Goal: Task Accomplishment & Management: Manage account settings

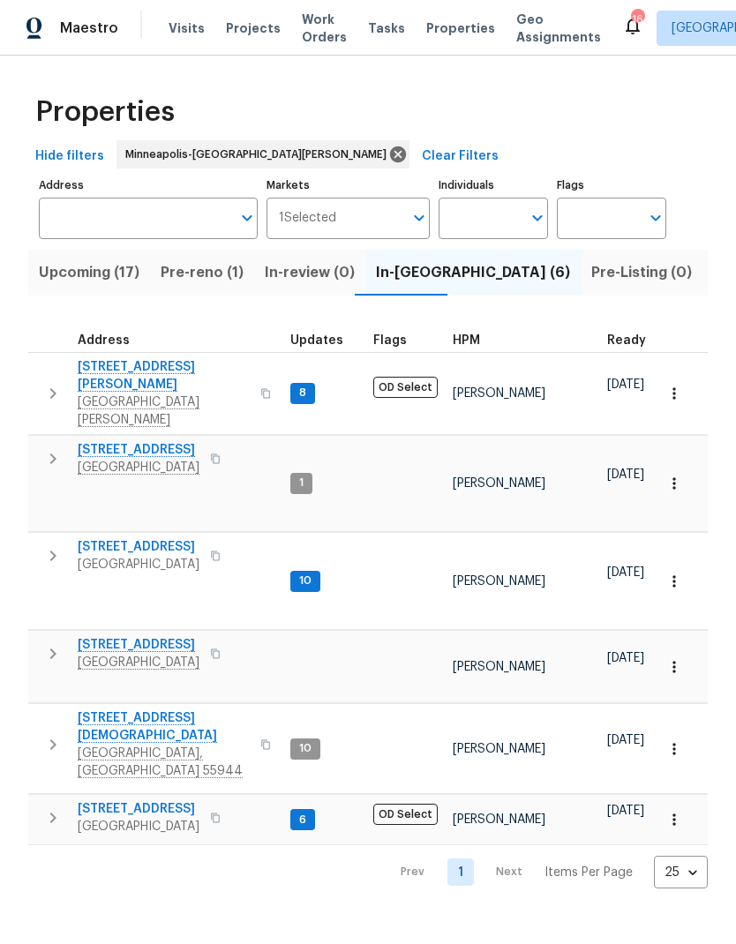
click at [182, 279] on span "Pre-reno (1)" at bounding box center [202, 272] width 83 height 25
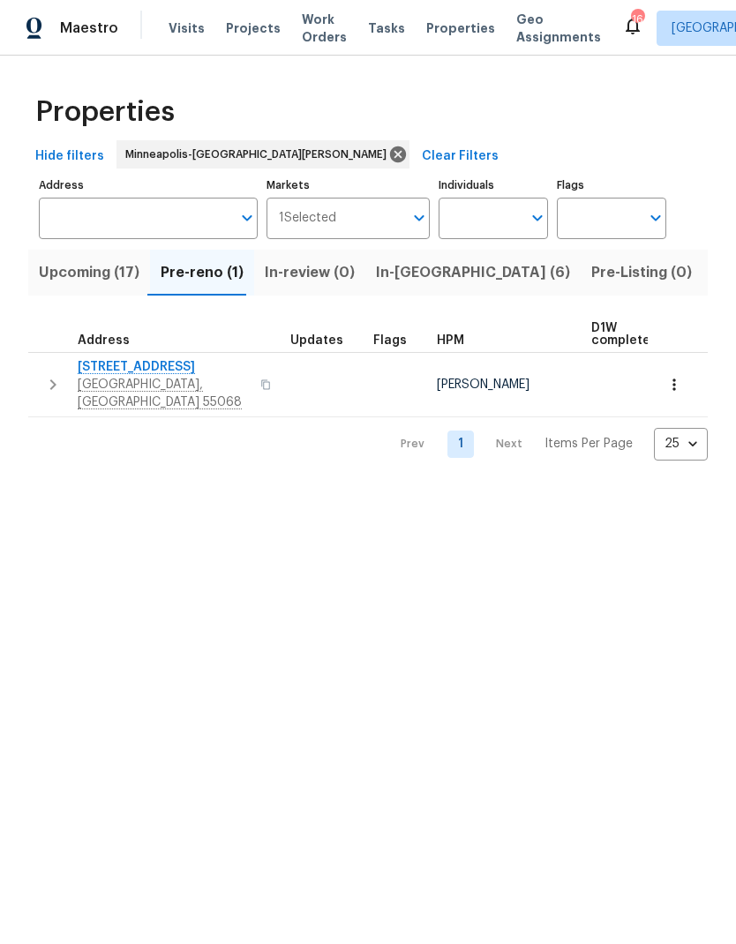
click at [120, 372] on span "[STREET_ADDRESS]" at bounding box center [164, 367] width 172 height 18
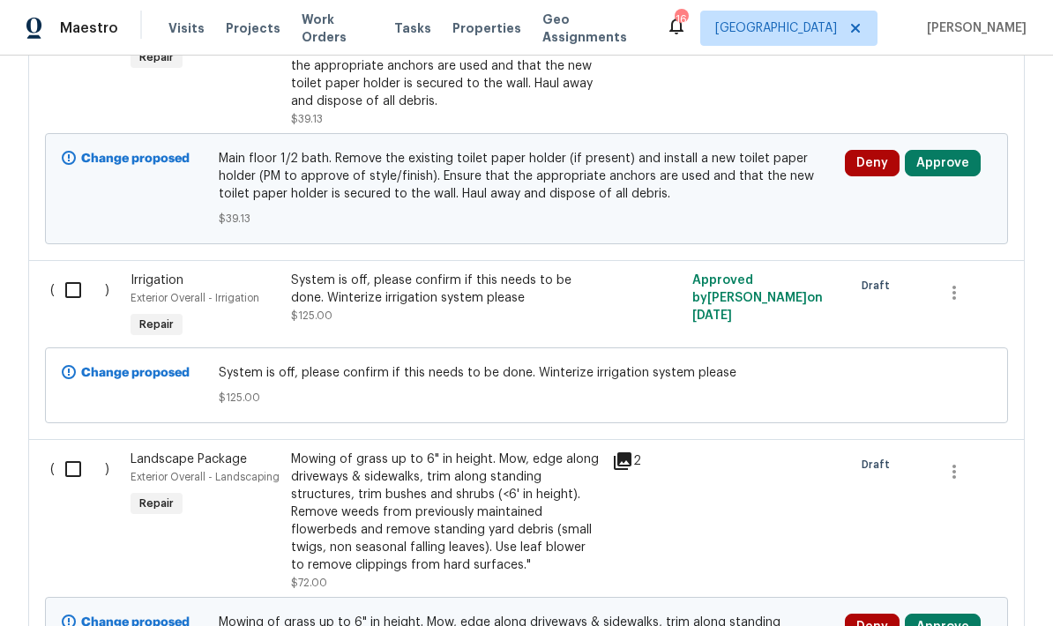
scroll to position [599, 0]
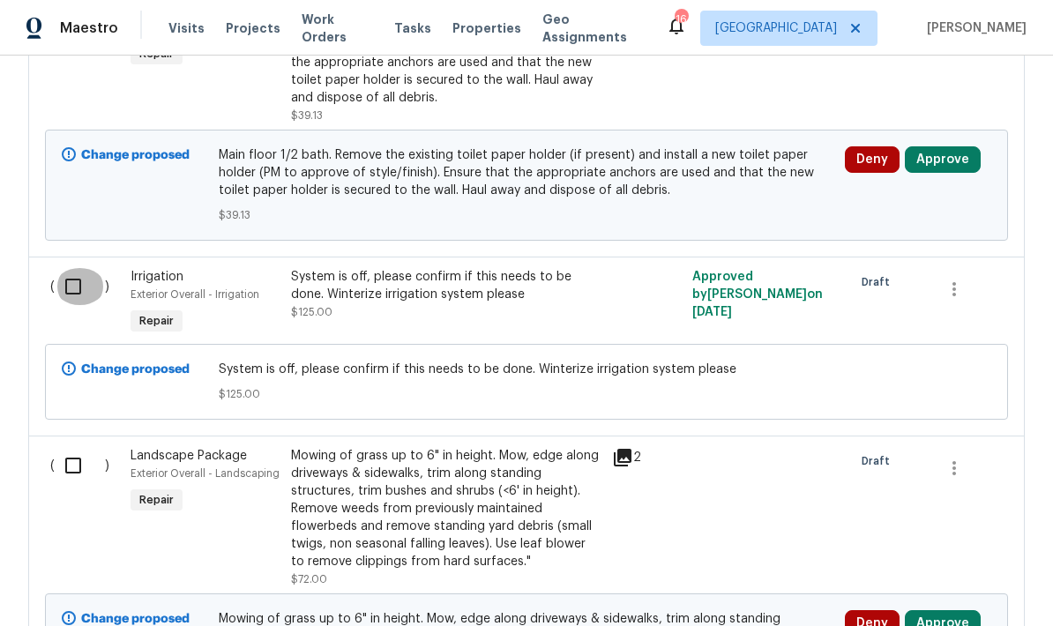
click at [66, 296] on input "checkbox" at bounding box center [80, 286] width 50 height 37
checkbox input "true"
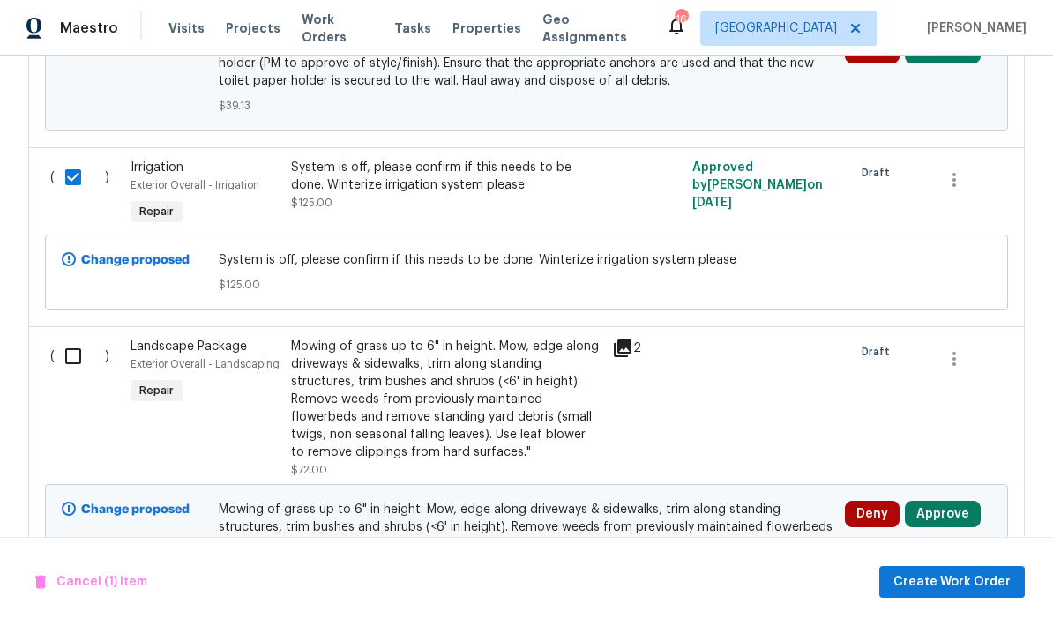
click at [61, 360] on input "checkbox" at bounding box center [80, 356] width 50 height 37
checkbox input "true"
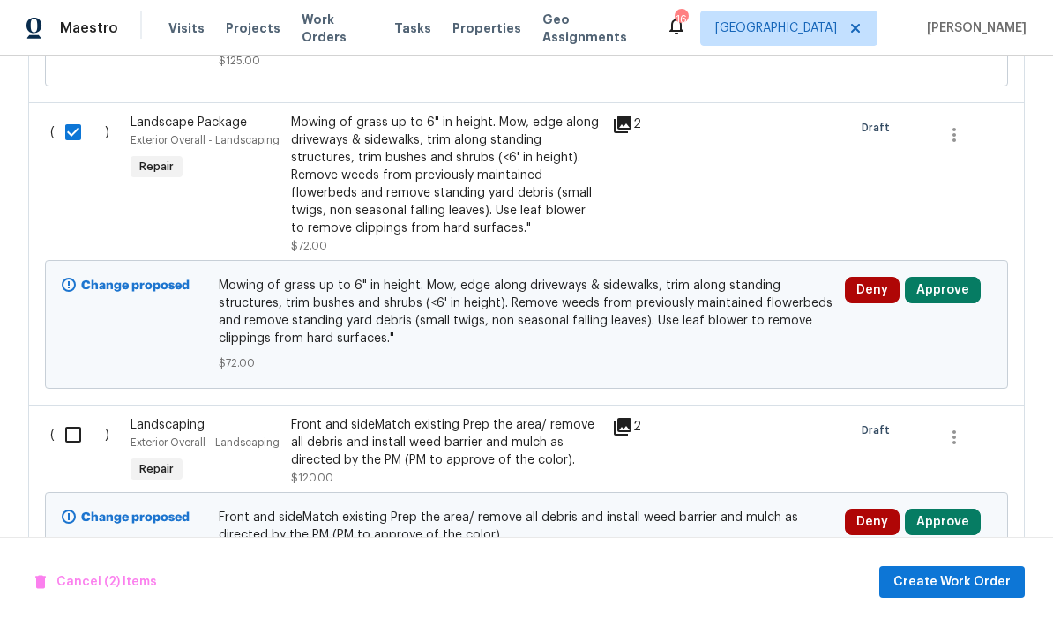
scroll to position [933, 0]
click at [73, 437] on input "checkbox" at bounding box center [80, 434] width 50 height 37
checkbox input "true"
click at [735, 587] on span "Create Work Order" at bounding box center [952, 583] width 117 height 22
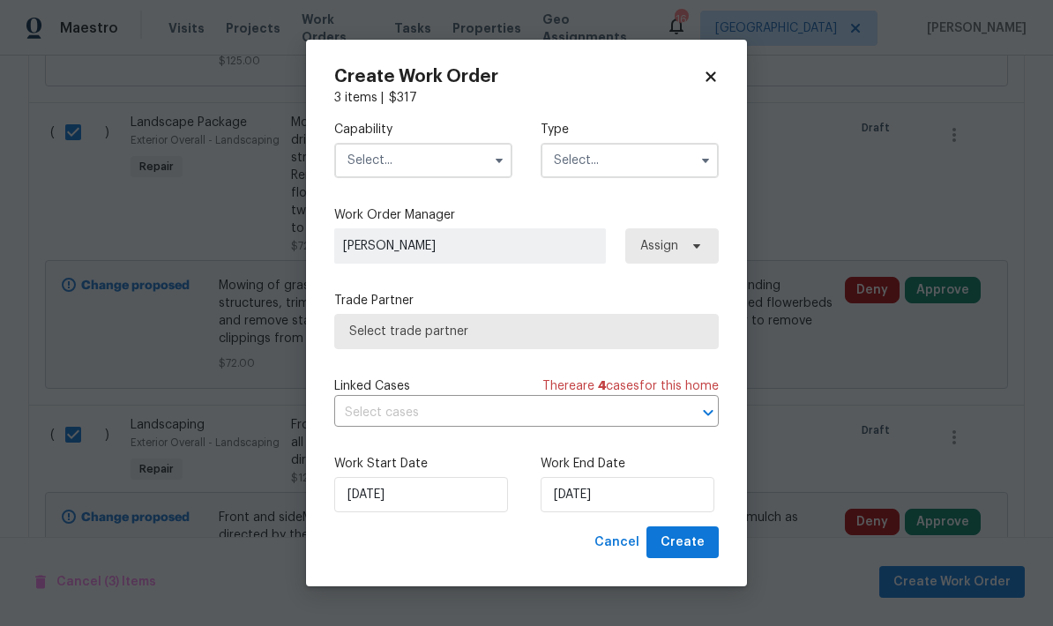
click at [351, 168] on input "text" at bounding box center [423, 160] width 178 height 35
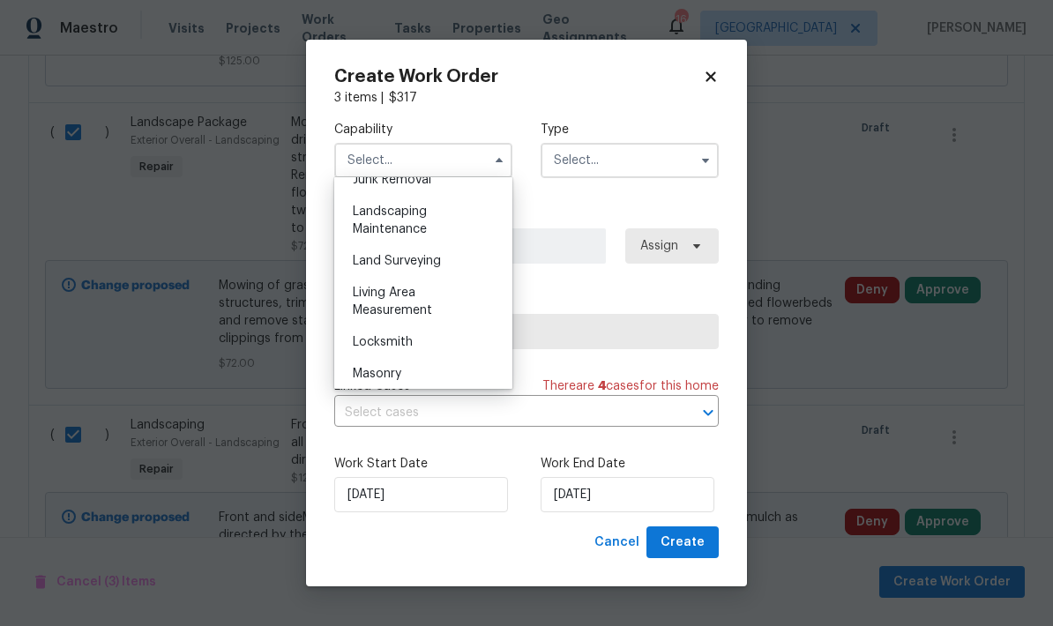
scroll to position [1149, 0]
click at [353, 224] on span "Landscaping Maintenance" at bounding box center [390, 219] width 74 height 30
type input "Landscaping Maintenance"
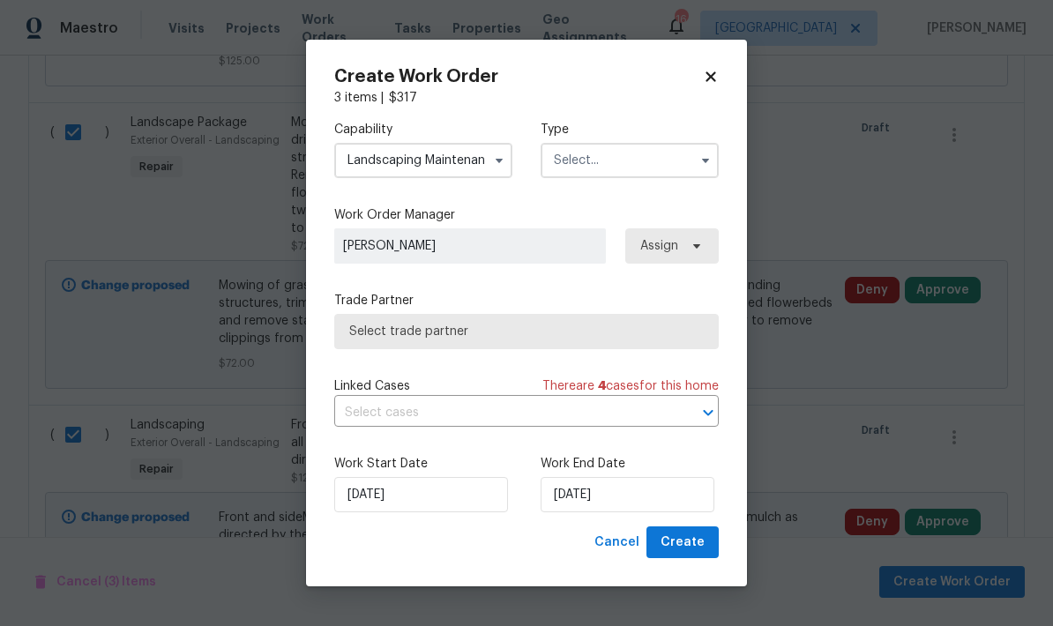
click at [558, 169] on input "text" at bounding box center [630, 160] width 178 height 35
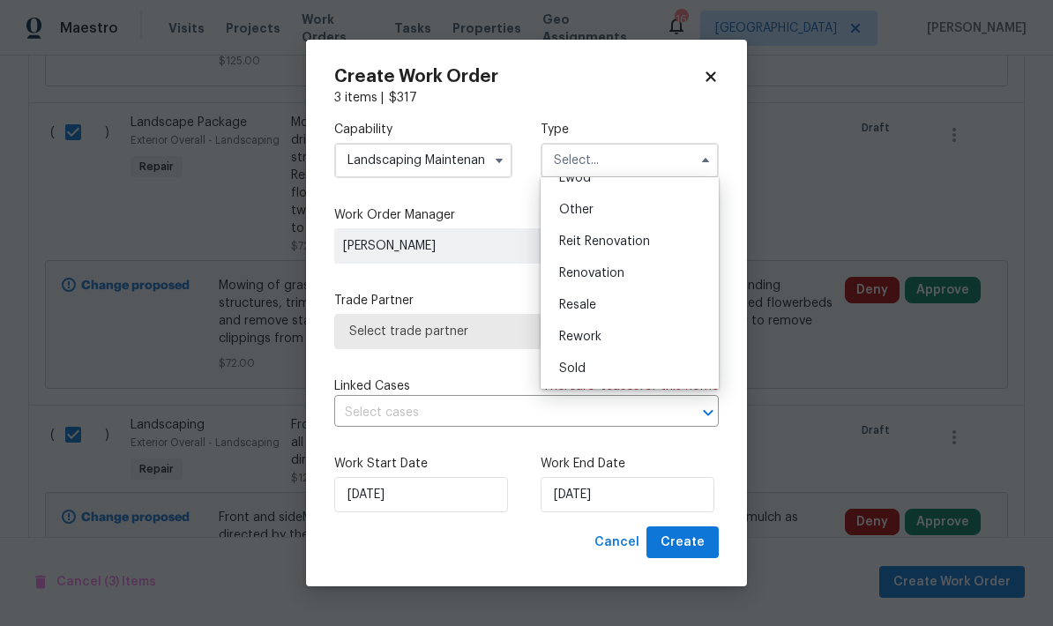
click at [535, 273] on div "Capability Landscaping Maintenance Type Feedback Hoa Violation Incident Insured…" at bounding box center [526, 317] width 385 height 420
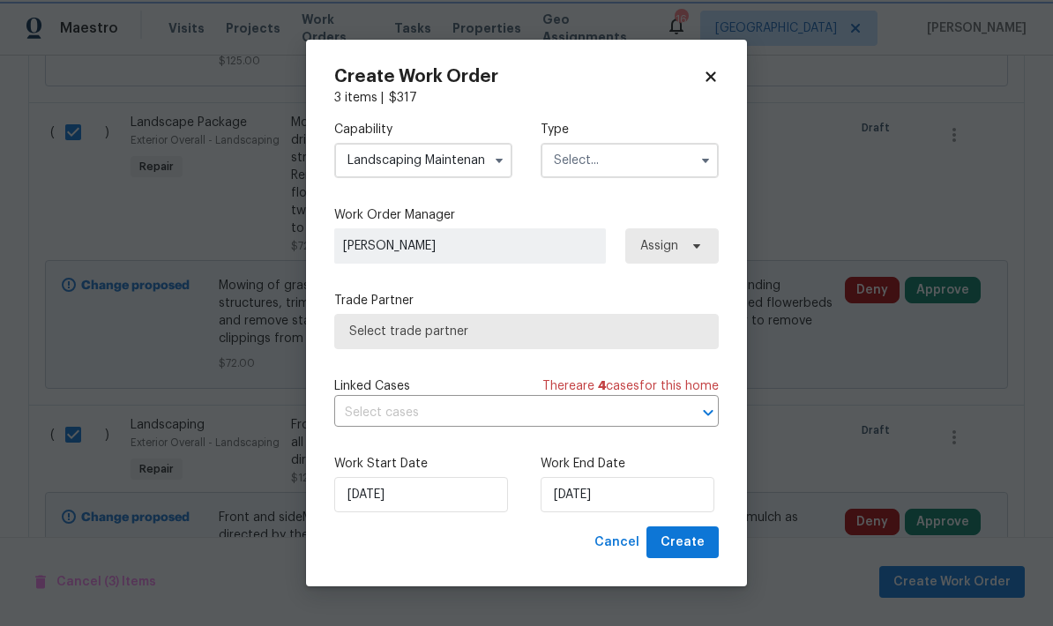
scroll to position [210, 0]
click at [557, 153] on input "text" at bounding box center [630, 160] width 178 height 35
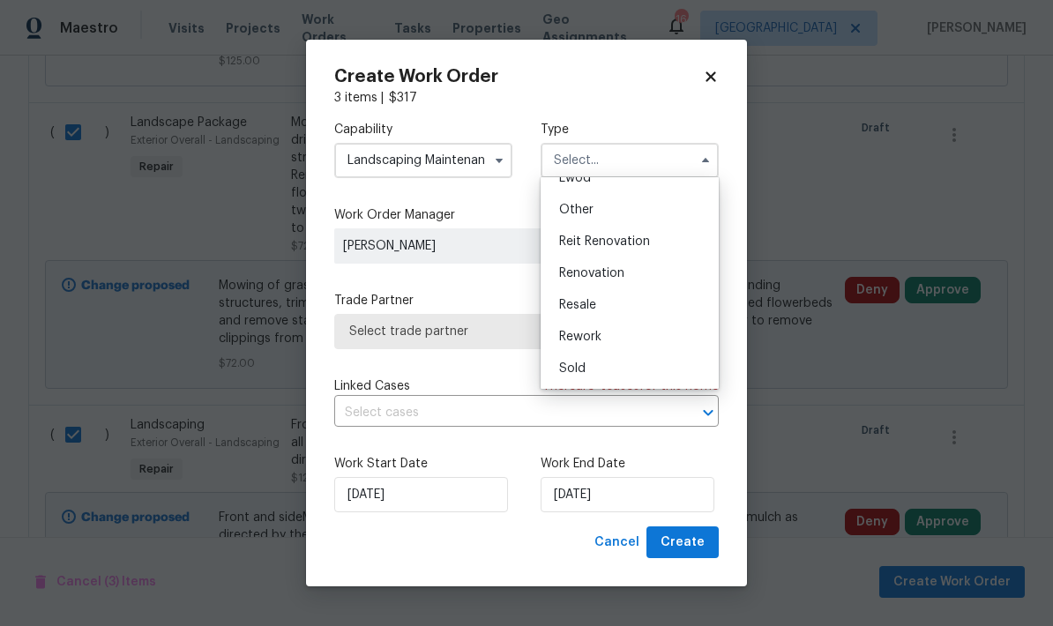
click at [572, 274] on span "Renovation" at bounding box center [591, 273] width 65 height 12
type input "Renovation"
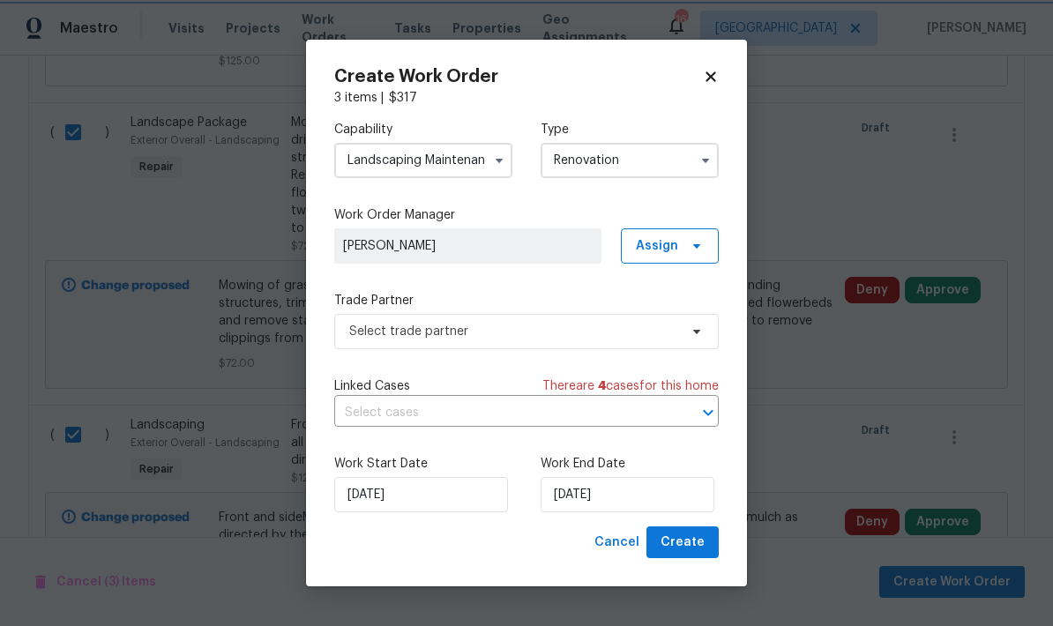
scroll to position [0, 0]
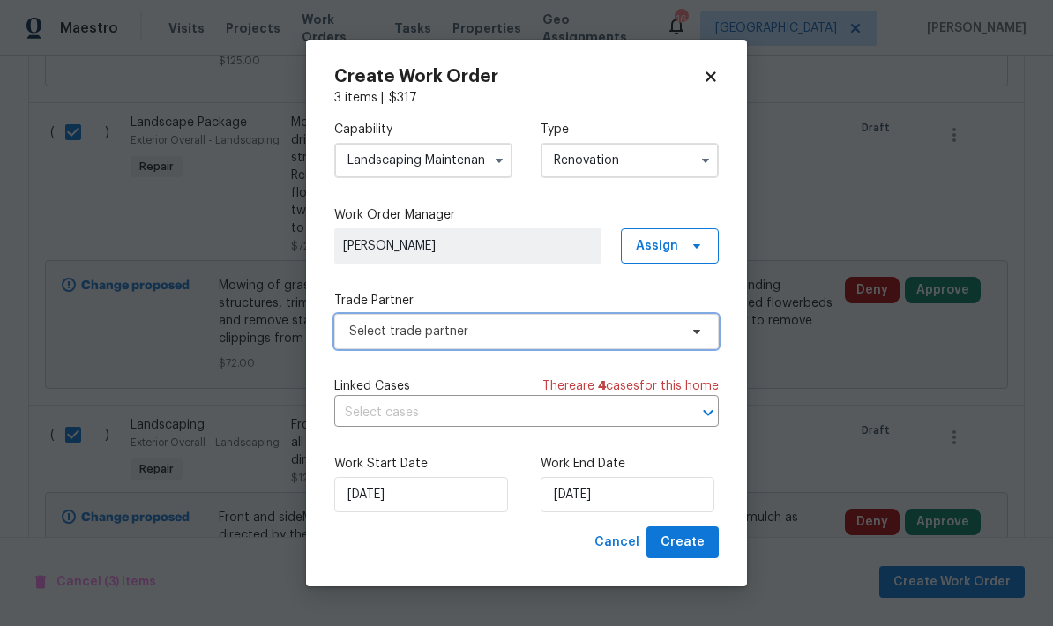
click at [362, 338] on span "Select trade partner" at bounding box center [513, 332] width 329 height 18
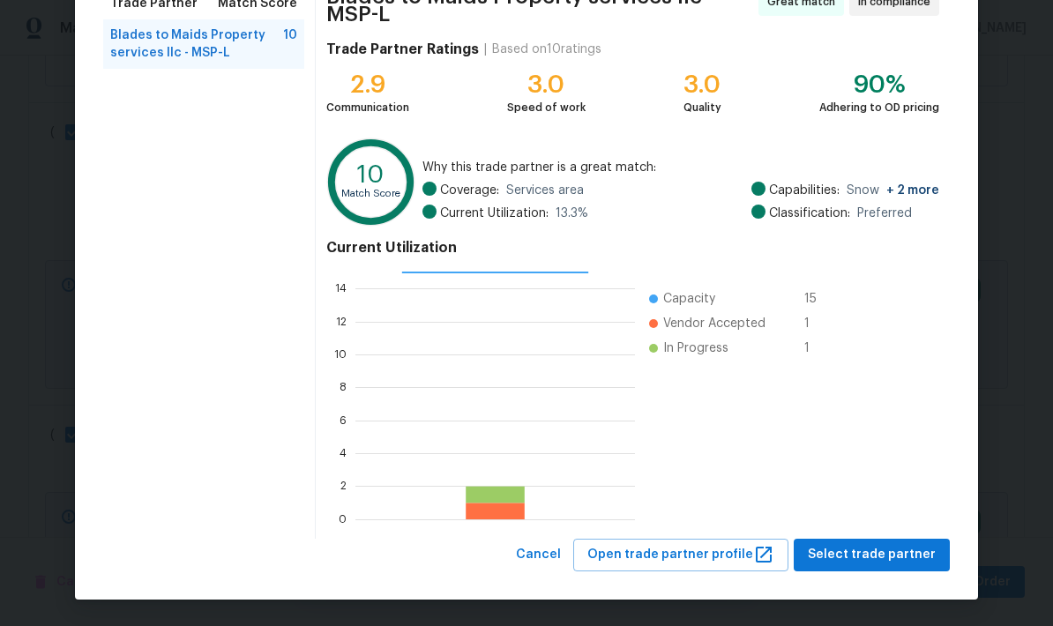
scroll to position [159, 0]
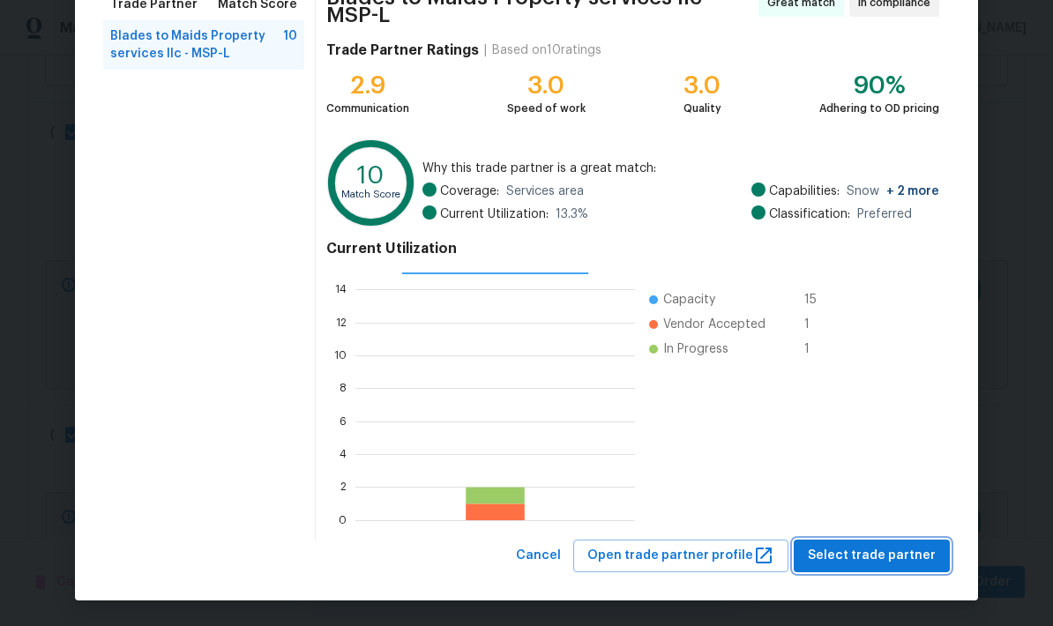
click at [735, 551] on span "Select trade partner" at bounding box center [872, 556] width 128 height 22
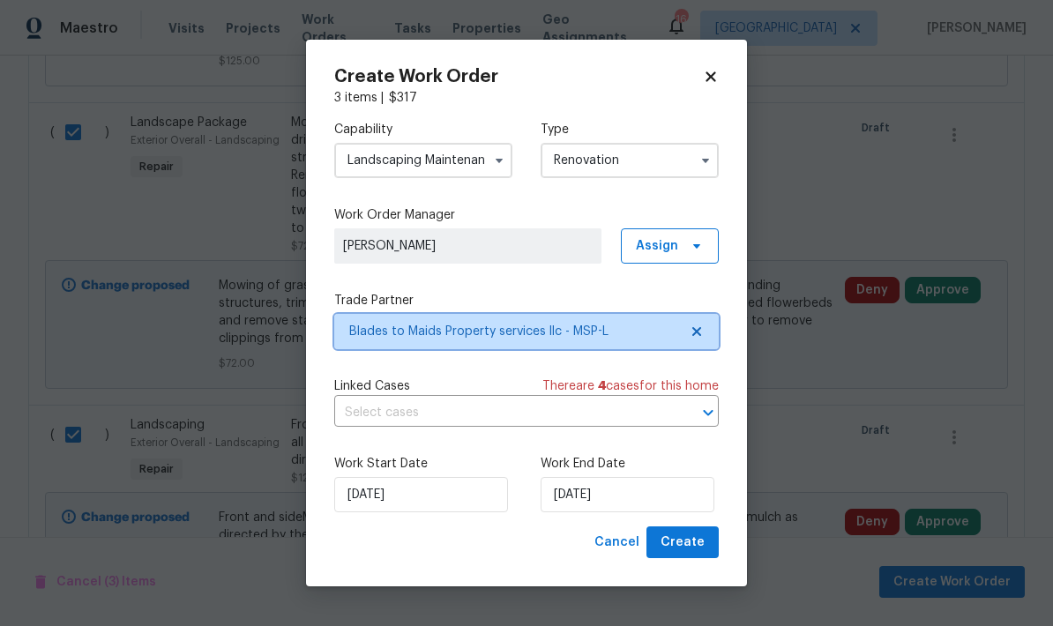
scroll to position [0, 0]
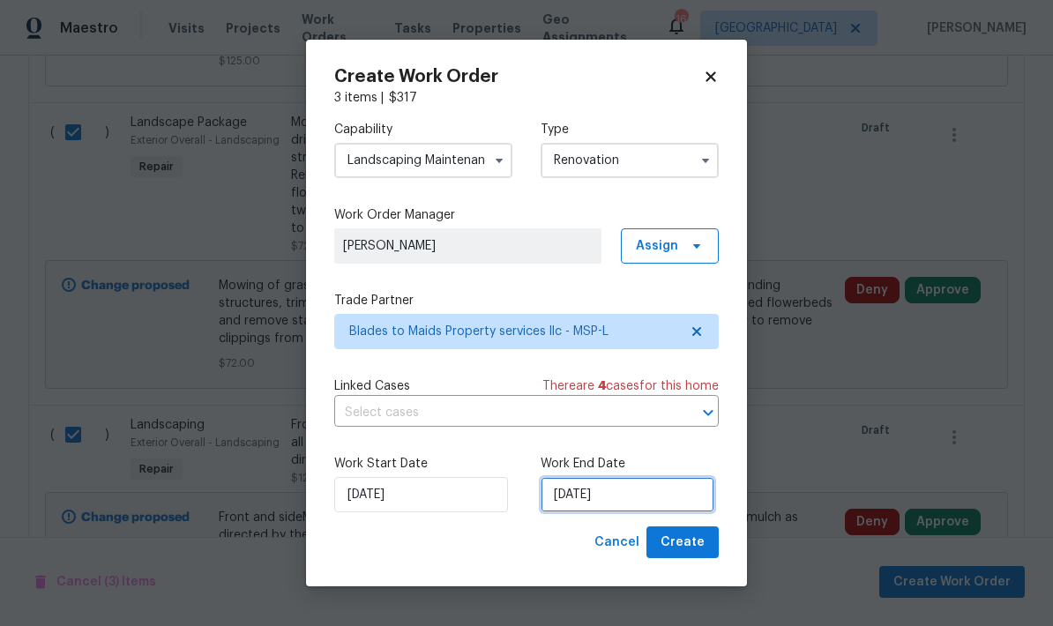
click at [624, 502] on input "[DATE]" at bounding box center [628, 494] width 174 height 35
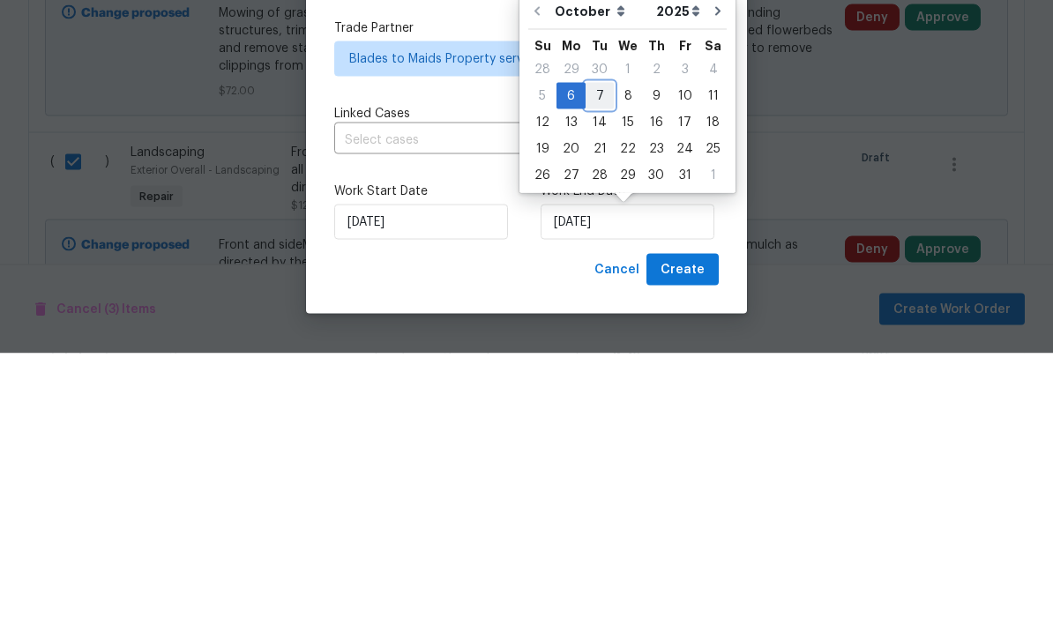
click at [589, 356] on div "7" at bounding box center [600, 368] width 28 height 25
type input "[DATE]"
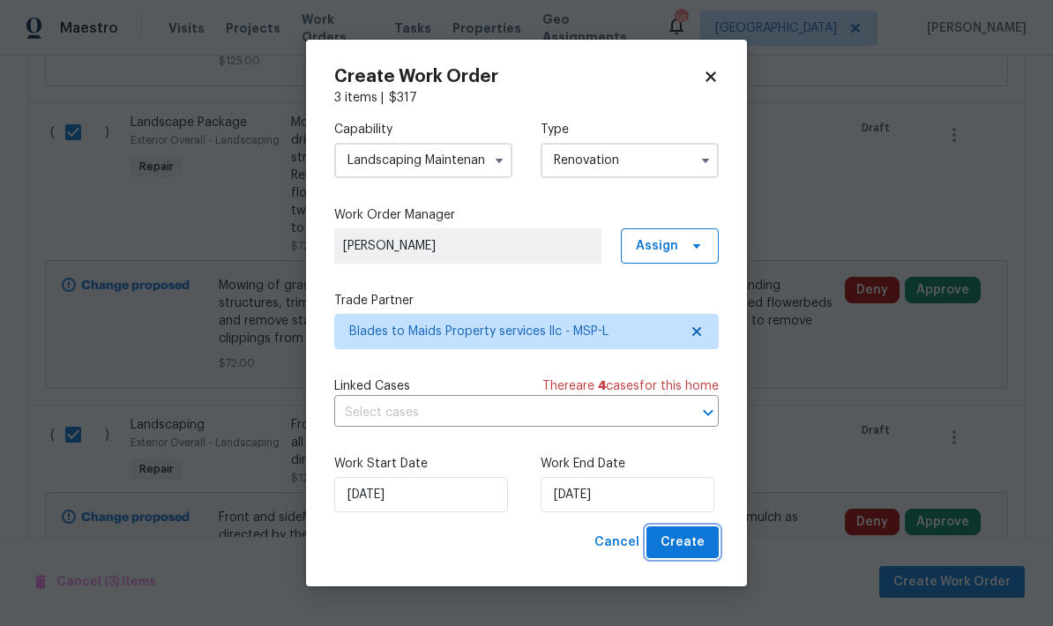
click at [682, 546] on span "Create" at bounding box center [683, 543] width 44 height 22
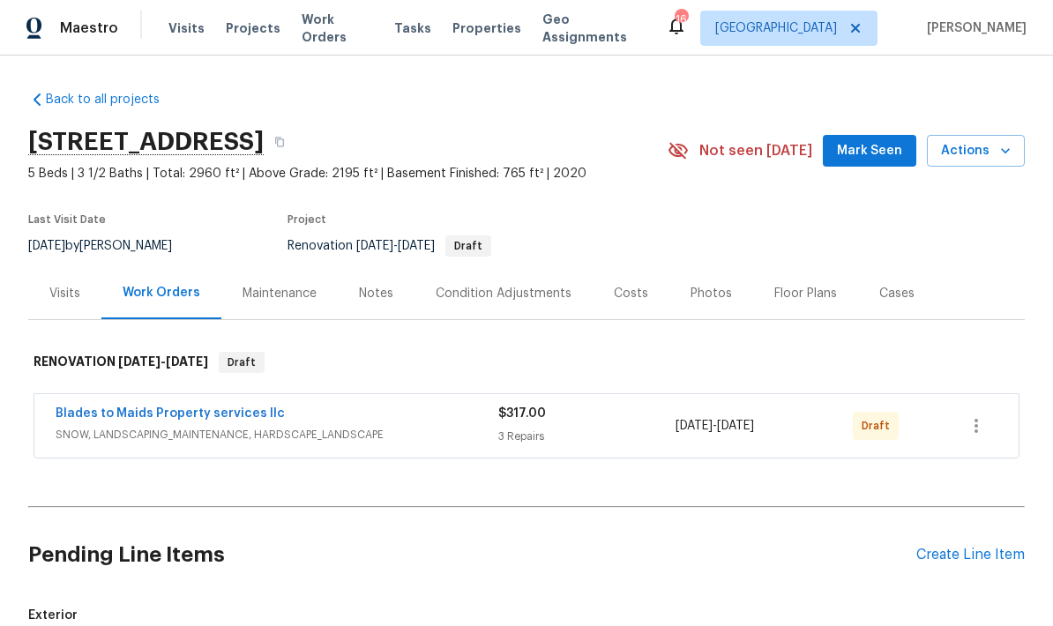
scroll to position [0, 0]
click at [735, 416] on icon "button" at bounding box center [976, 426] width 21 height 21
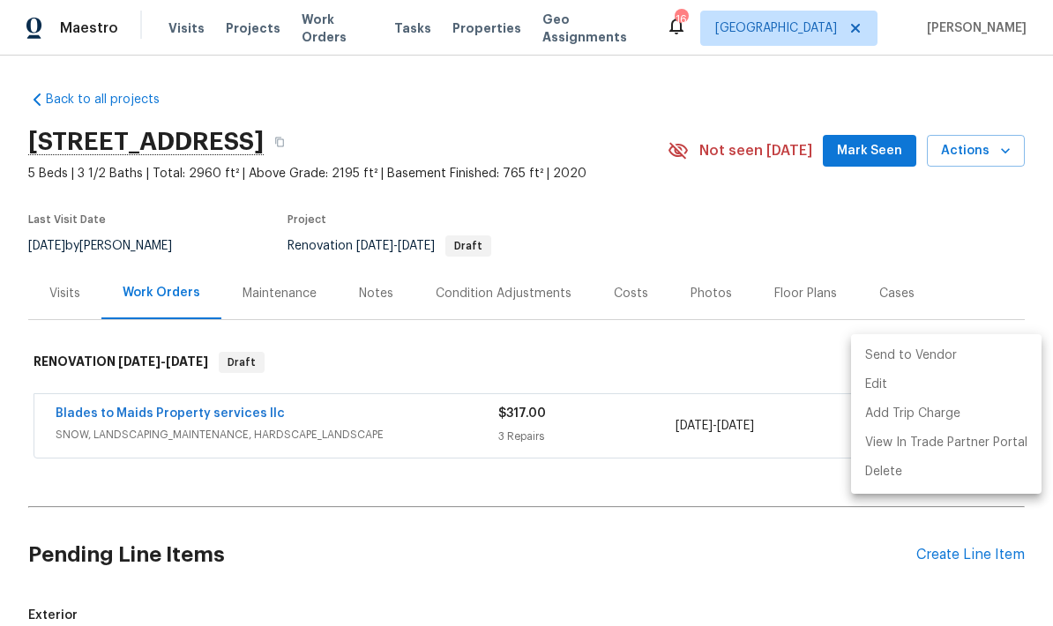
click at [735, 358] on li "Send to Vendor" at bounding box center [946, 355] width 191 height 29
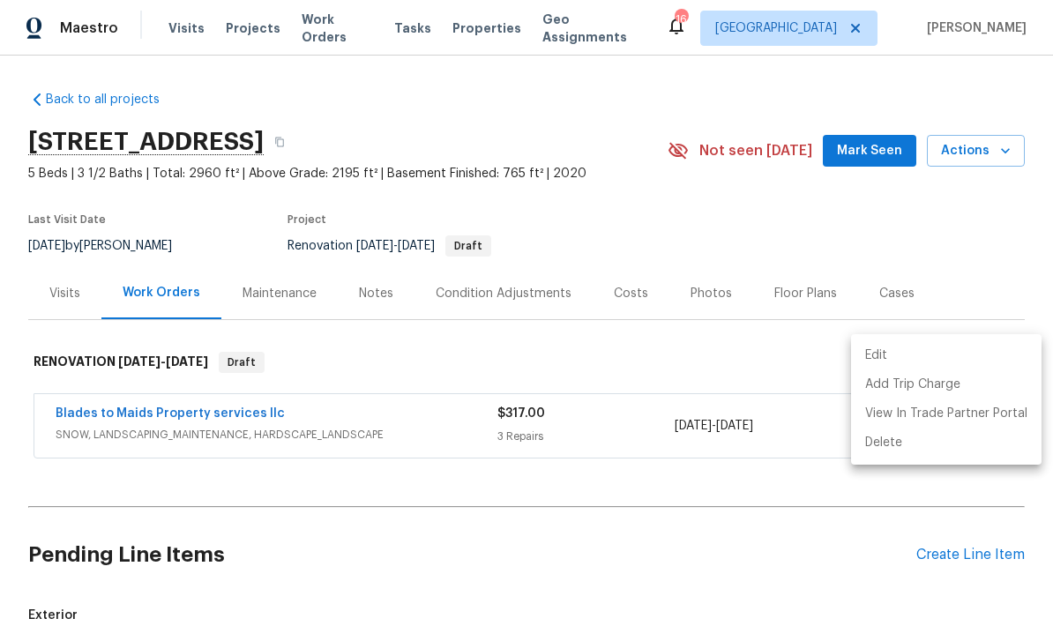
click at [76, 347] on div at bounding box center [526, 313] width 1053 height 626
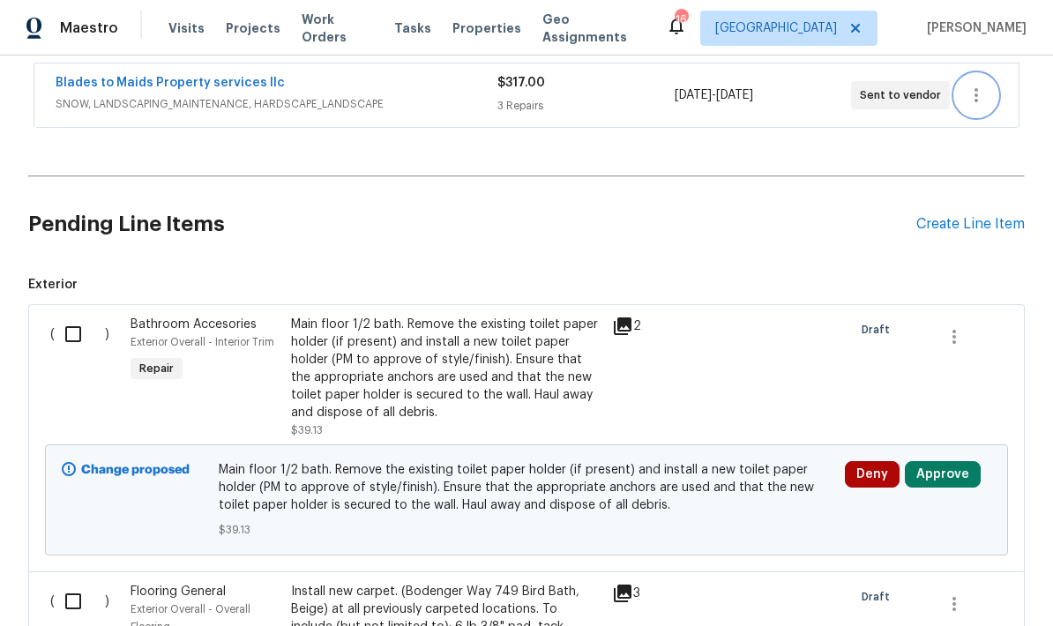
scroll to position [340, 0]
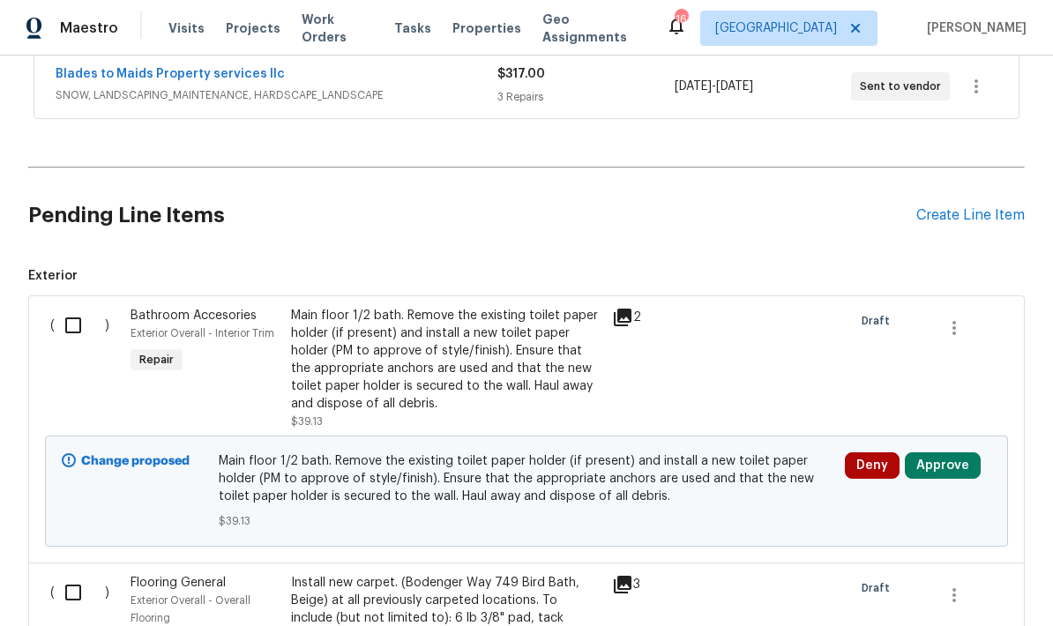
click at [70, 307] on input "checkbox" at bounding box center [80, 325] width 50 height 37
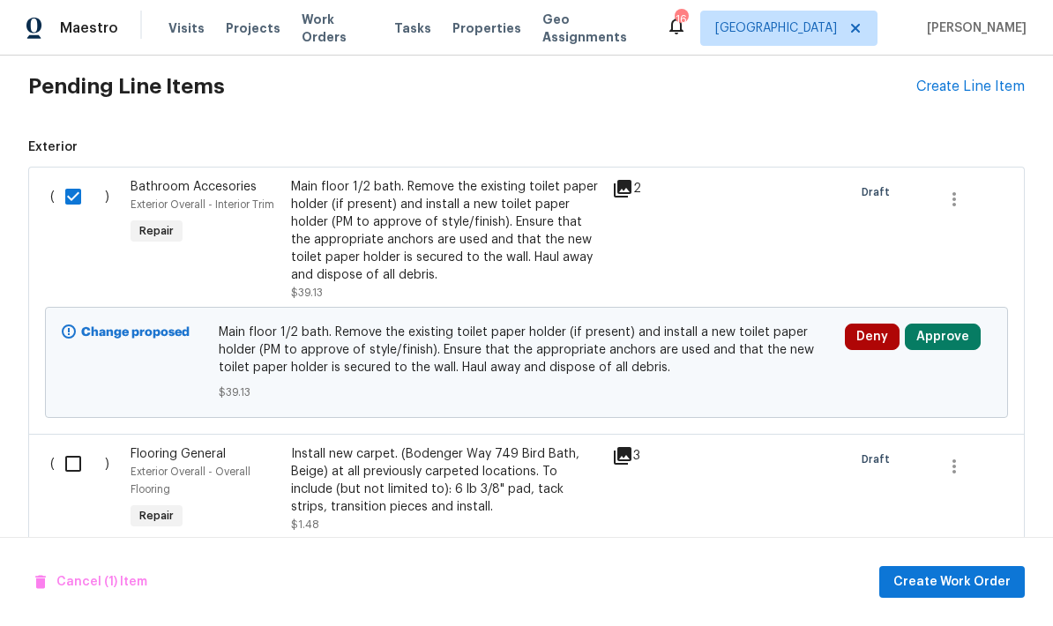
scroll to position [473, 0]
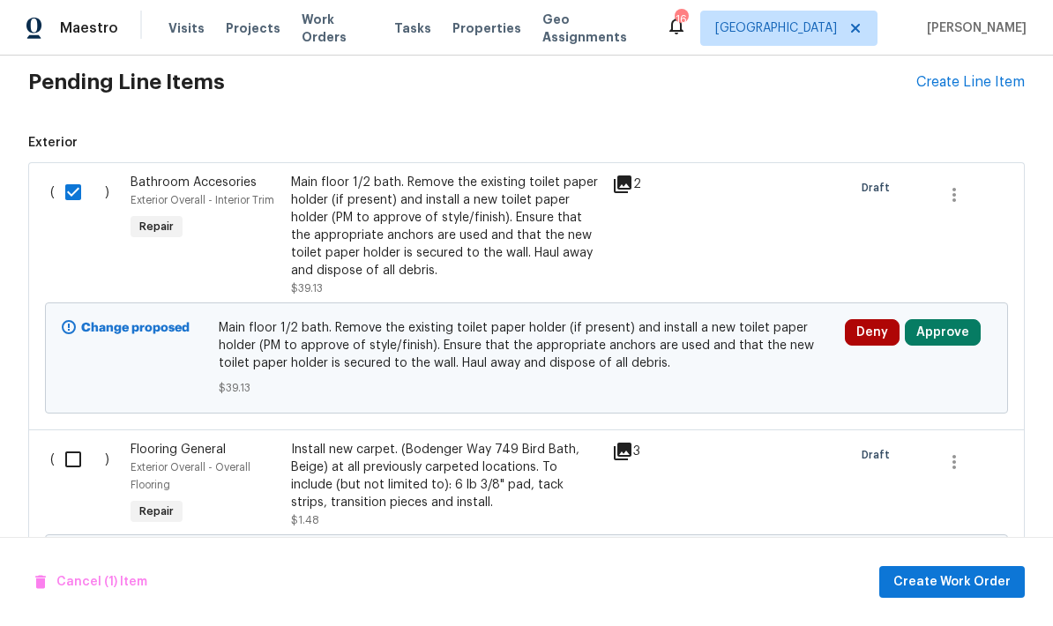
click at [64, 174] on input "checkbox" at bounding box center [80, 192] width 50 height 37
checkbox input "false"
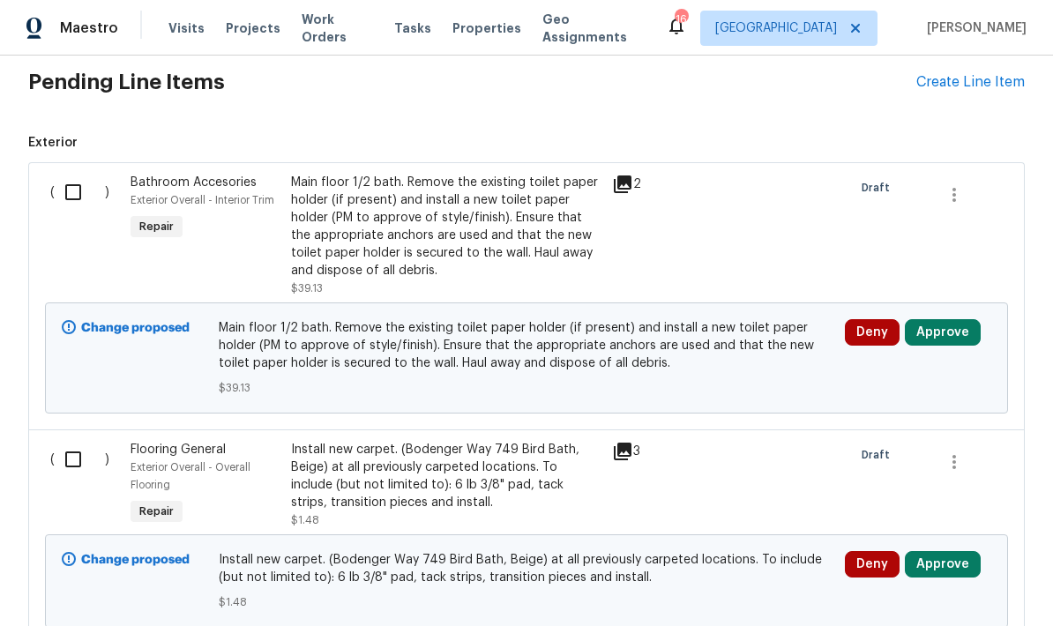
click at [81, 441] on input "checkbox" at bounding box center [80, 459] width 50 height 37
checkbox input "true"
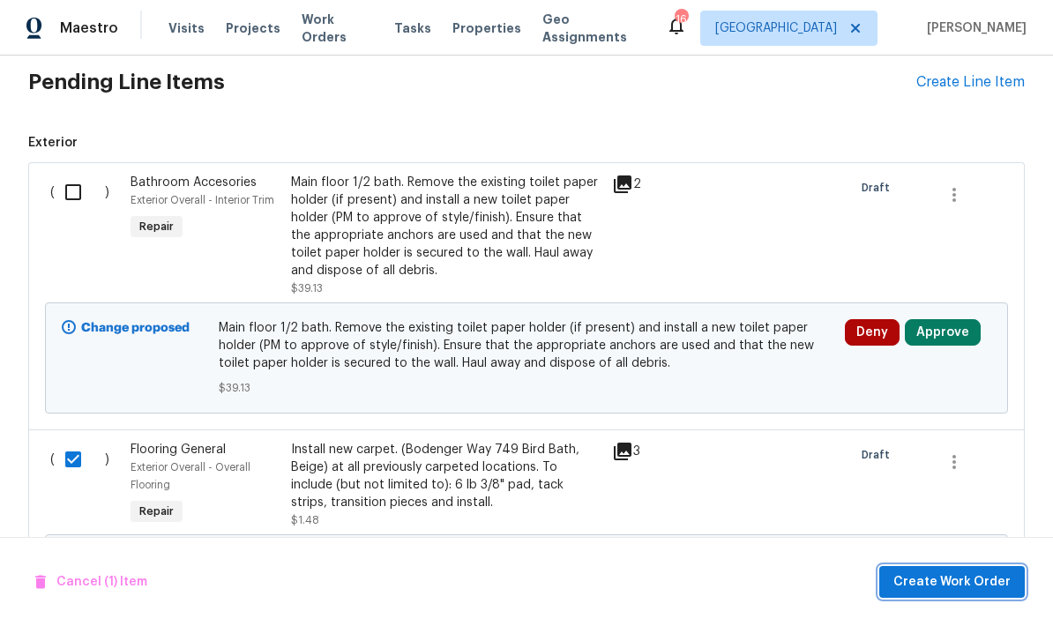
click at [735, 576] on span "Create Work Order" at bounding box center [952, 583] width 117 height 22
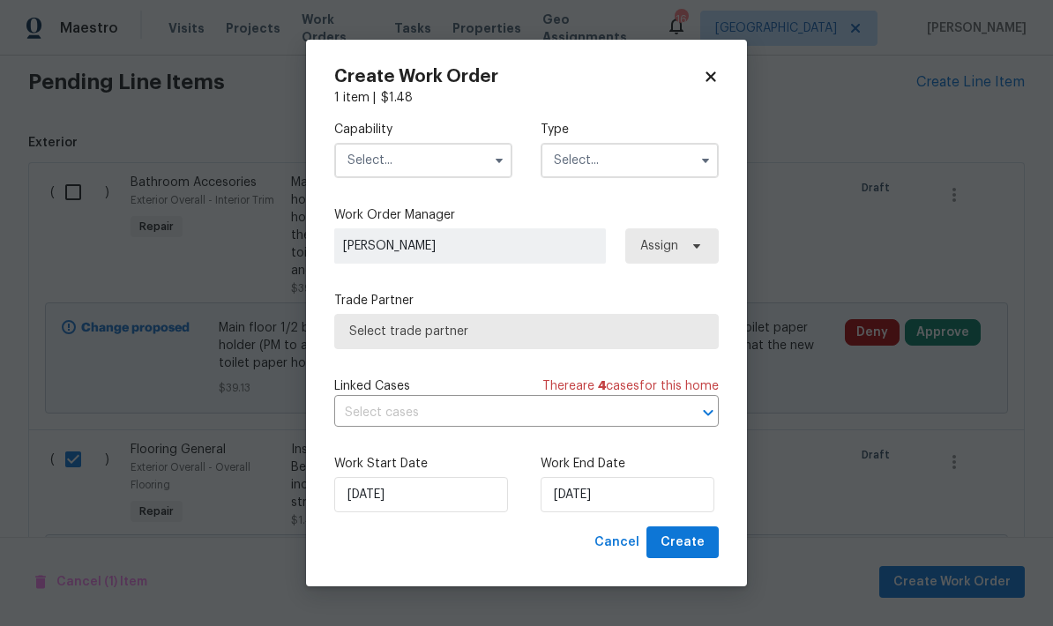
click at [371, 158] on input "text" at bounding box center [423, 160] width 178 height 35
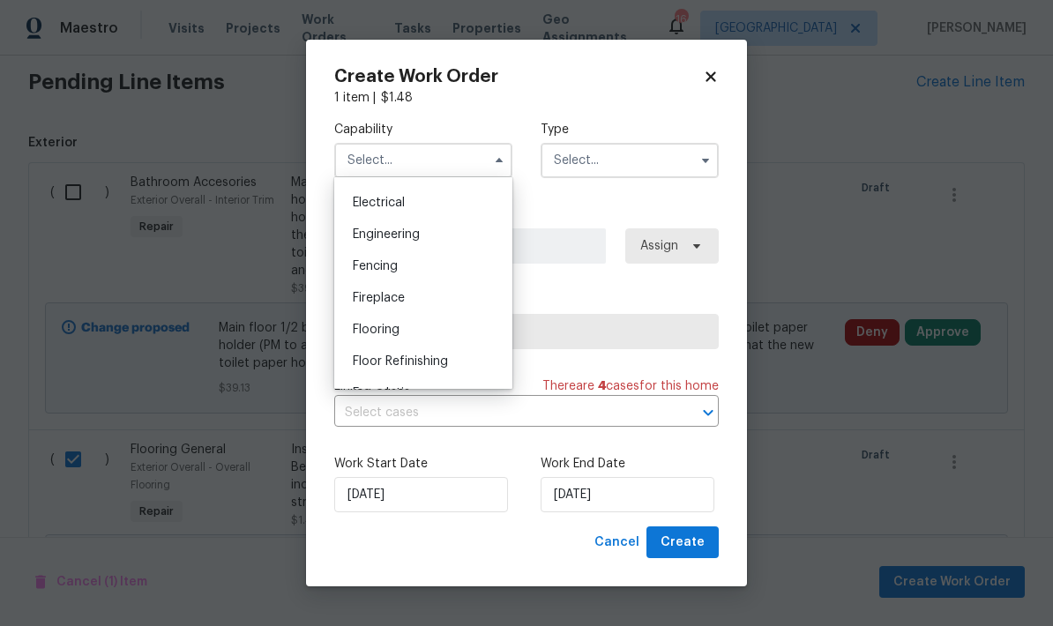
scroll to position [556, 0]
click at [342, 331] on div "Flooring" at bounding box center [423, 327] width 169 height 32
type input "Flooring"
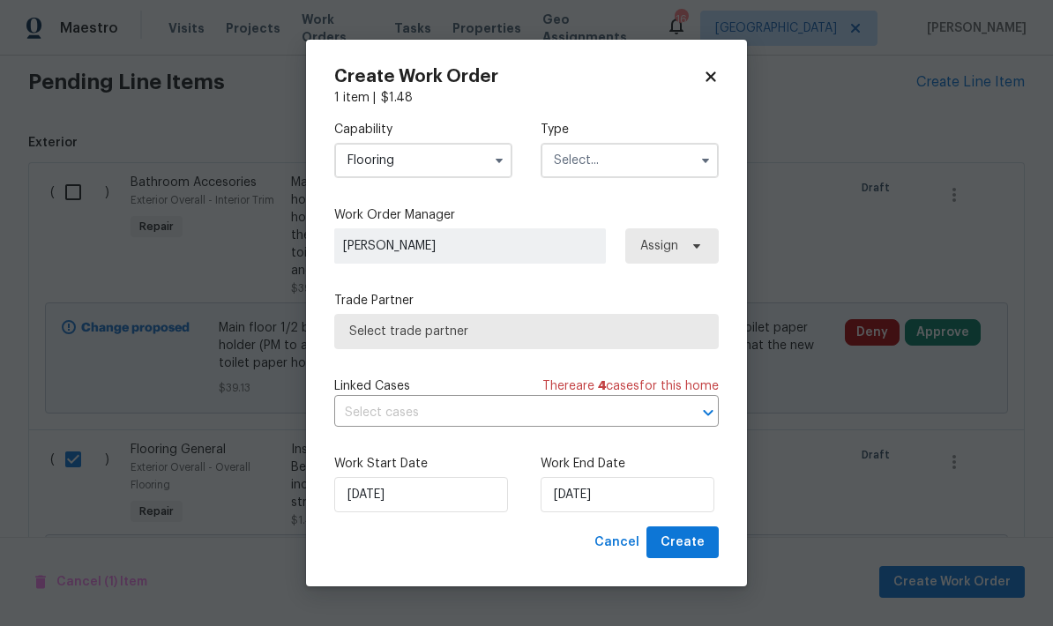
click at [582, 157] on input "text" at bounding box center [630, 160] width 178 height 35
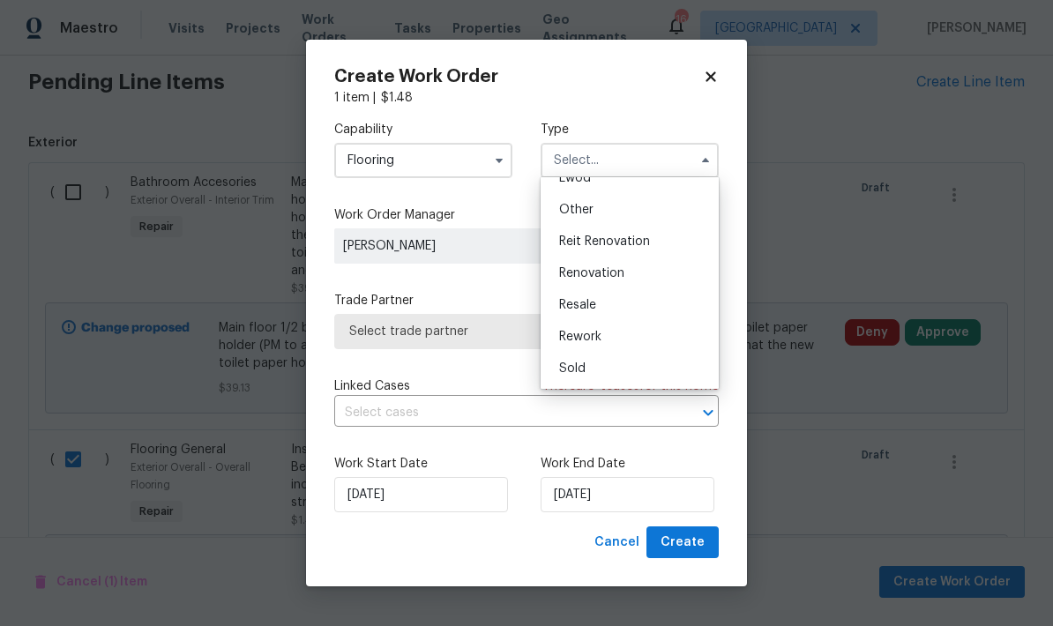
scroll to position [210, 0]
click at [571, 278] on span "Renovation" at bounding box center [591, 273] width 65 height 12
type input "Renovation"
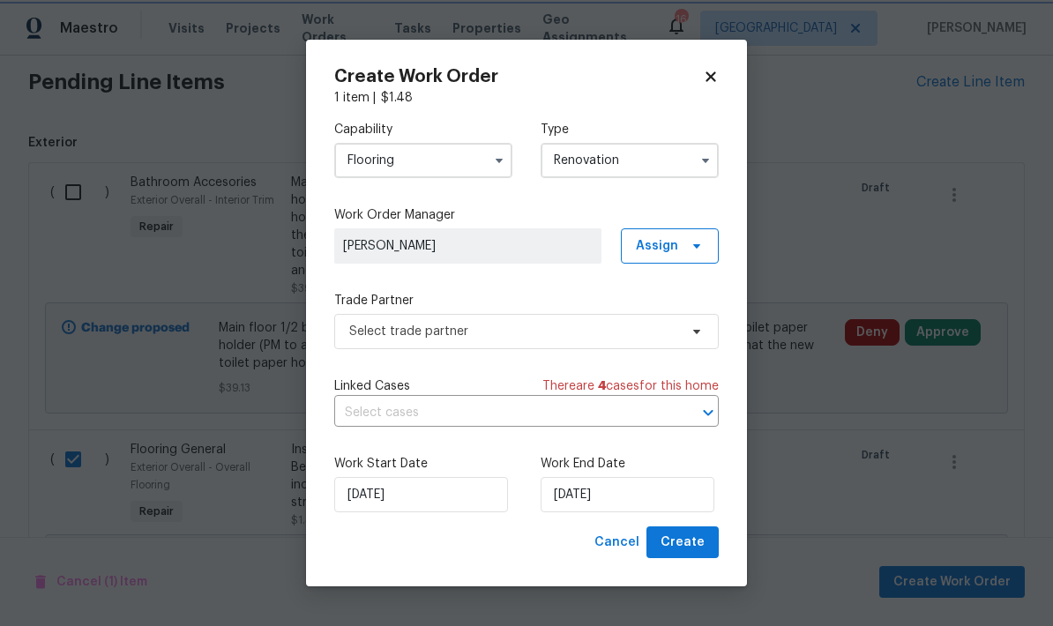
scroll to position [0, 0]
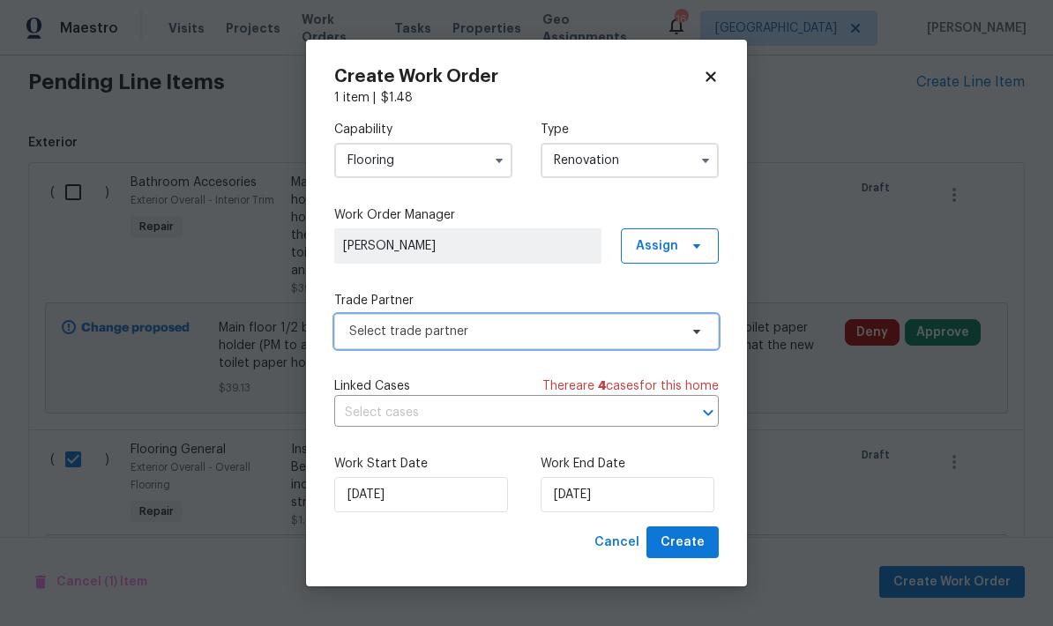
click at [356, 327] on span "Select trade partner" at bounding box center [513, 332] width 329 height 18
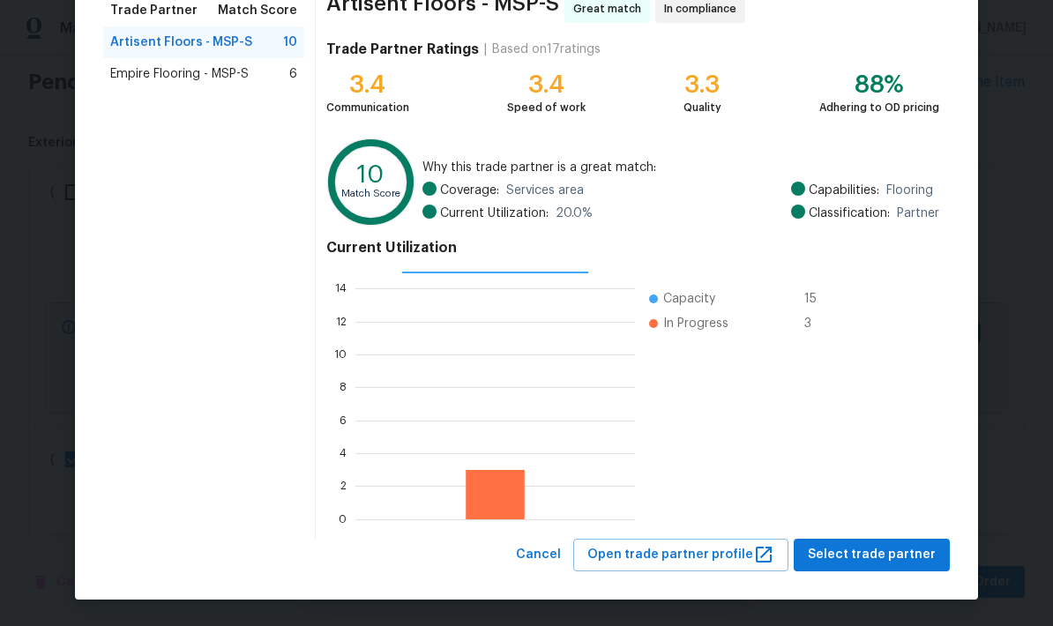
scroll to position [152, 0]
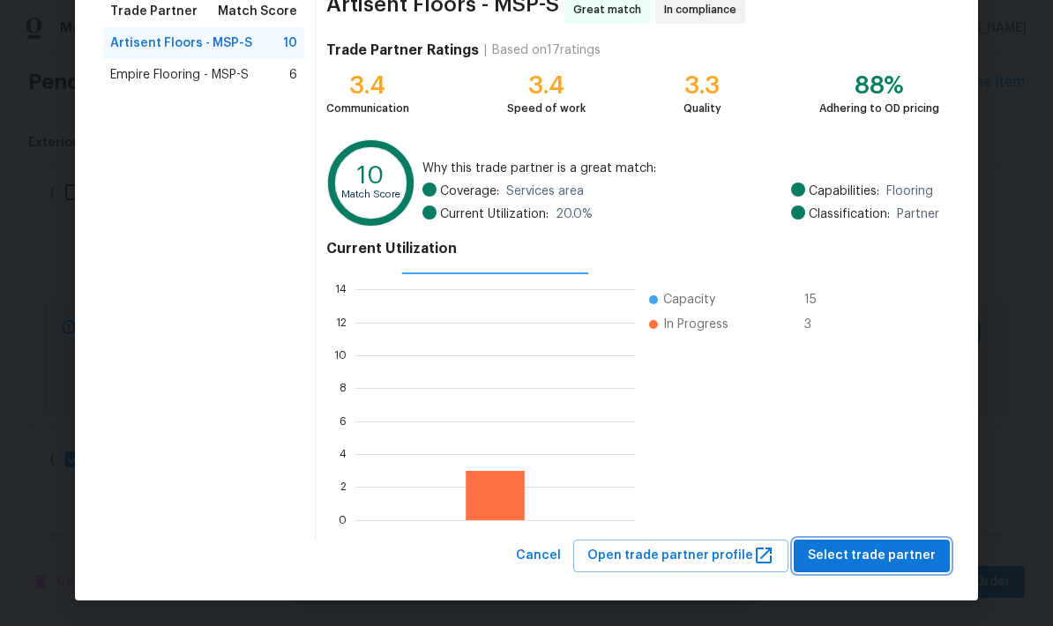
click at [735, 550] on span "Select trade partner" at bounding box center [872, 556] width 128 height 22
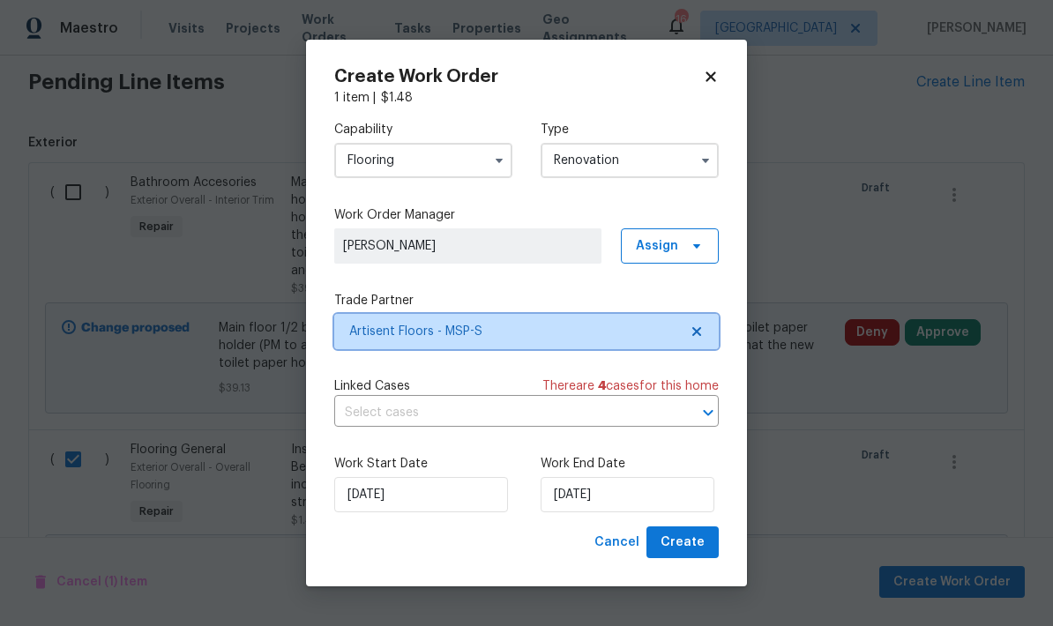
scroll to position [0, 0]
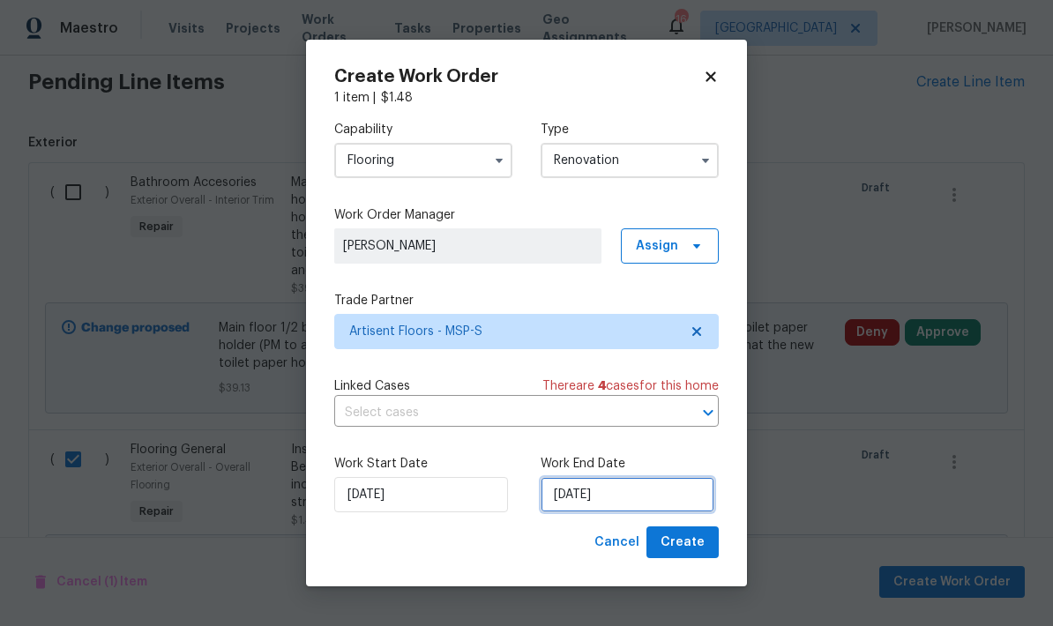
click at [626, 491] on input "[DATE]" at bounding box center [628, 494] width 174 height 35
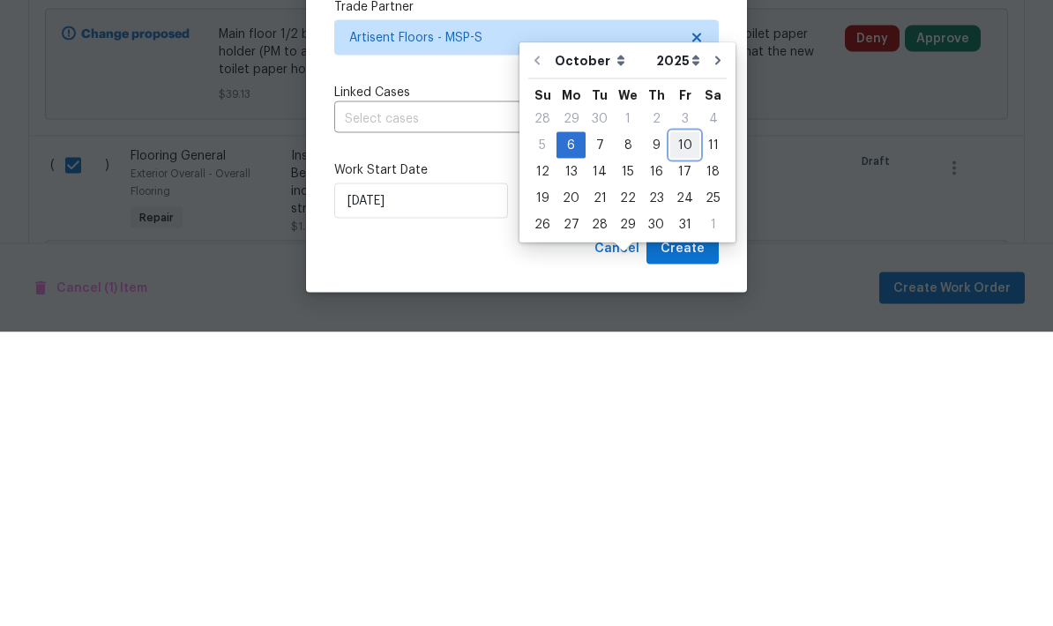
click at [674, 427] on div "10" at bounding box center [685, 439] width 29 height 25
type input "[DATE]"
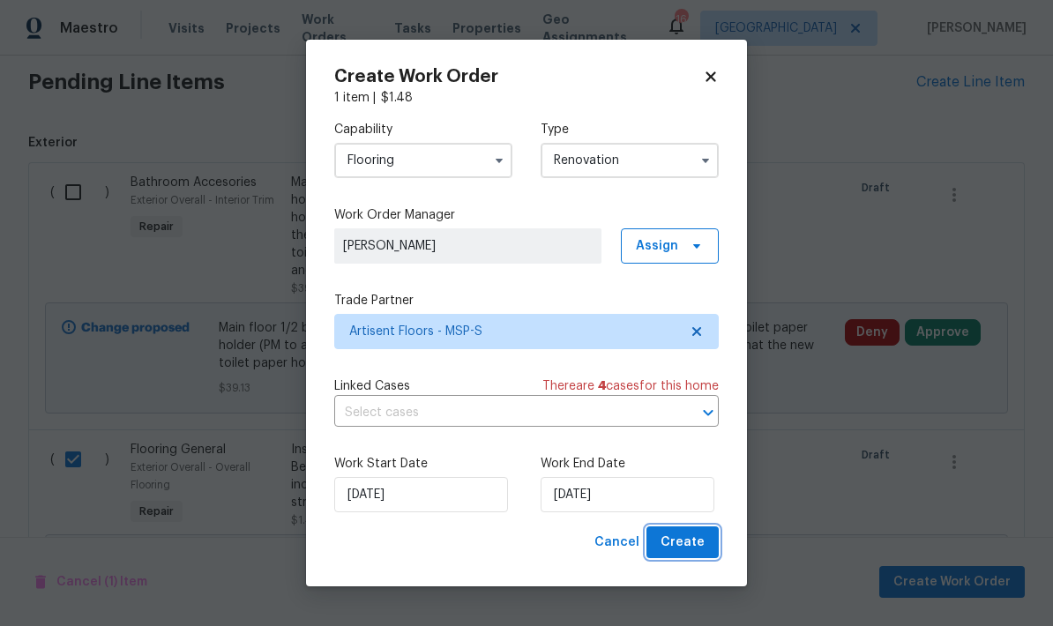
click at [682, 537] on span "Create" at bounding box center [683, 543] width 44 height 22
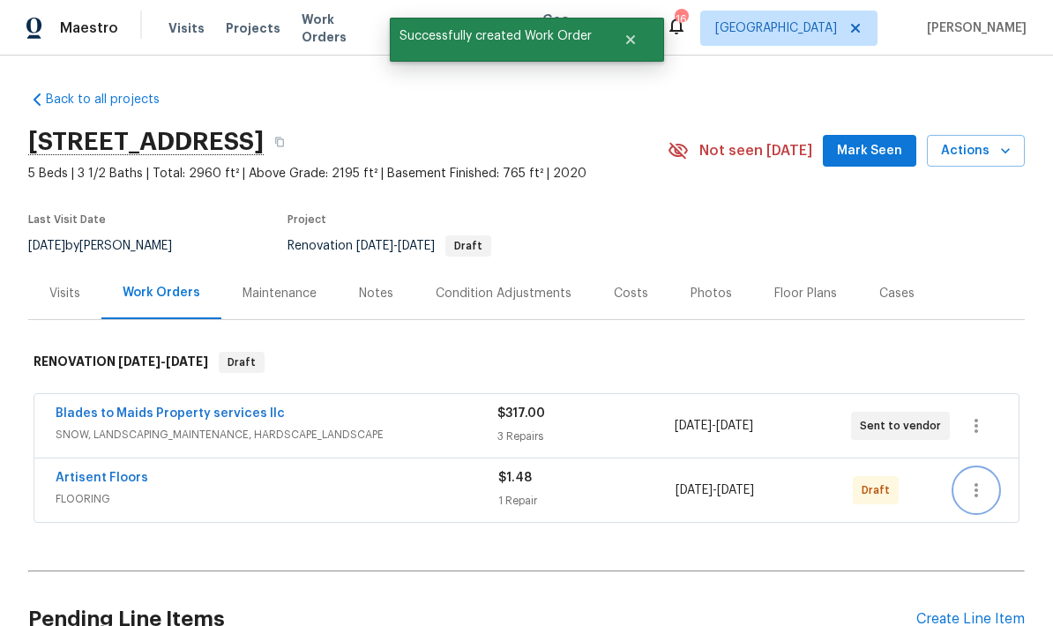
click at [735, 483] on icon "button" at bounding box center [977, 490] width 4 height 14
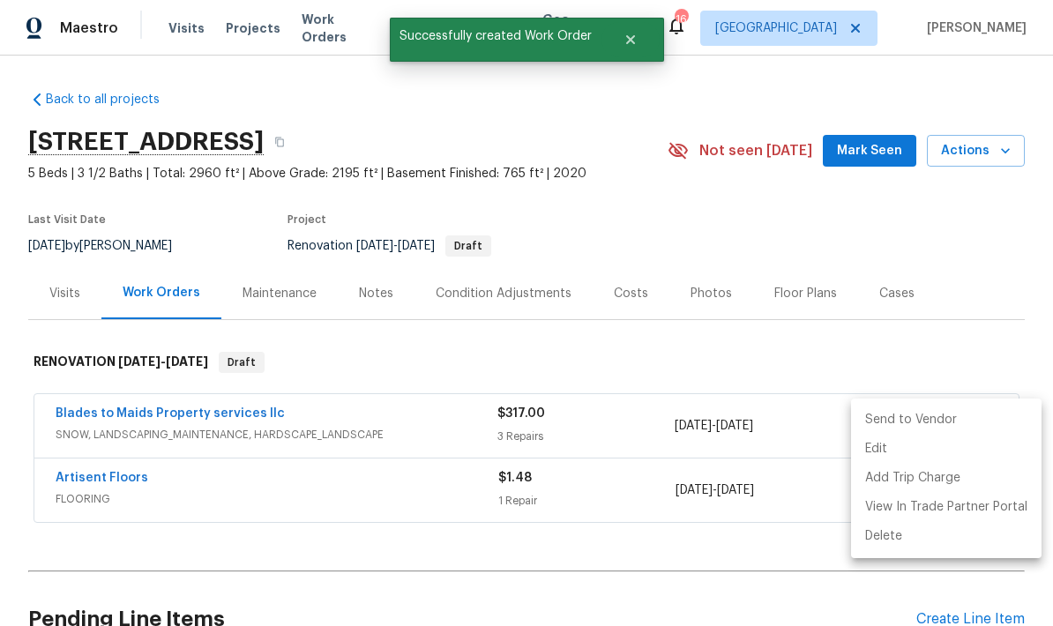
click at [735, 421] on li "Send to Vendor" at bounding box center [946, 420] width 191 height 29
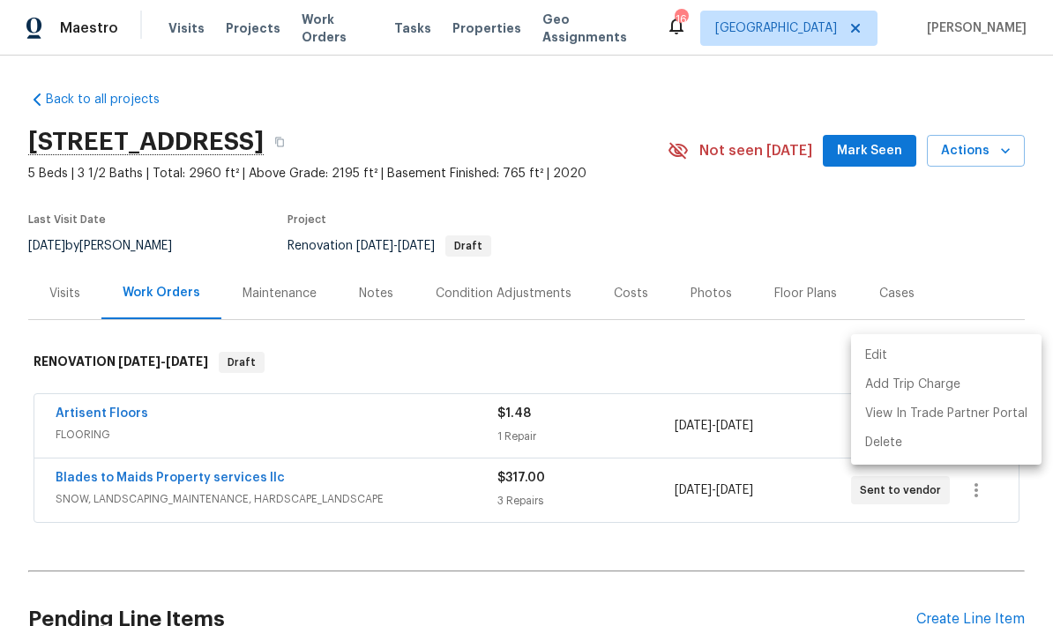
click at [84, 345] on div at bounding box center [526, 313] width 1053 height 626
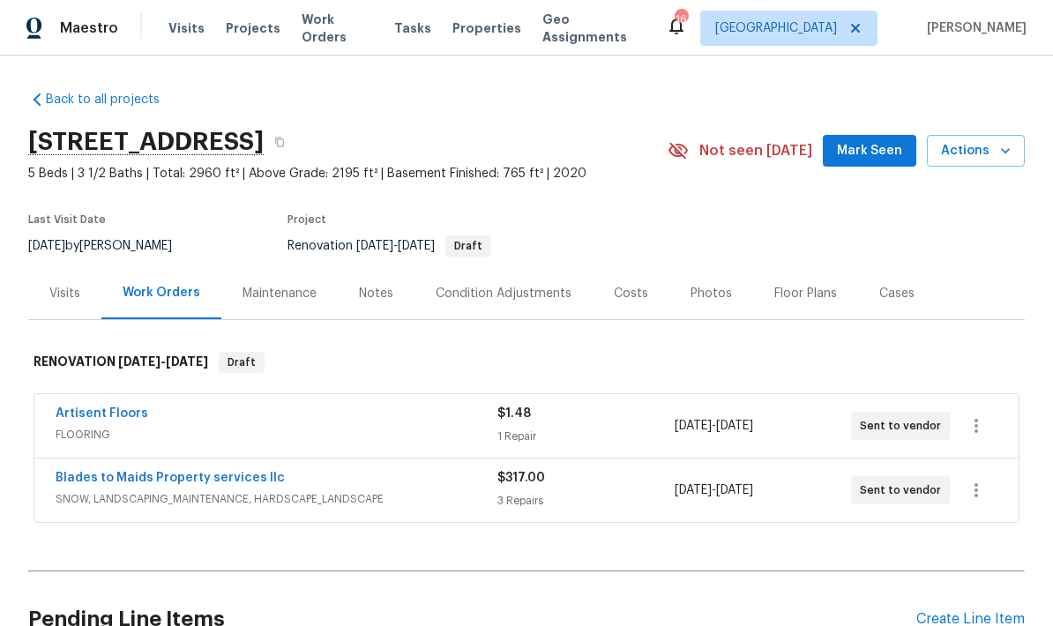
click at [86, 408] on link "Artisent Floors" at bounding box center [102, 414] width 93 height 12
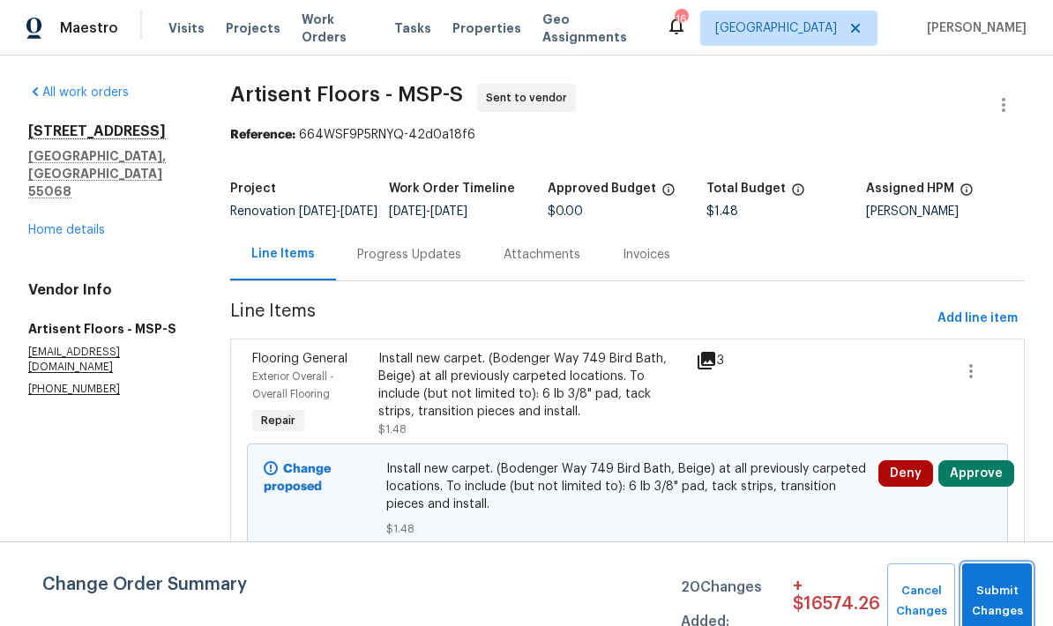
click at [735, 595] on span "Submit Changes" at bounding box center [997, 601] width 52 height 41
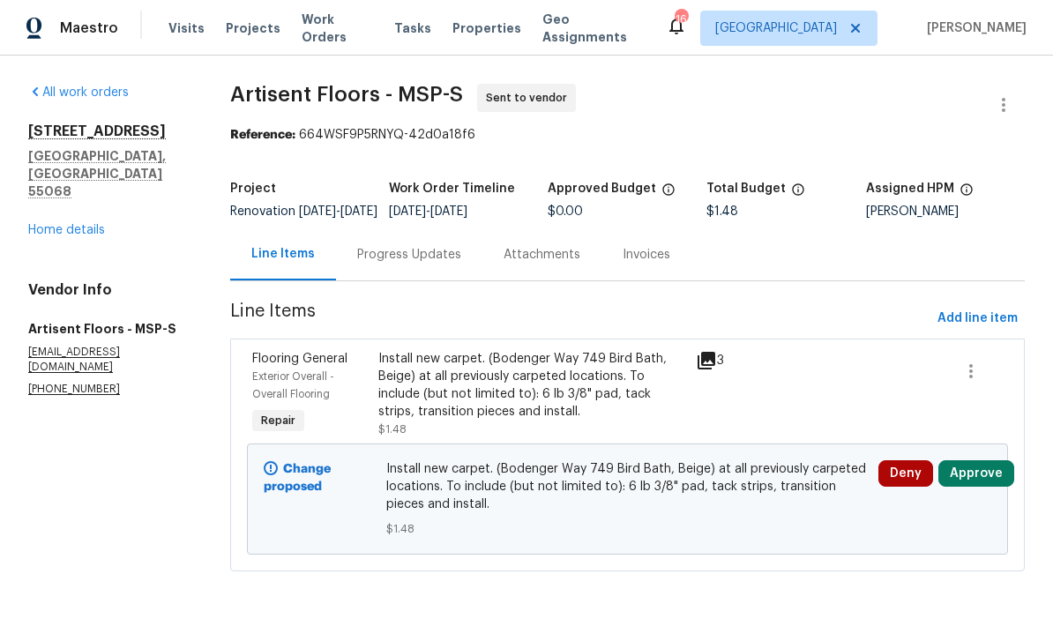
click at [377, 262] on div "Progress Updates" at bounding box center [409, 255] width 104 height 18
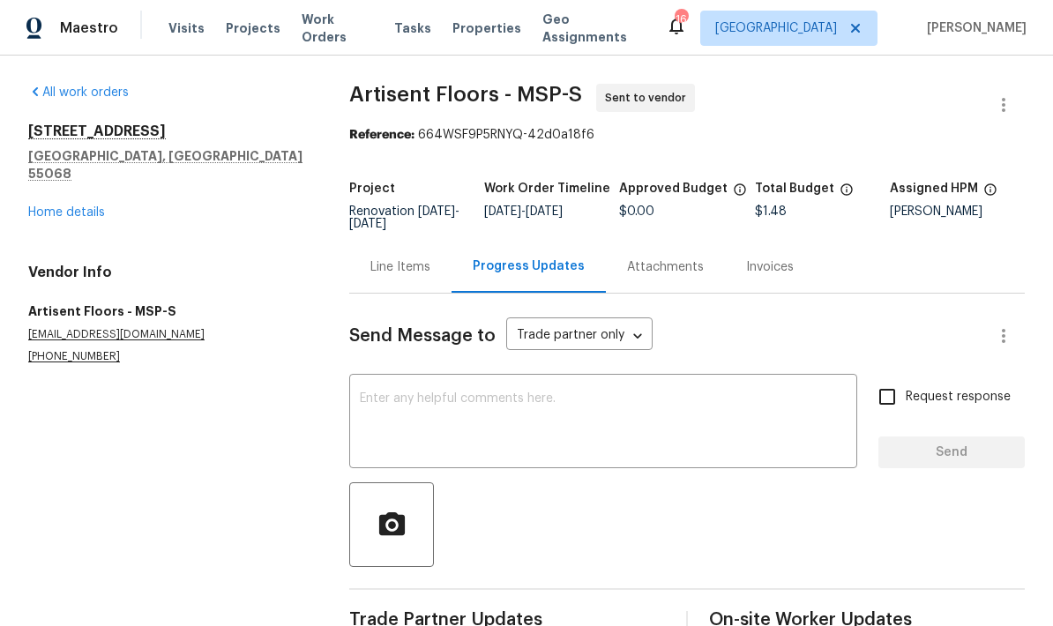
click at [388, 407] on textarea at bounding box center [603, 424] width 487 height 62
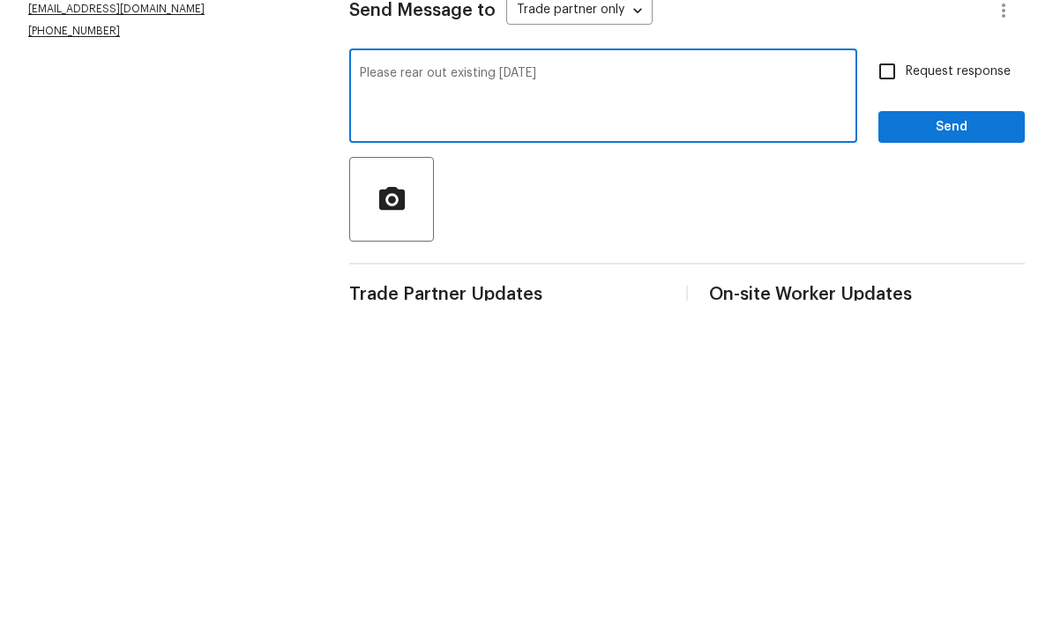
type textarea "Please rear out existing [DATE]"
click at [735, 378] on input "Request response" at bounding box center [887, 396] width 37 height 37
checkbox input "true"
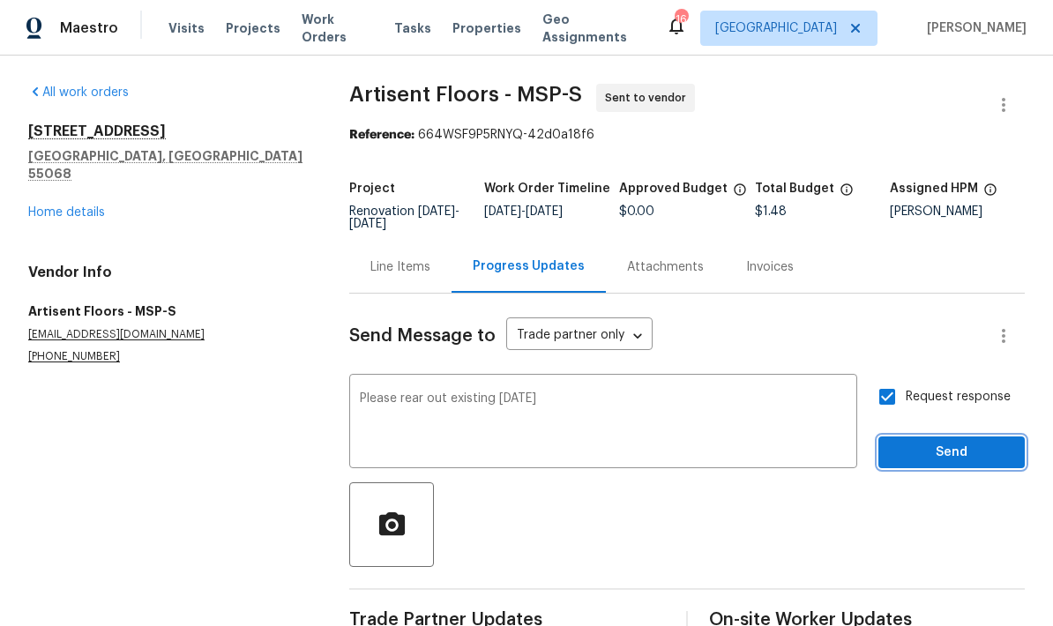
click at [735, 442] on span "Send" at bounding box center [952, 453] width 118 height 22
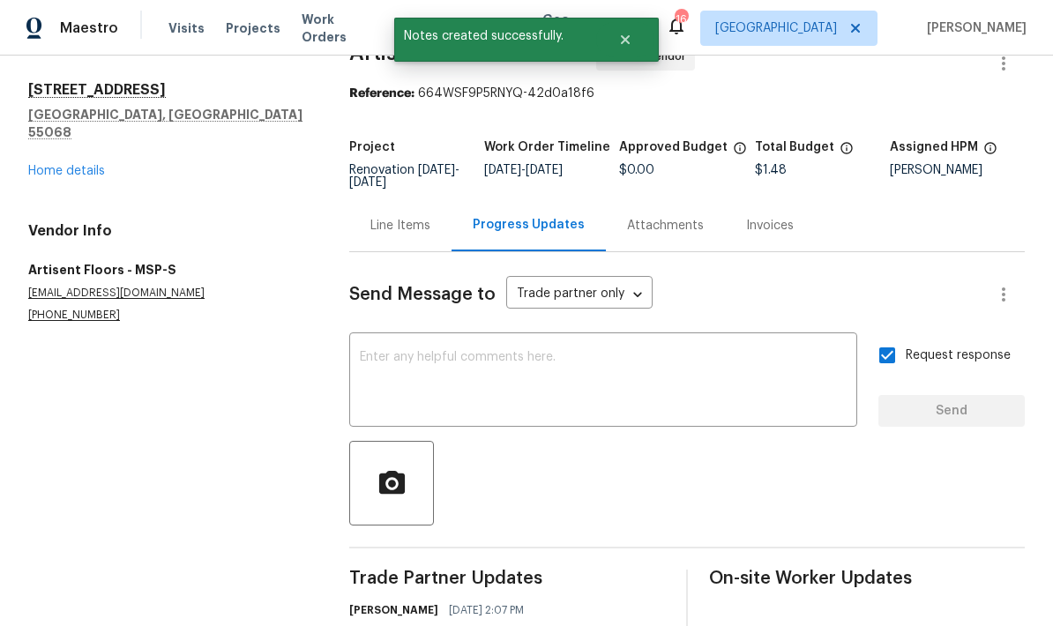
scroll to position [41, 0]
click at [40, 166] on link "Home details" at bounding box center [66, 172] width 77 height 12
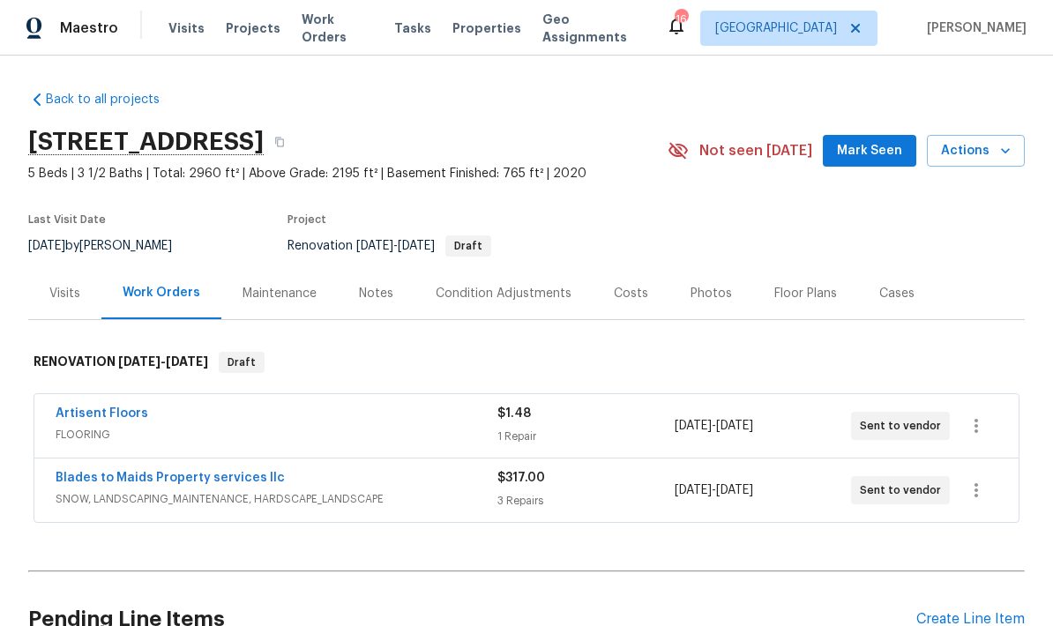
click at [620, 285] on div "Costs" at bounding box center [631, 294] width 34 height 18
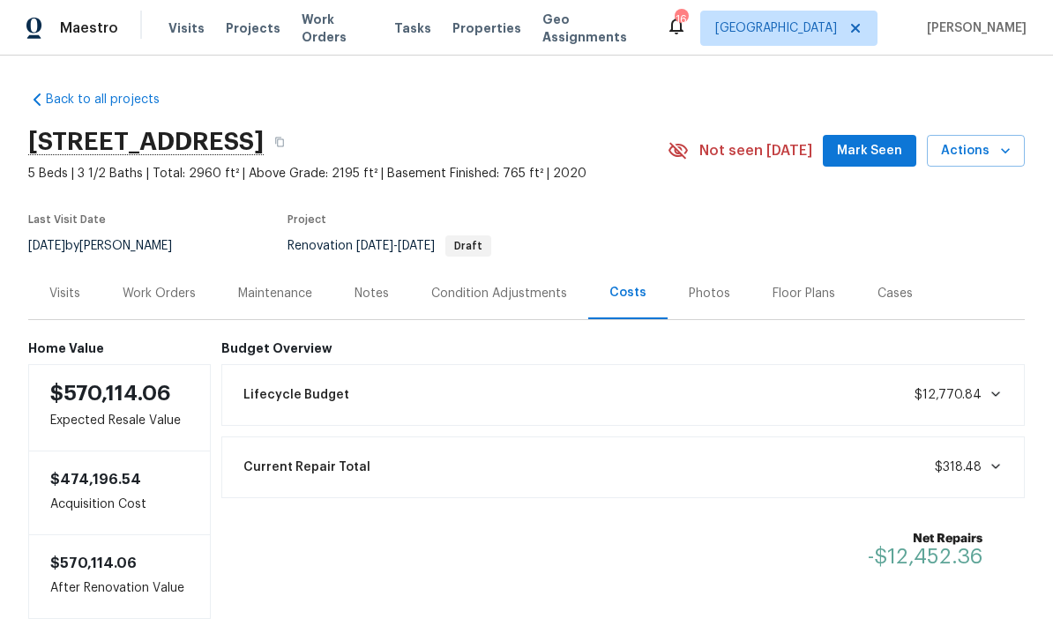
click at [152, 285] on div "Work Orders" at bounding box center [159, 294] width 73 height 18
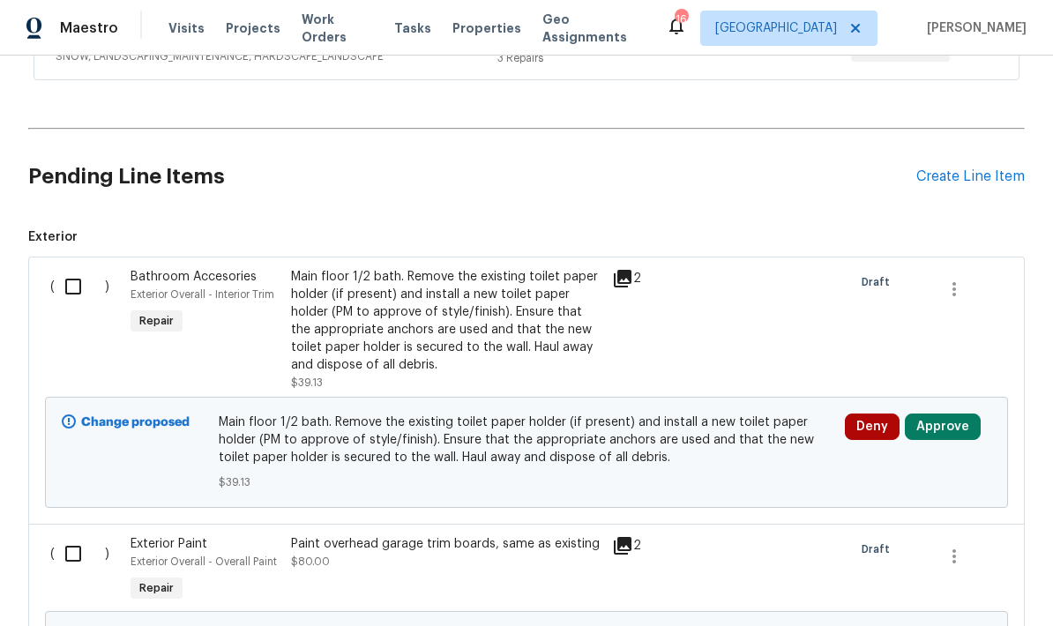
scroll to position [444, 0]
click at [68, 267] on input "checkbox" at bounding box center [80, 285] width 50 height 37
checkbox input "true"
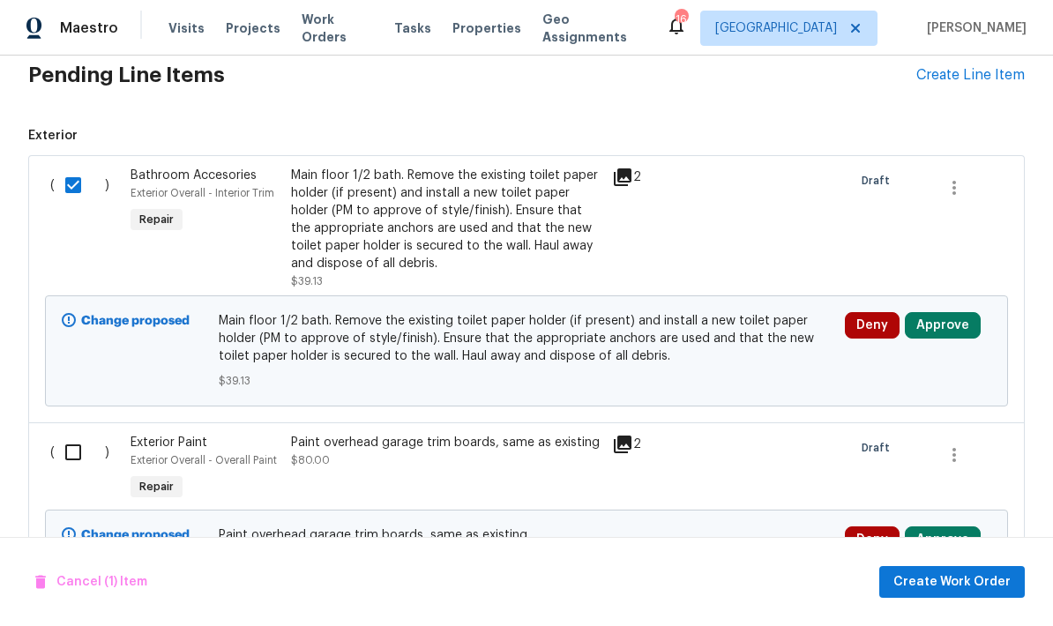
click at [68, 434] on input "checkbox" at bounding box center [80, 452] width 50 height 37
checkbox input "true"
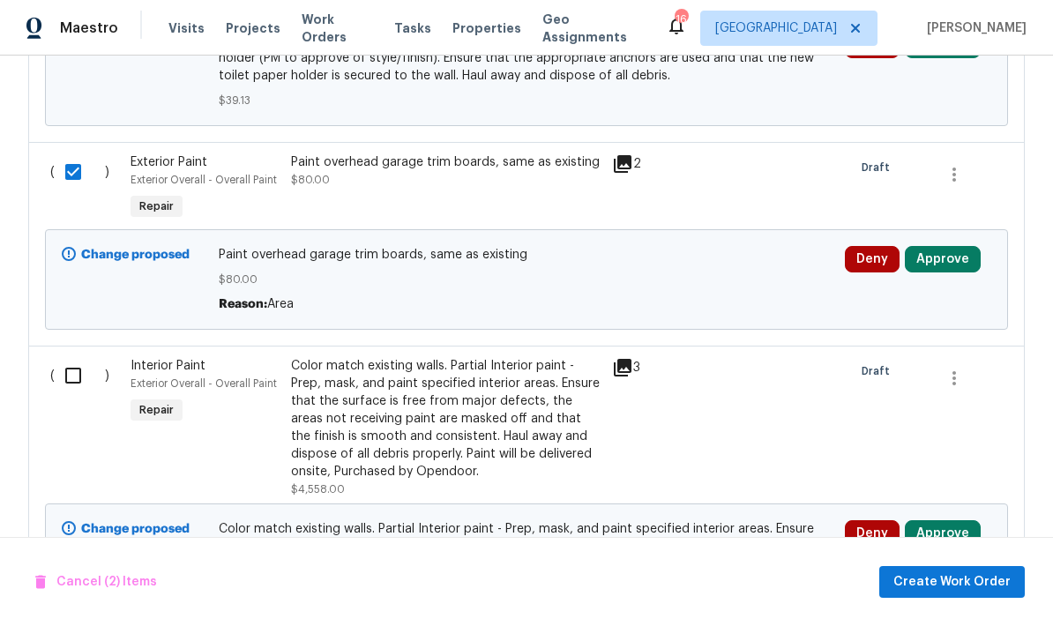
click at [69, 357] on input "checkbox" at bounding box center [80, 375] width 50 height 37
checkbox input "true"
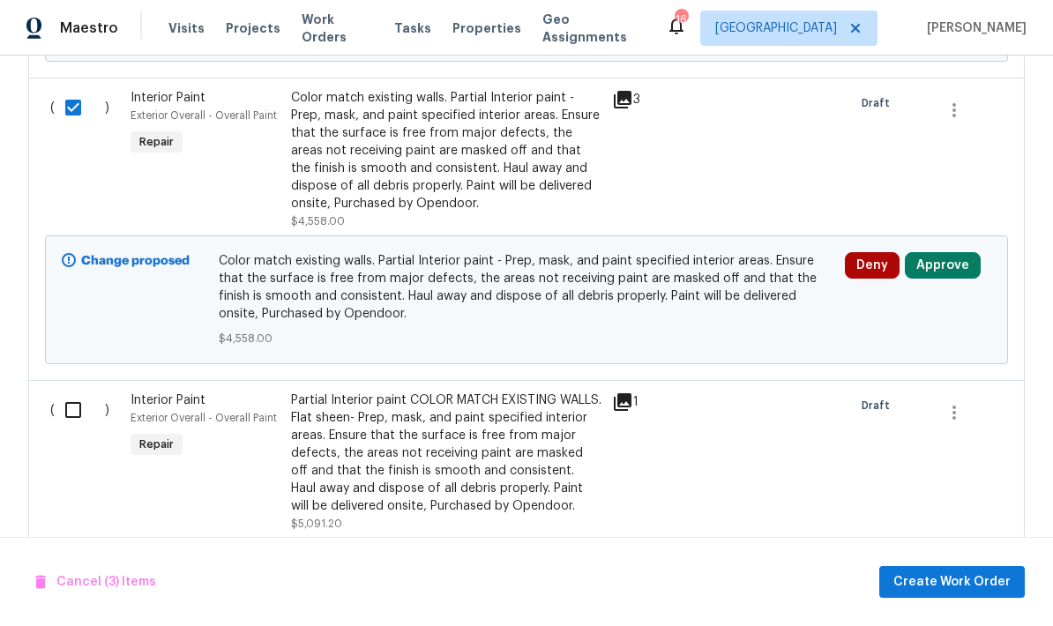
scroll to position [1101, 0]
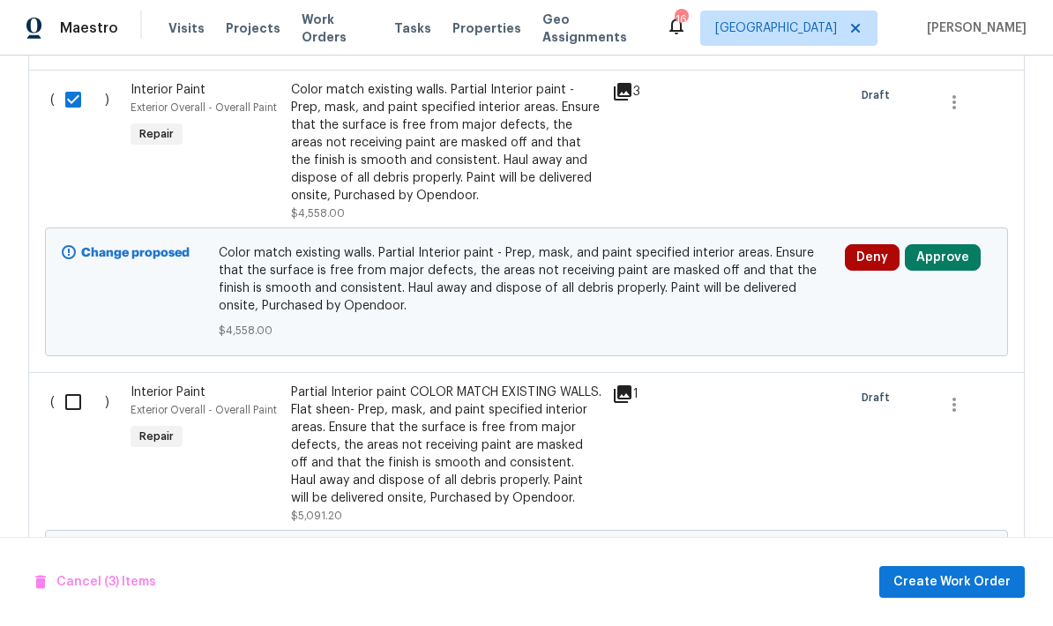
click at [78, 384] on input "checkbox" at bounding box center [80, 402] width 50 height 37
checkbox input "true"
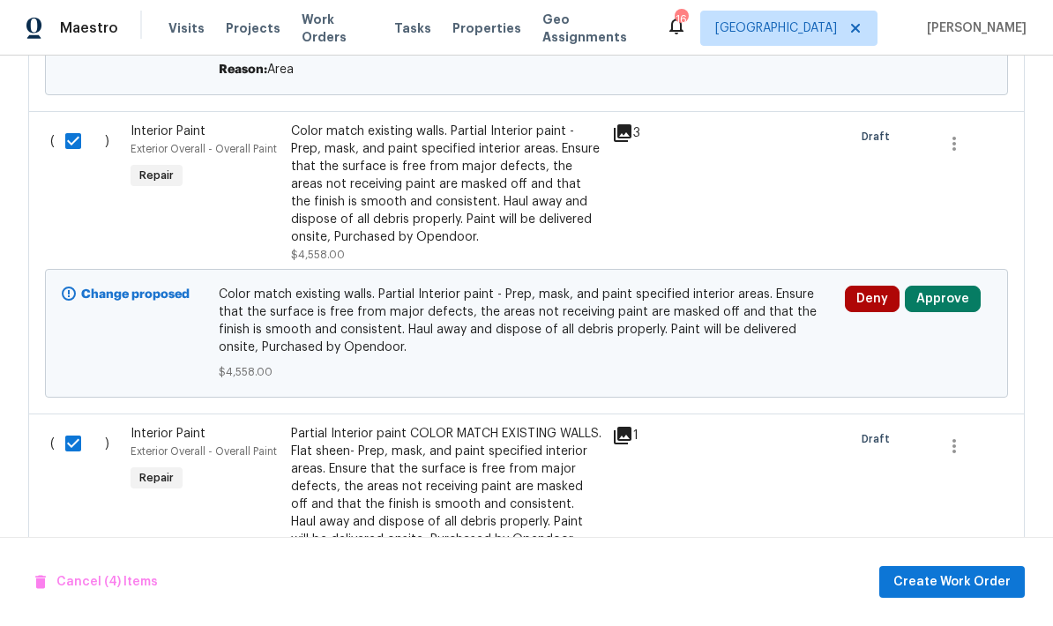
scroll to position [1060, 0]
click at [389, 449] on div "Partial Interior paint COLOR MATCH EXISTING WALLS. Flat sheen- Prep, mask, and …" at bounding box center [446, 486] width 311 height 124
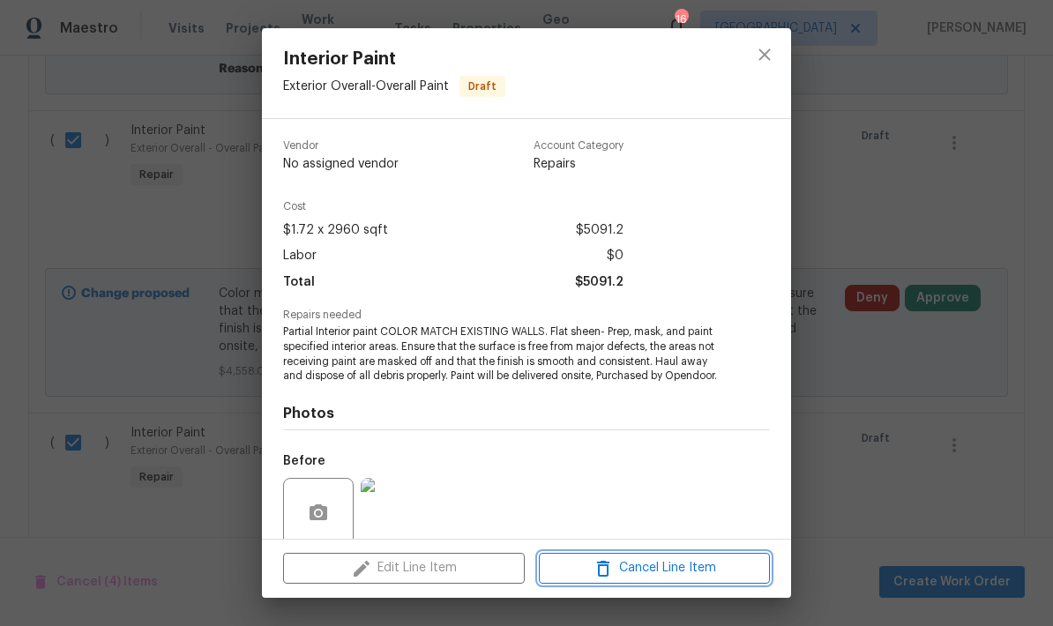
click at [658, 567] on span "Cancel Line Item" at bounding box center [654, 569] width 221 height 22
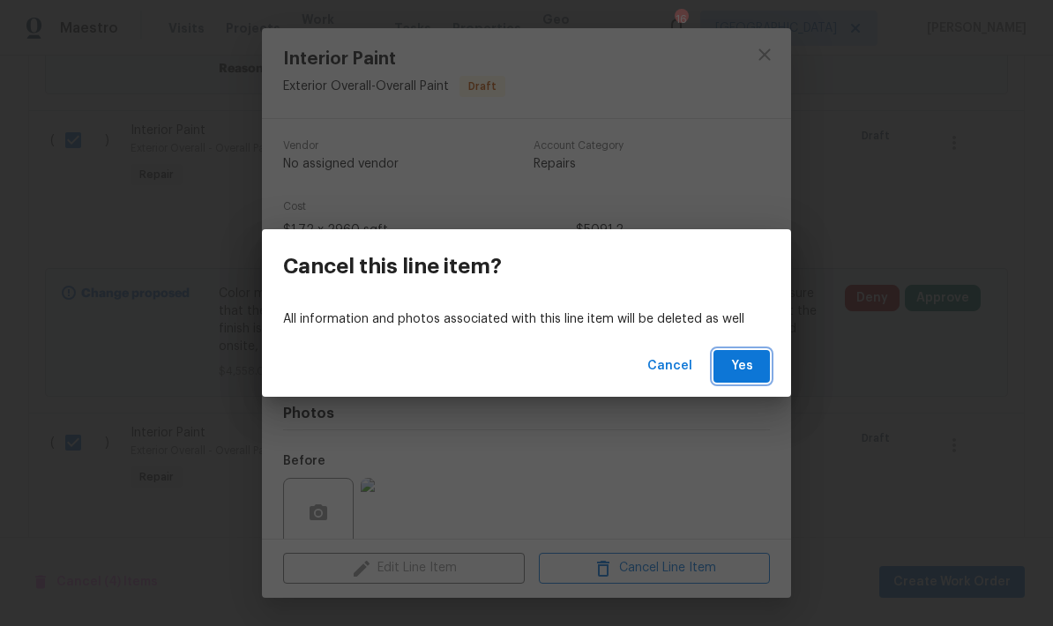
click at [735, 366] on span "Yes" at bounding box center [742, 367] width 28 height 22
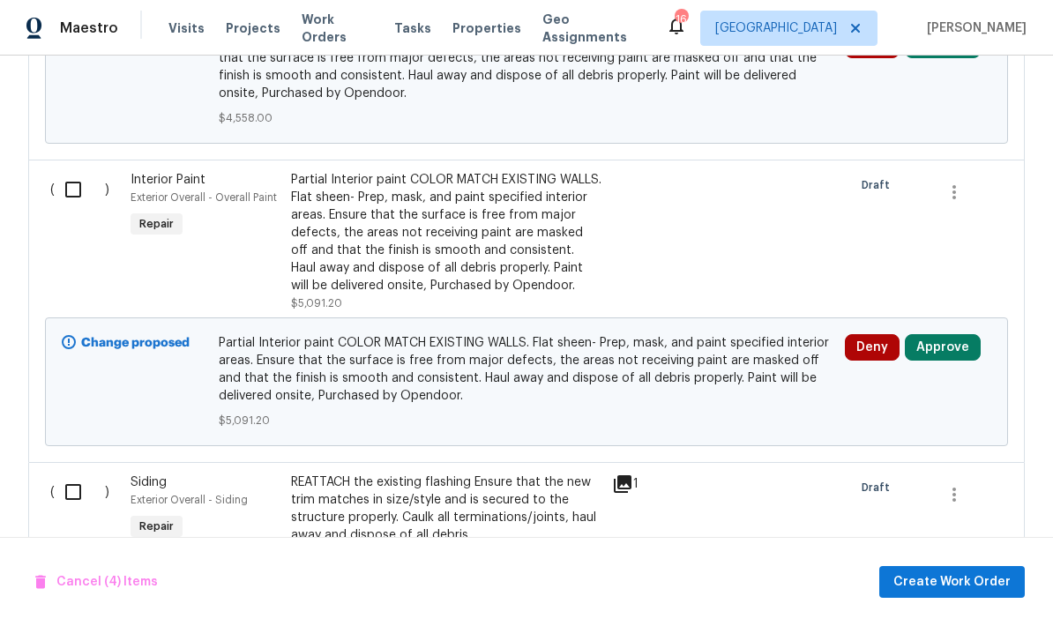
scroll to position [1317, 0]
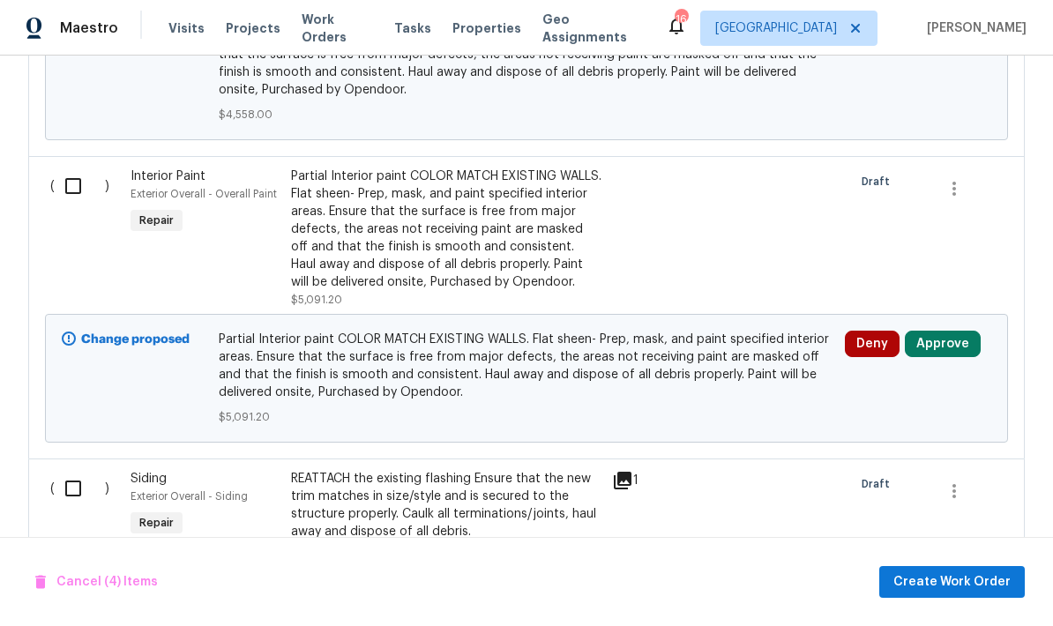
click at [77, 470] on input "checkbox" at bounding box center [80, 488] width 50 height 37
checkbox input "true"
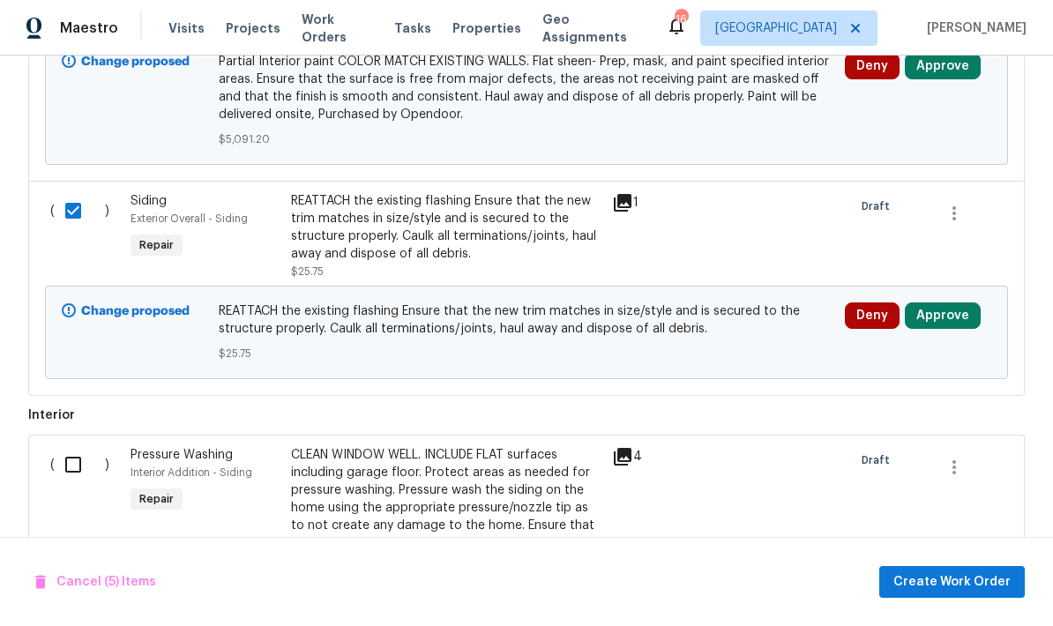
scroll to position [1610, 0]
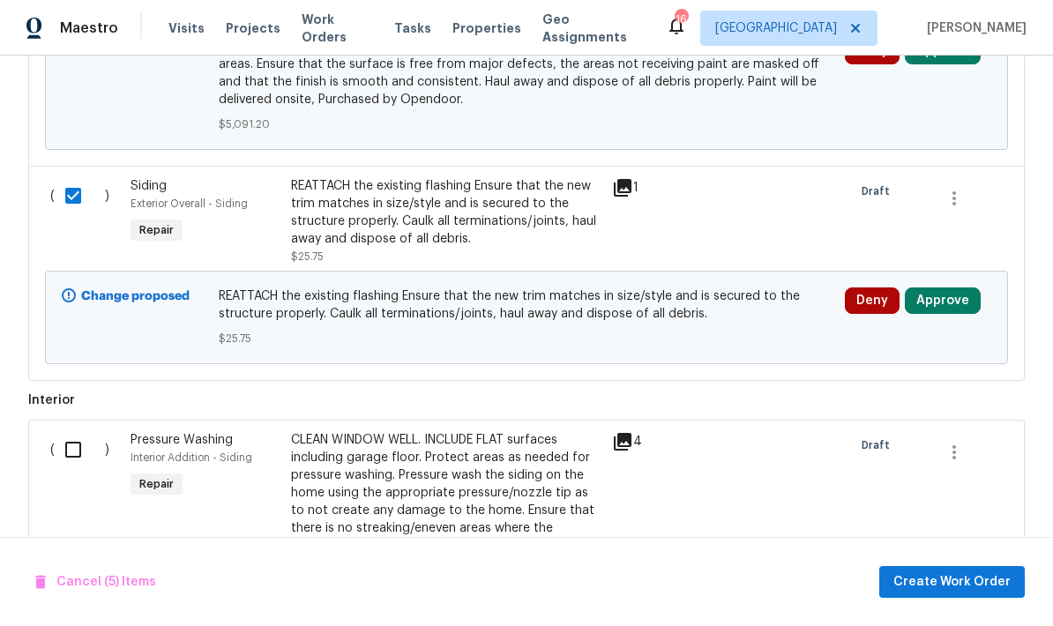
click at [83, 431] on input "checkbox" at bounding box center [80, 449] width 50 height 37
checkbox input "true"
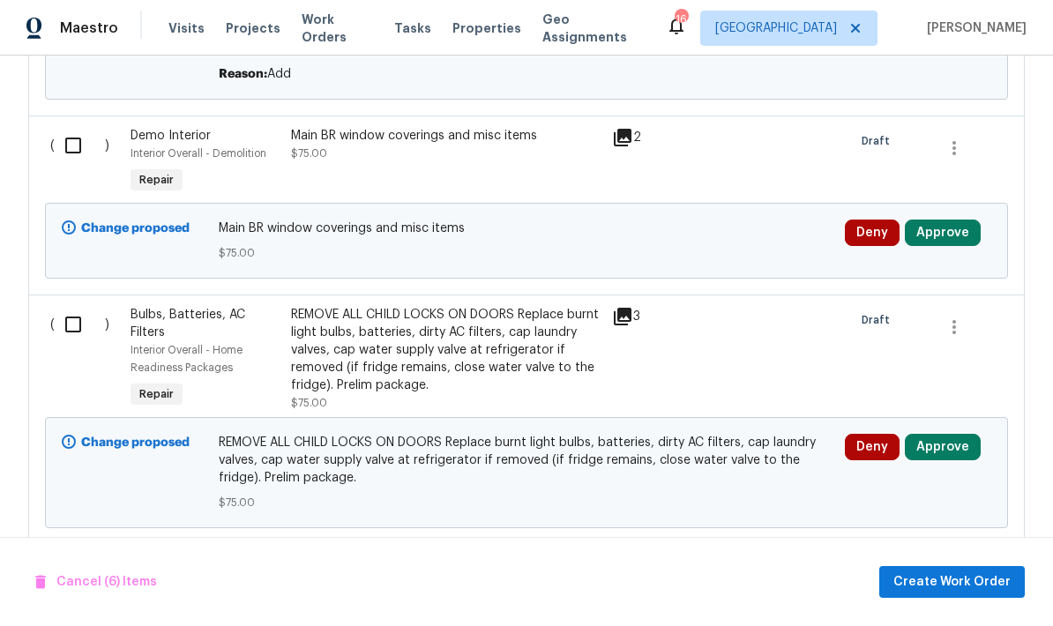
click at [71, 306] on input "checkbox" at bounding box center [80, 324] width 50 height 37
checkbox input "true"
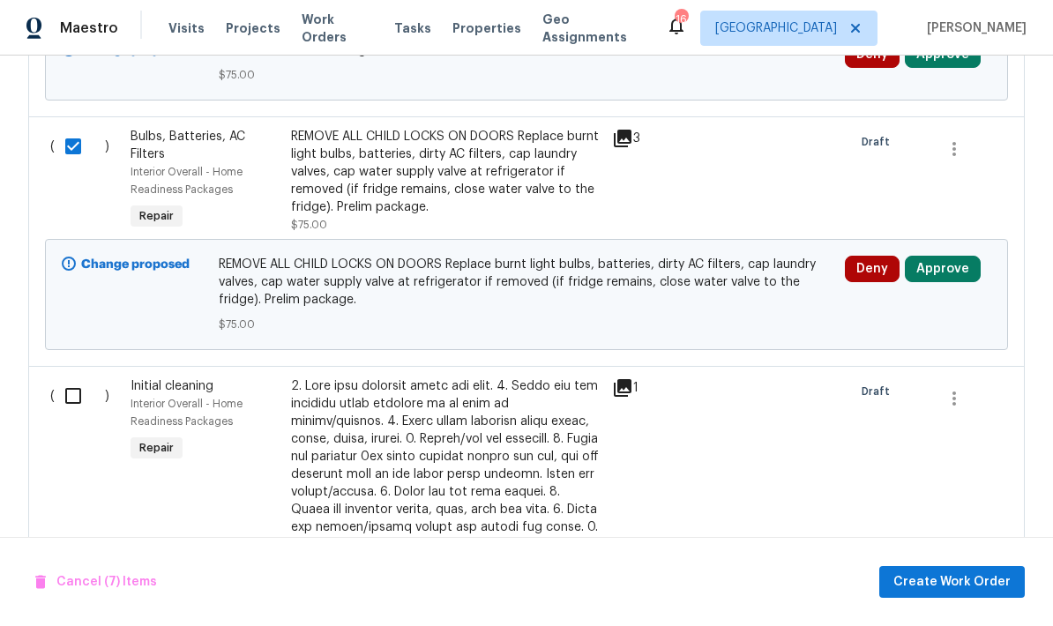
scroll to position [2423, 0]
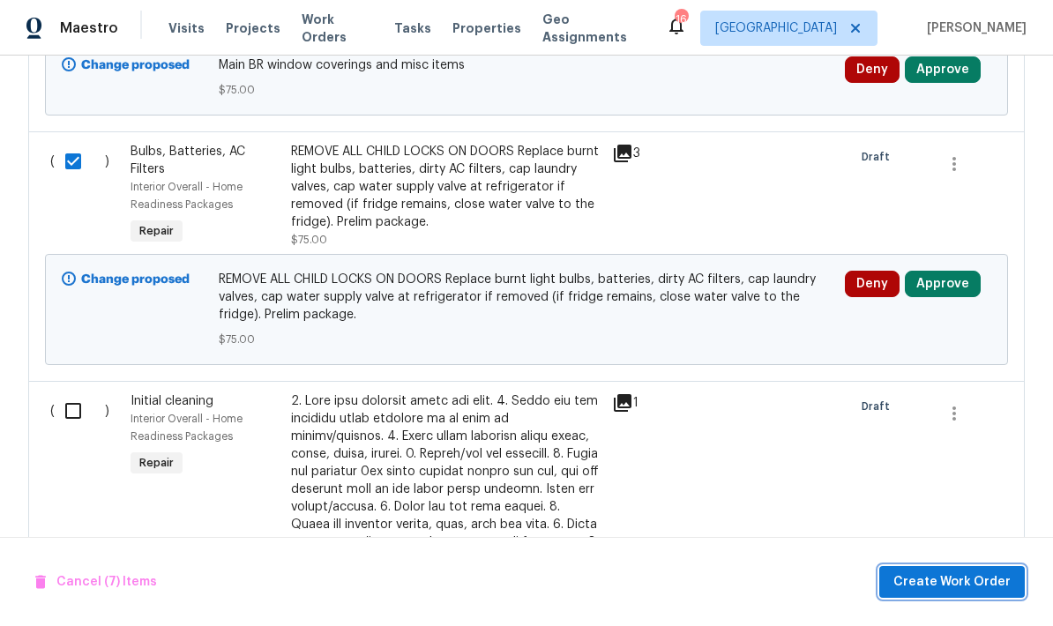
click at [735, 581] on span "Create Work Order" at bounding box center [952, 583] width 117 height 22
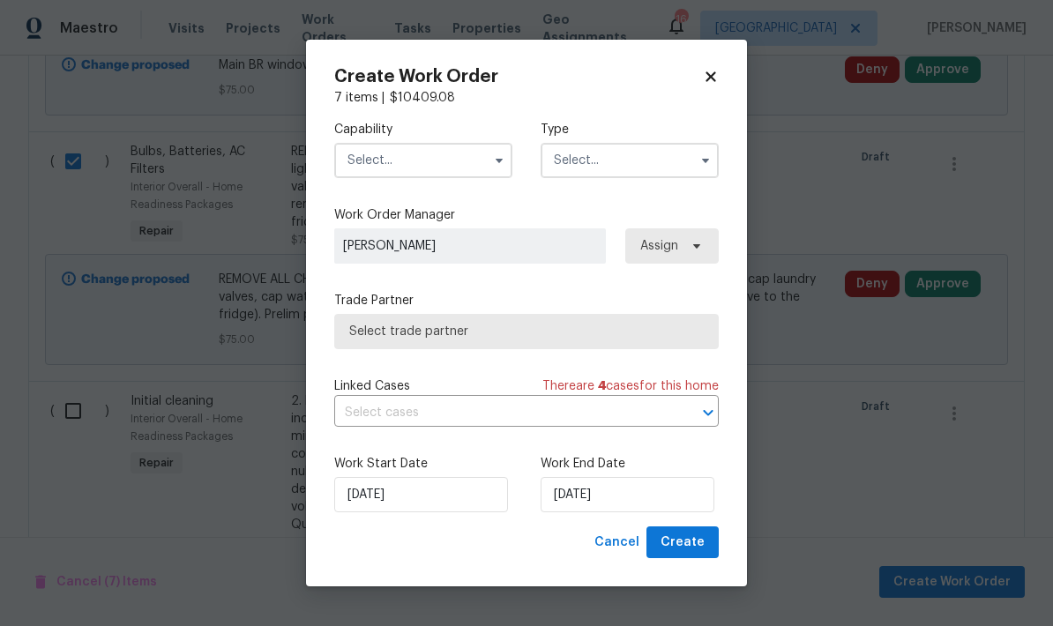
click at [366, 176] on input "text" at bounding box center [423, 160] width 178 height 35
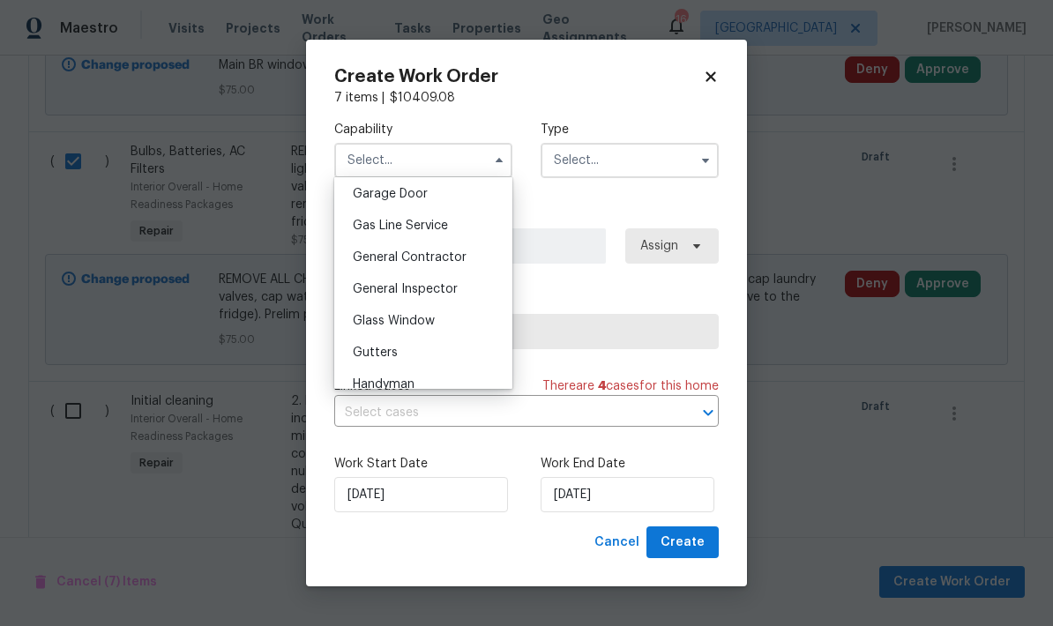
scroll to position [779, 0]
click at [370, 262] on span "General Contractor" at bounding box center [410, 262] width 114 height 12
type input "General Contractor"
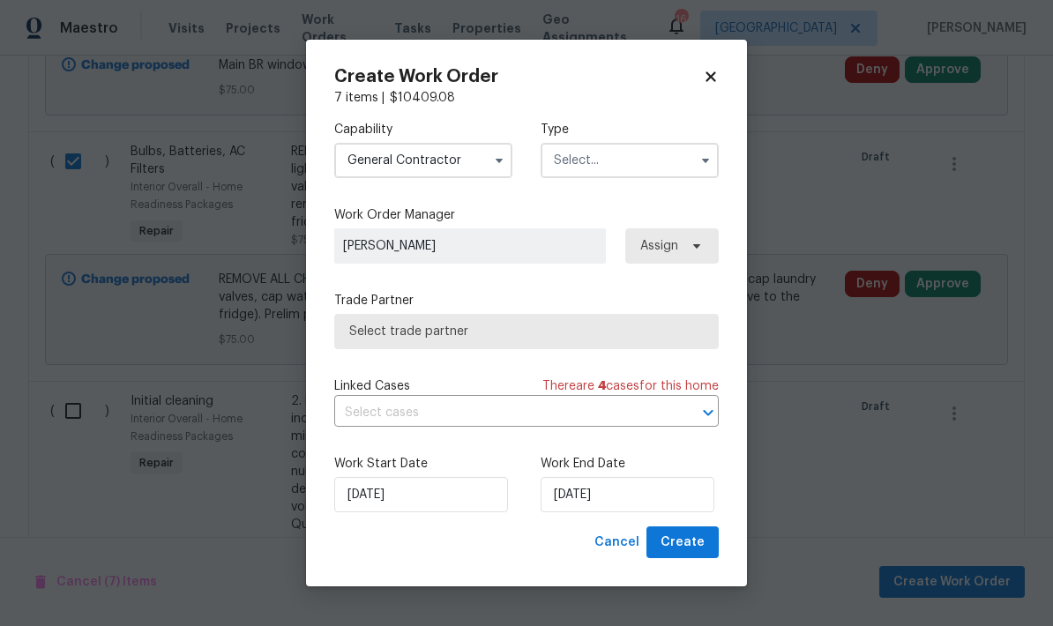
click at [572, 157] on input "text" at bounding box center [630, 160] width 178 height 35
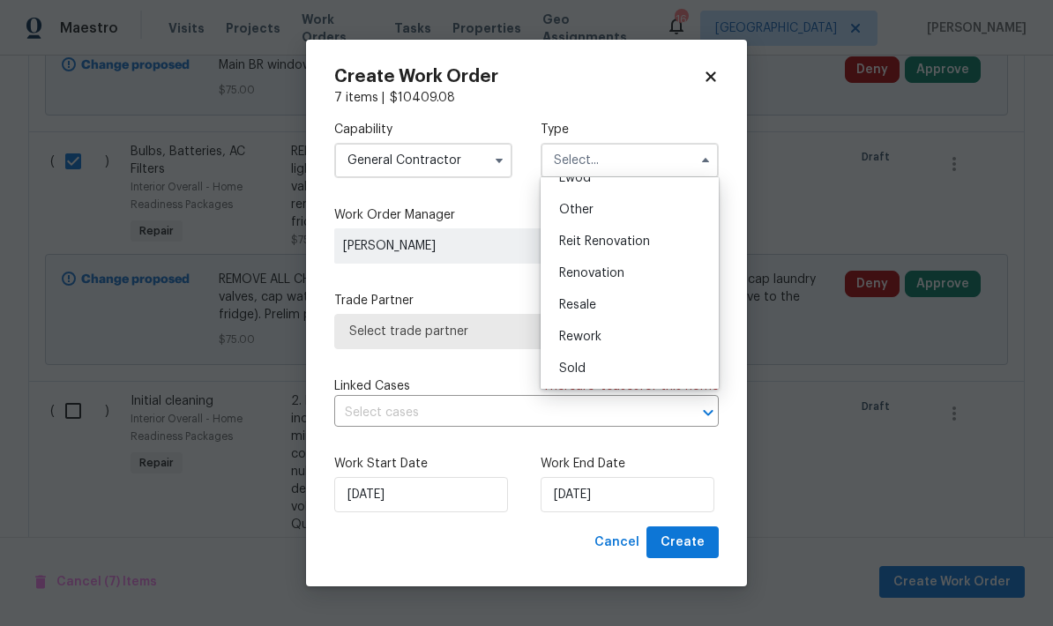
scroll to position [210, 0]
click at [573, 271] on span "Renovation" at bounding box center [591, 273] width 65 height 12
type input "Renovation"
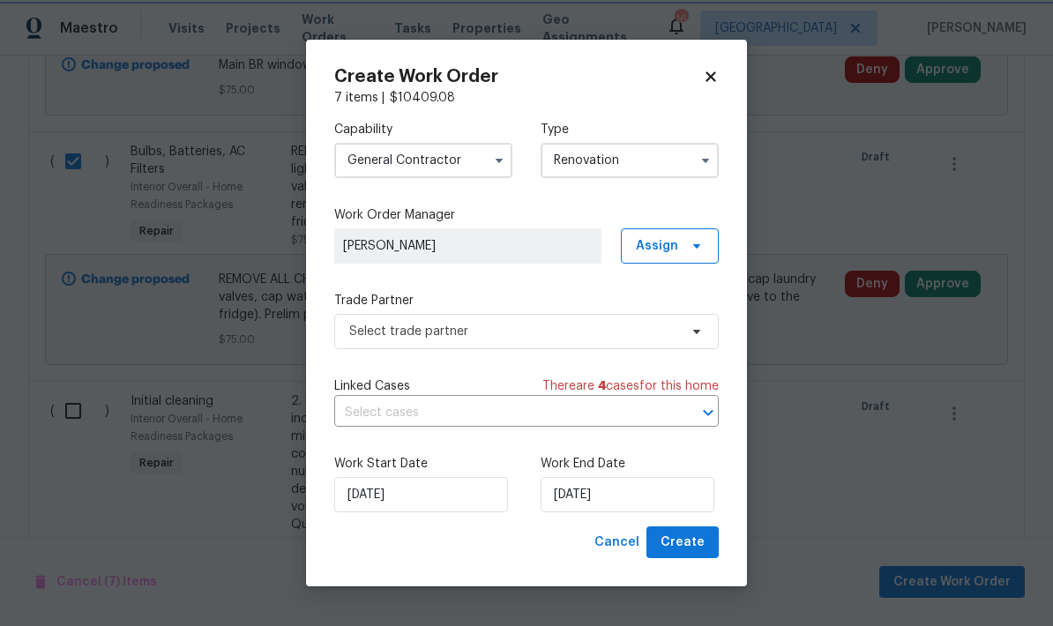
scroll to position [0, 0]
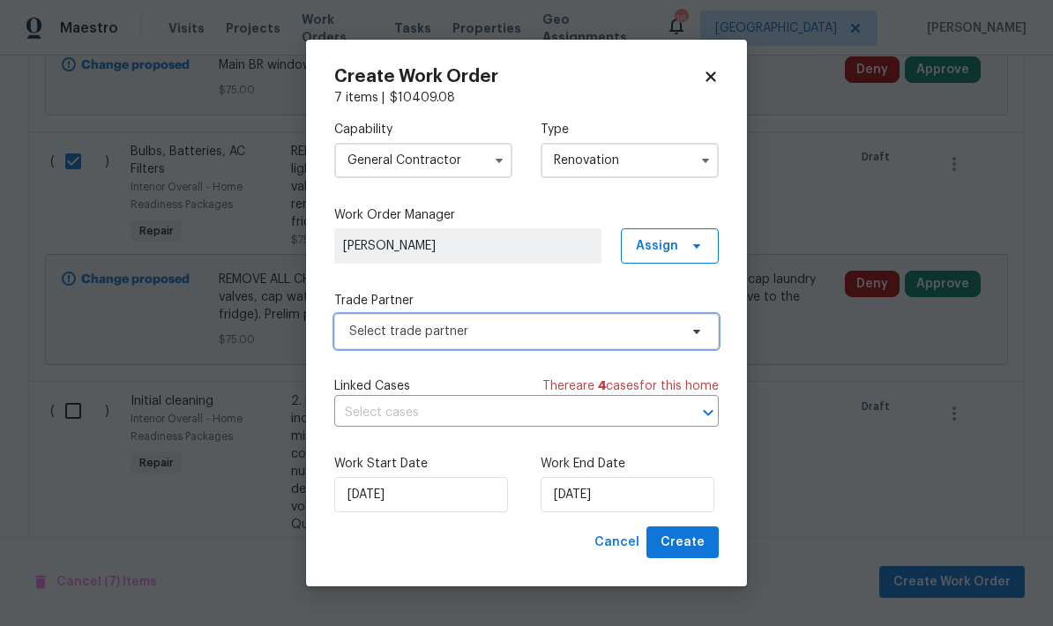
click at [362, 333] on span "Select trade partner" at bounding box center [513, 332] width 329 height 18
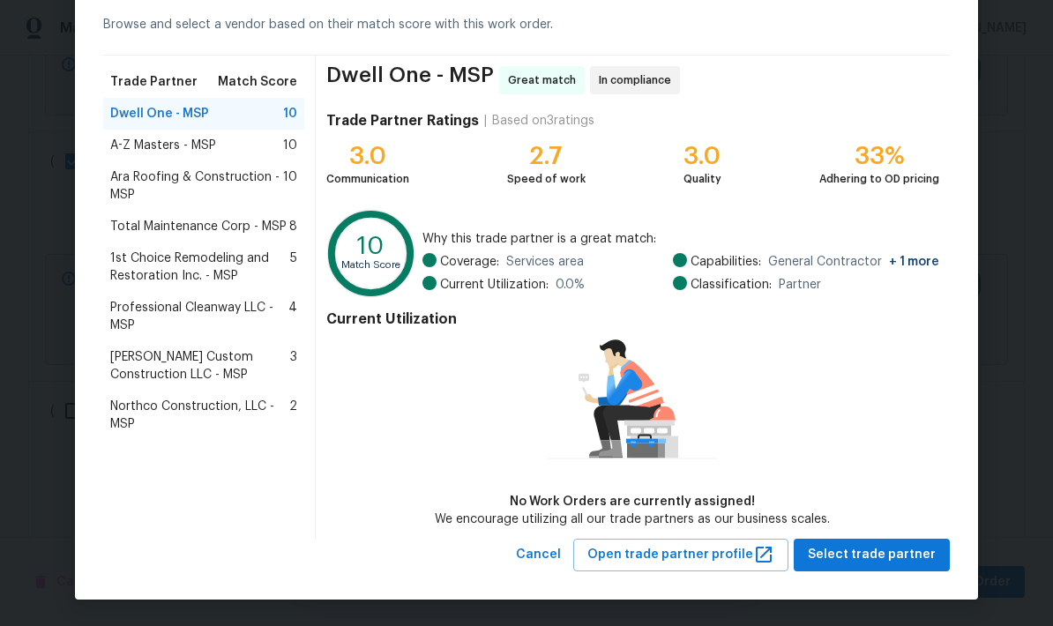
scroll to position [80, 0]
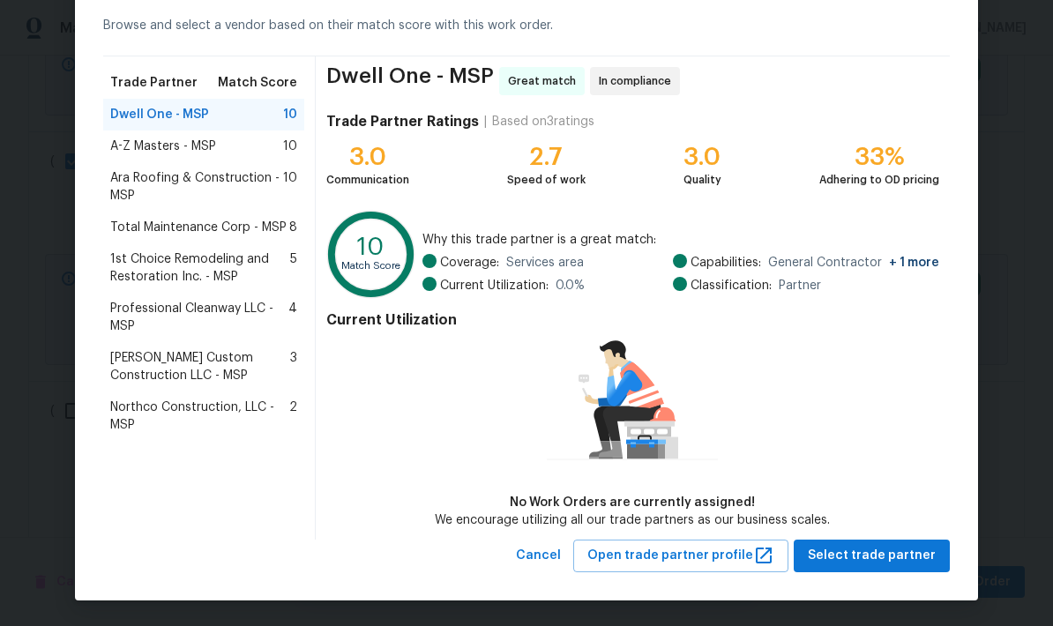
click at [735, 558] on span "Select trade partner" at bounding box center [872, 556] width 128 height 22
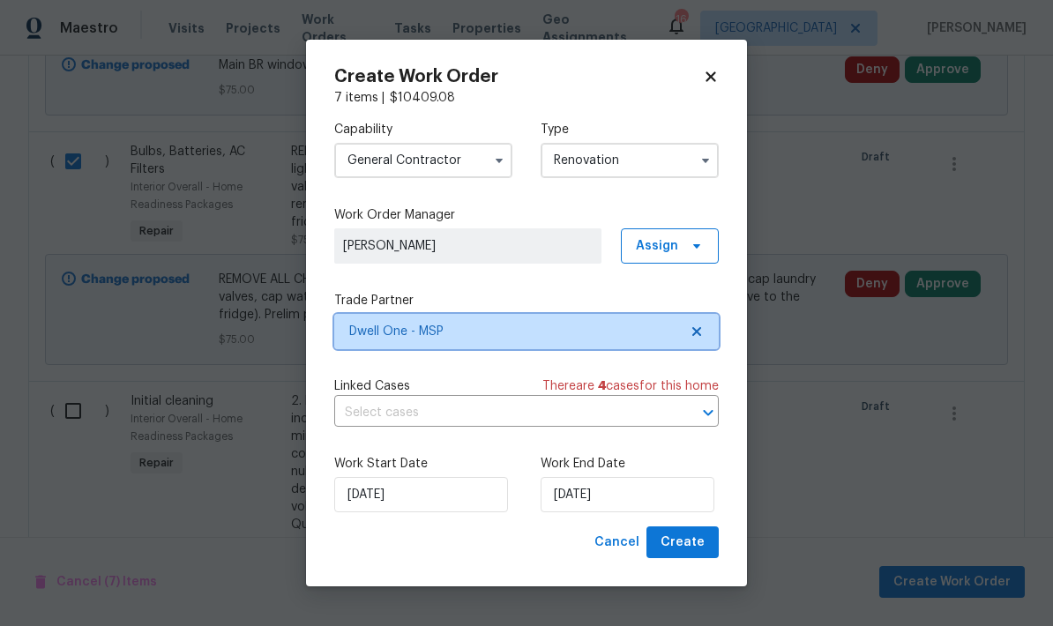
scroll to position [0, 0]
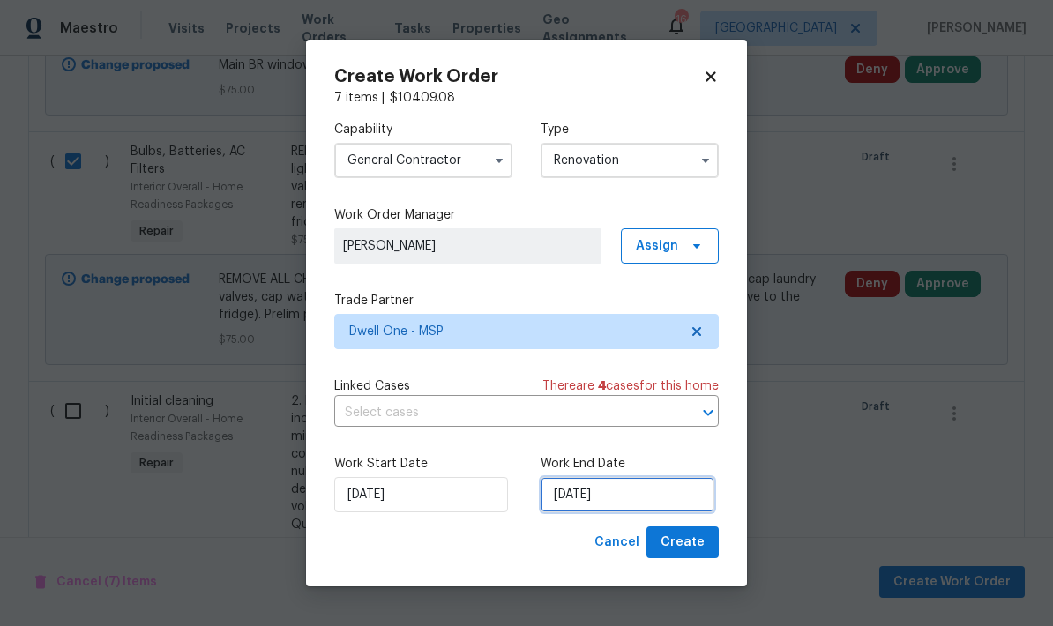
click at [638, 490] on input "[DATE]" at bounding box center [628, 494] width 174 height 35
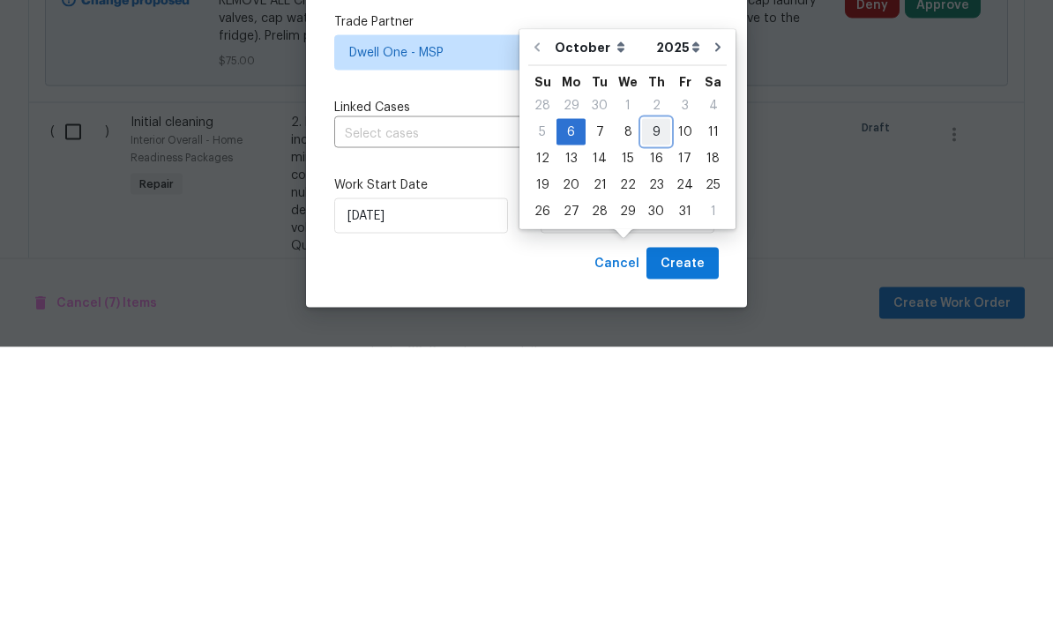
click at [651, 399] on div "9" at bounding box center [656, 411] width 28 height 25
type input "[DATE]"
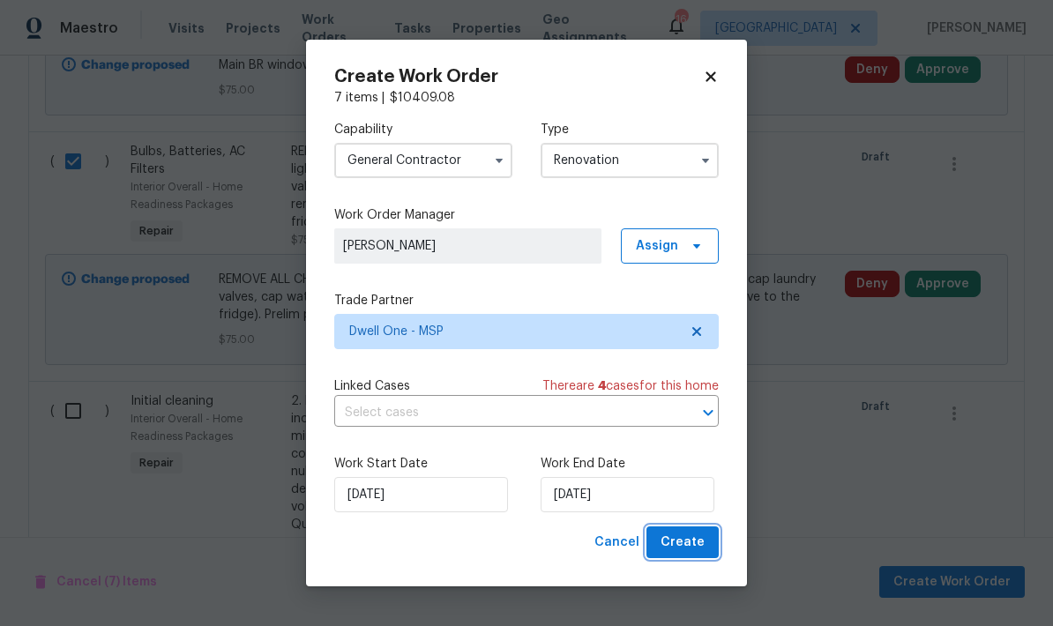
click at [687, 536] on span "Create" at bounding box center [683, 543] width 44 height 22
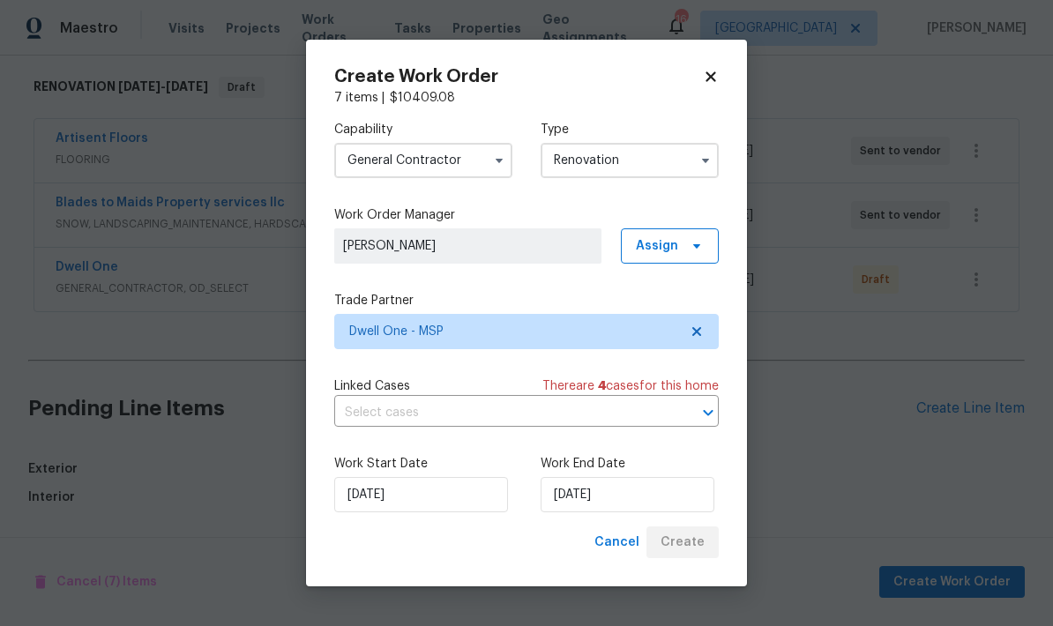
scroll to position [204, 0]
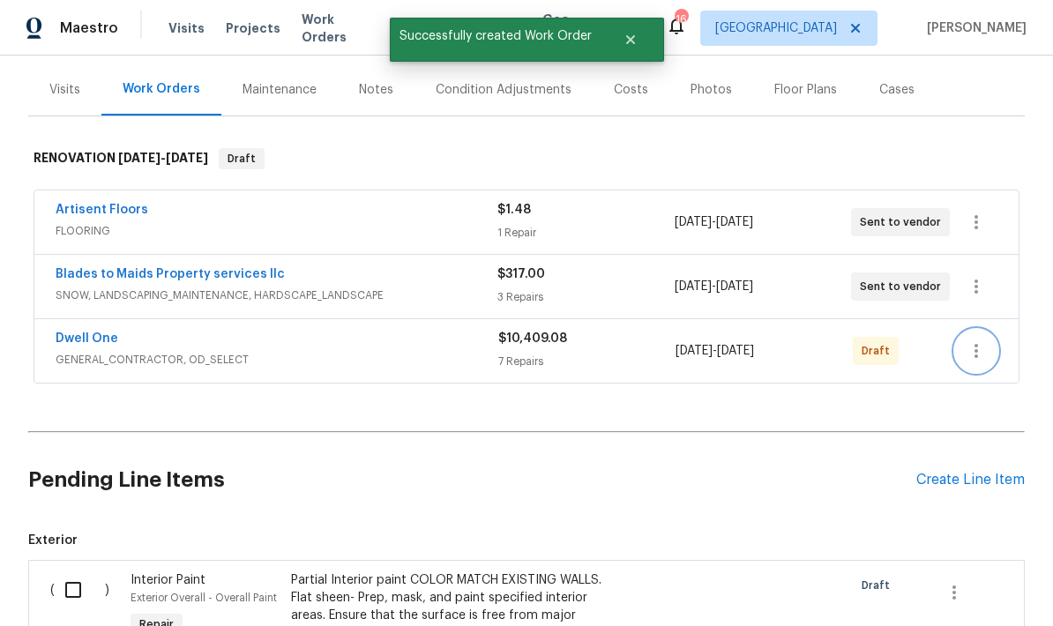
click at [735, 330] on button "button" at bounding box center [976, 351] width 42 height 42
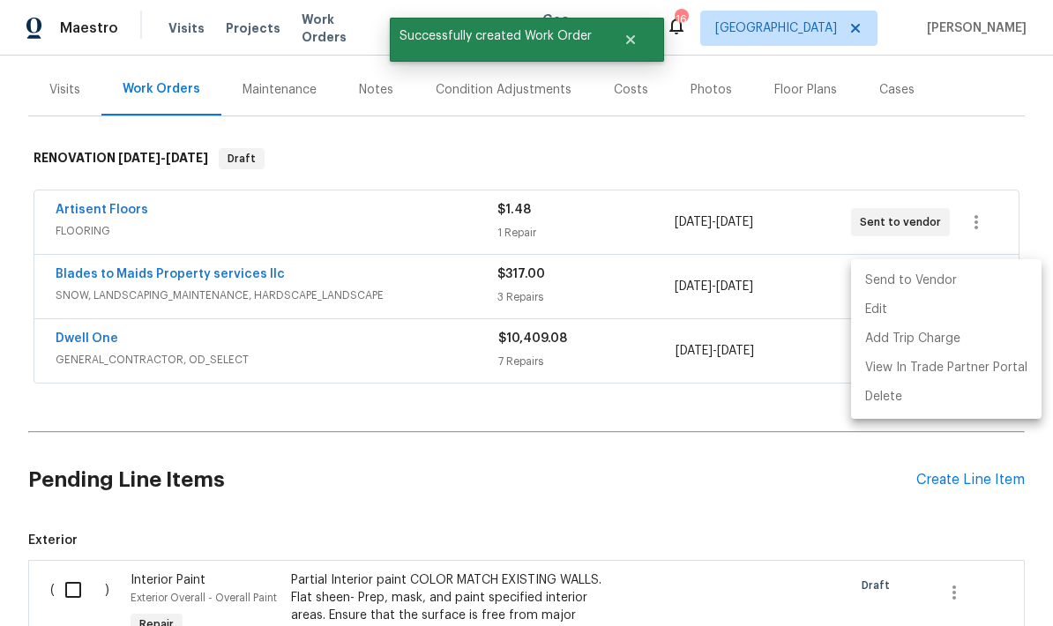
click at [735, 282] on li "Send to Vendor" at bounding box center [946, 280] width 191 height 29
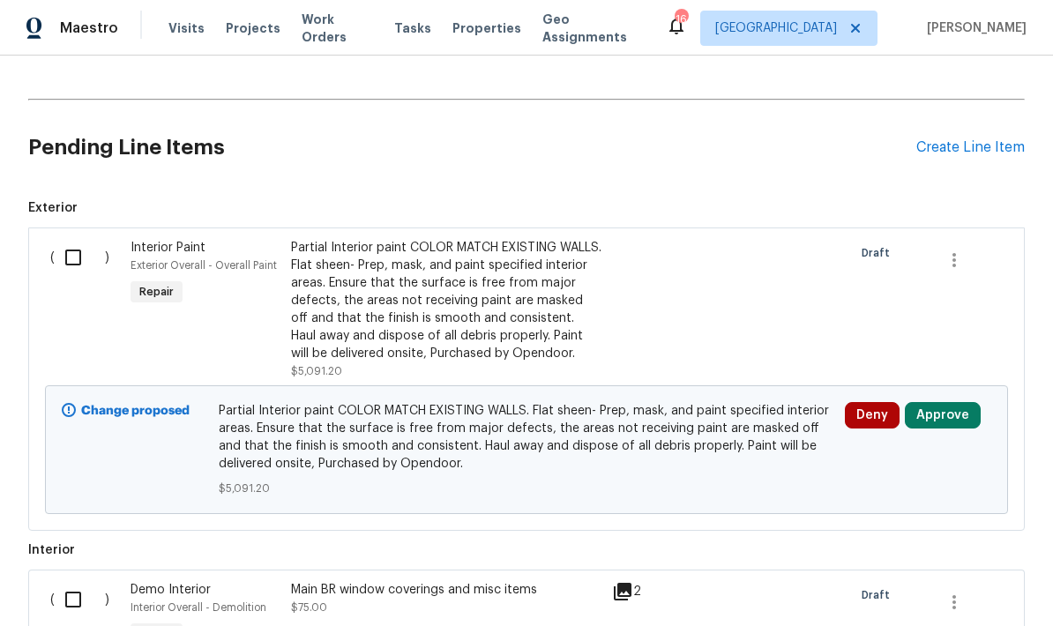
scroll to position [537, 0]
click at [972, 267] on button "button" at bounding box center [954, 259] width 42 height 42
click at [970, 258] on li "Cancel" at bounding box center [967, 258] width 68 height 29
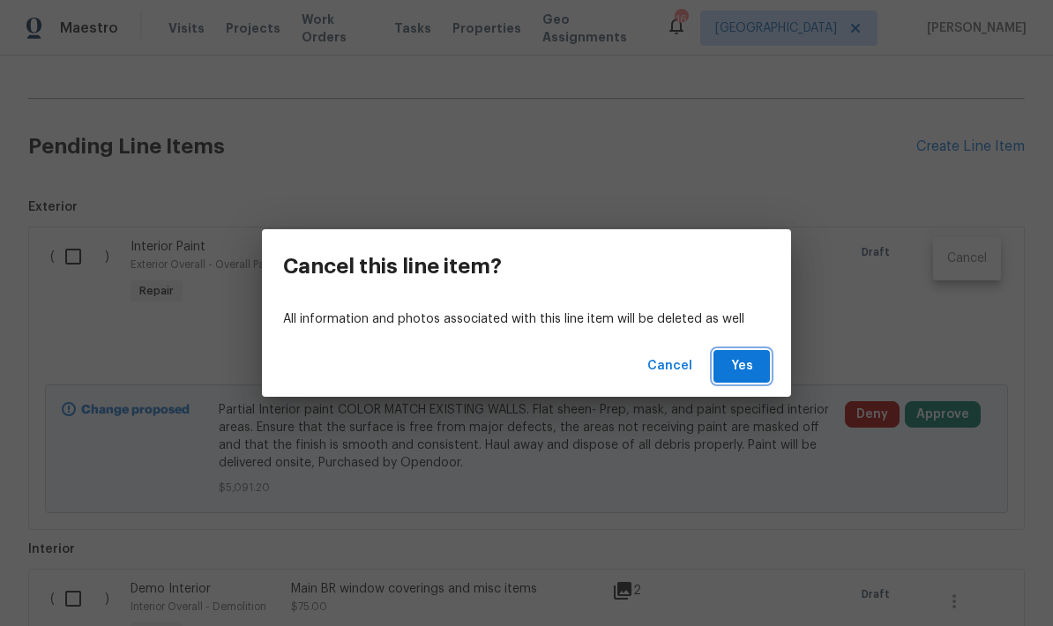
click at [732, 375] on span "Yes" at bounding box center [742, 367] width 28 height 22
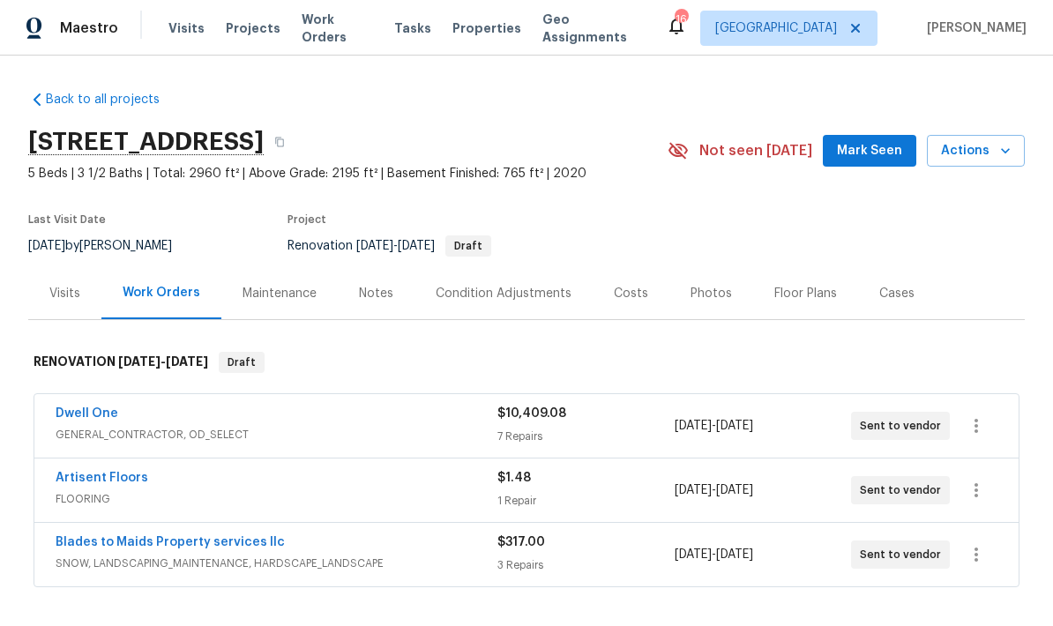
scroll to position [0, 0]
click at [990, 421] on button "button" at bounding box center [976, 426] width 42 height 42
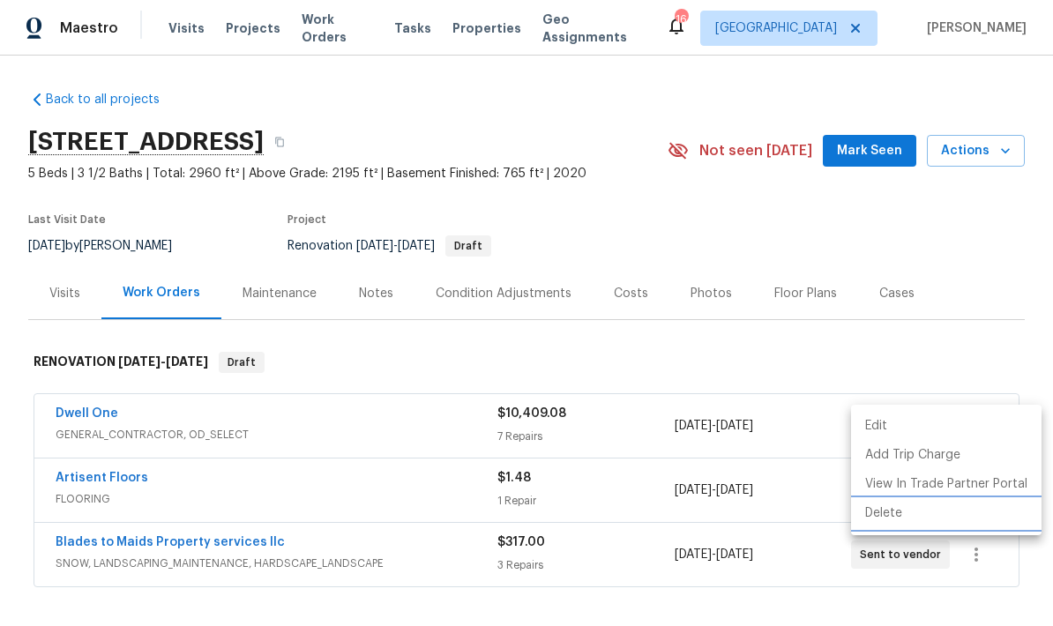
click at [880, 520] on li "Delete" at bounding box center [946, 513] width 191 height 29
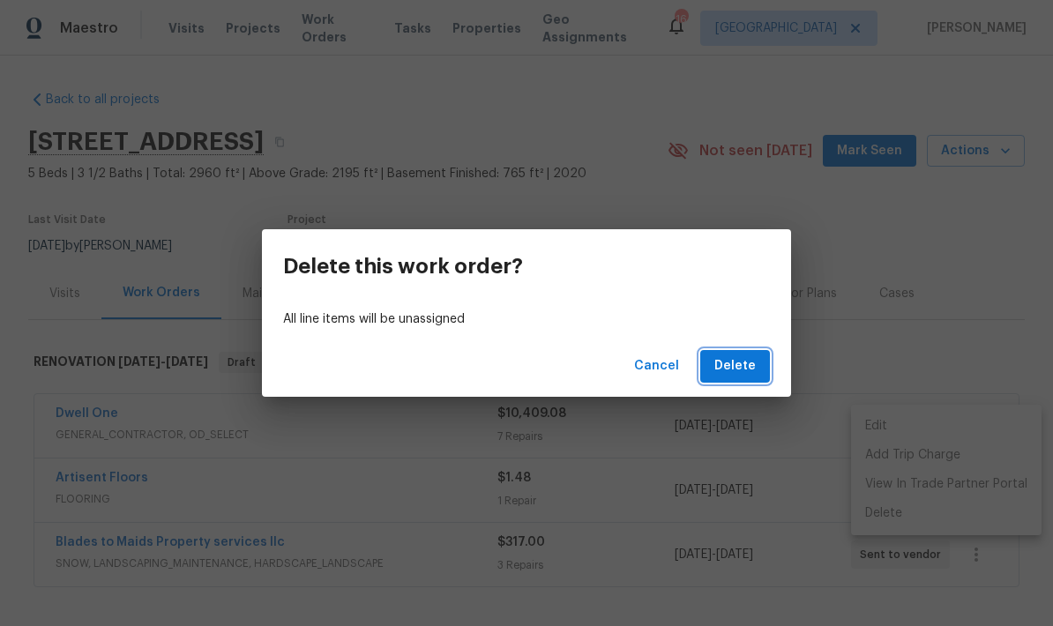
click at [737, 366] on span "Delete" at bounding box center [735, 367] width 41 height 22
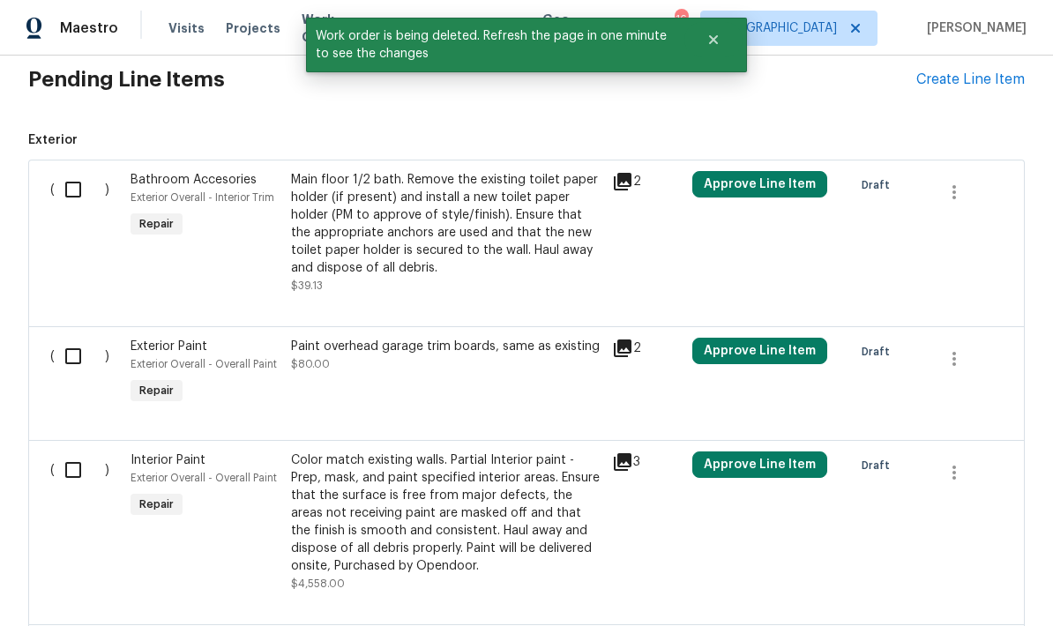
scroll to position [537, 0]
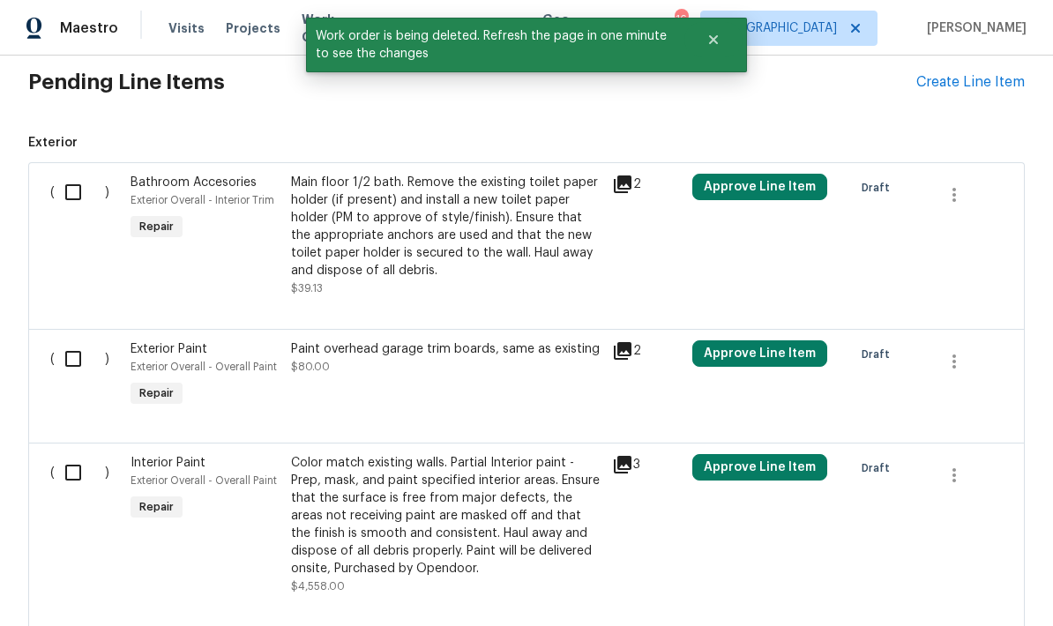
click at [78, 188] on input "checkbox" at bounding box center [80, 192] width 50 height 37
checkbox input "true"
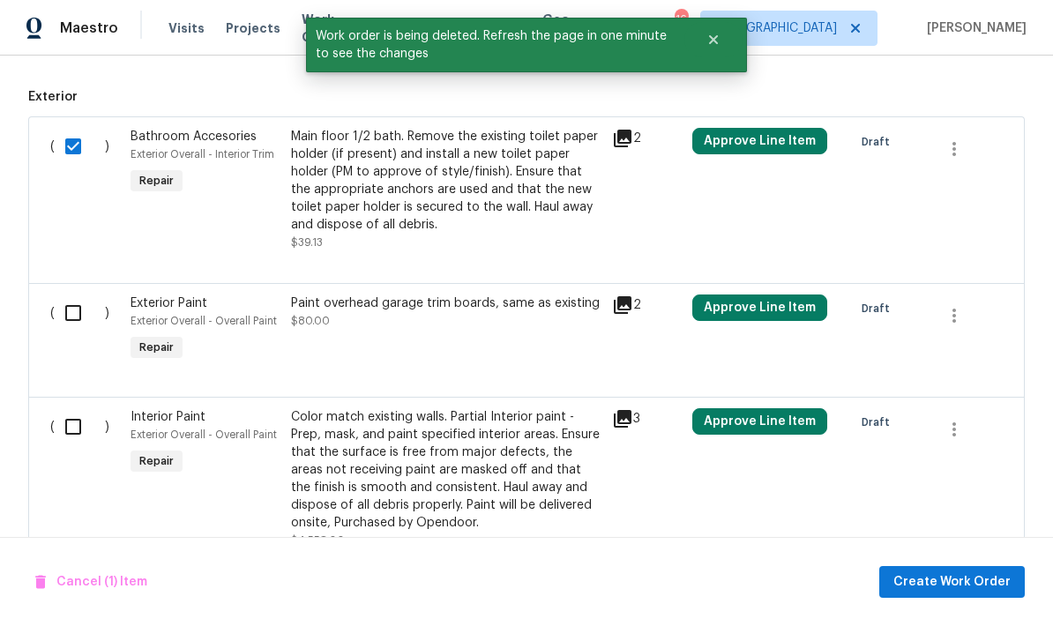
scroll to position [633, 0]
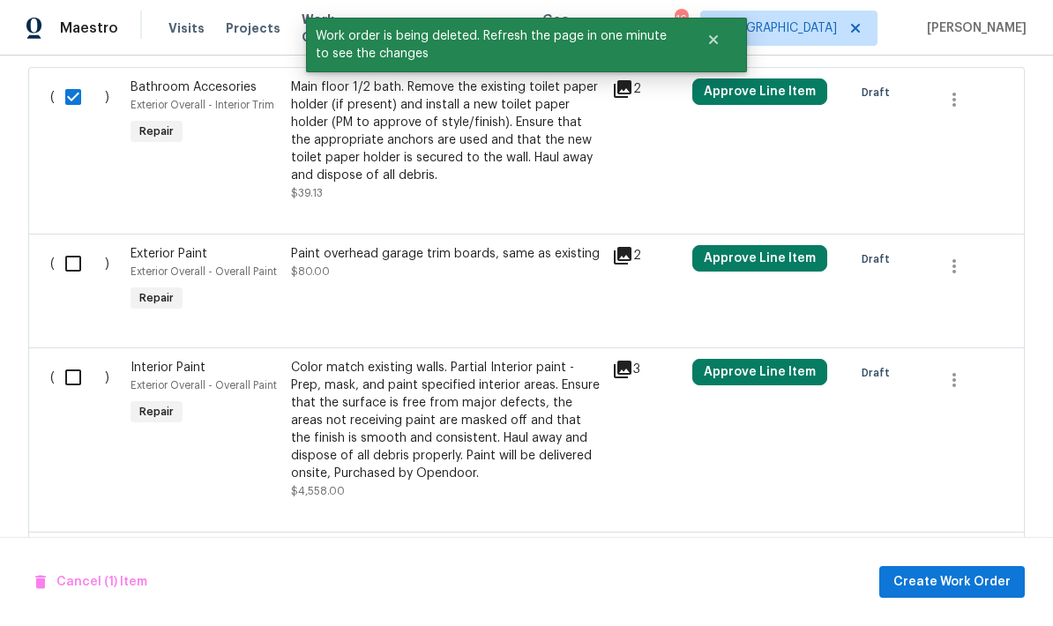
click at [71, 260] on input "checkbox" at bounding box center [80, 263] width 50 height 37
checkbox input "true"
click at [79, 381] on input "checkbox" at bounding box center [80, 377] width 50 height 37
checkbox input "true"
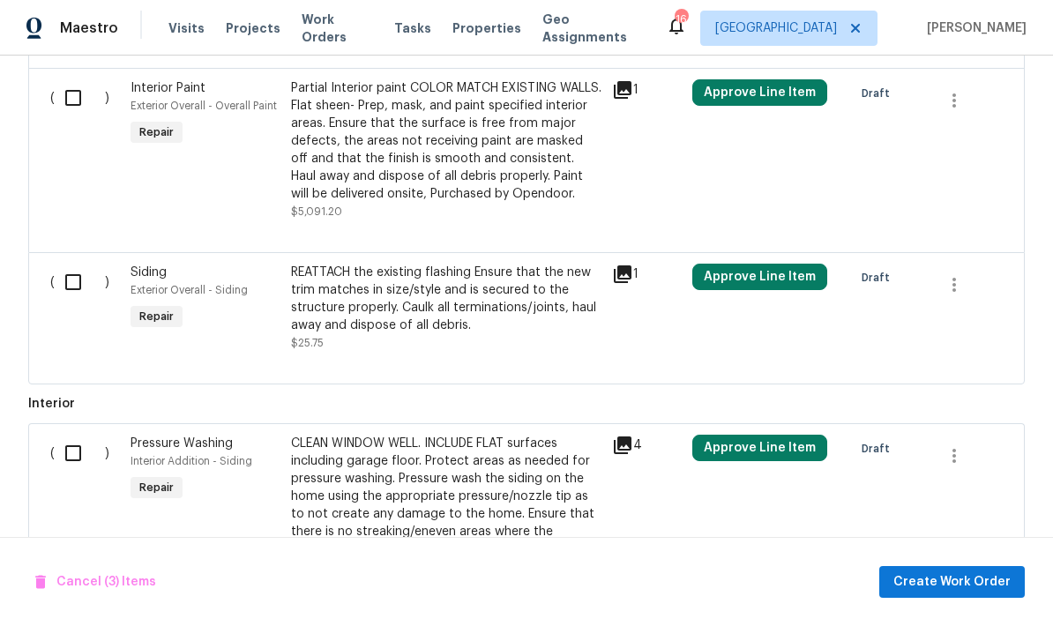
scroll to position [1099, 0]
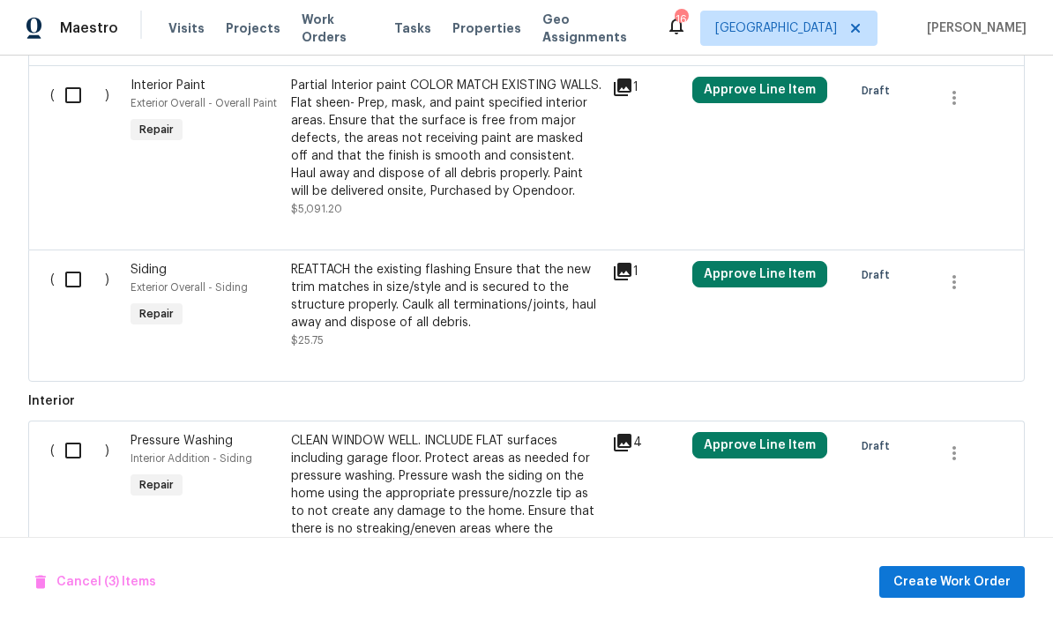
click at [79, 274] on input "checkbox" at bounding box center [80, 279] width 50 height 37
checkbox input "true"
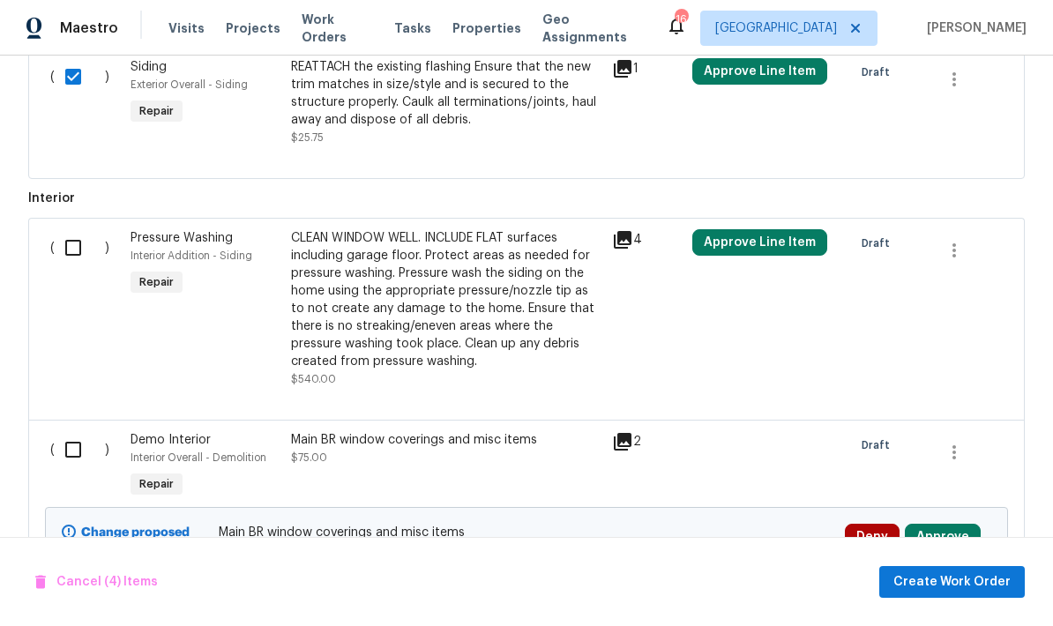
click at [75, 249] on input "checkbox" at bounding box center [80, 247] width 50 height 37
checkbox input "true"
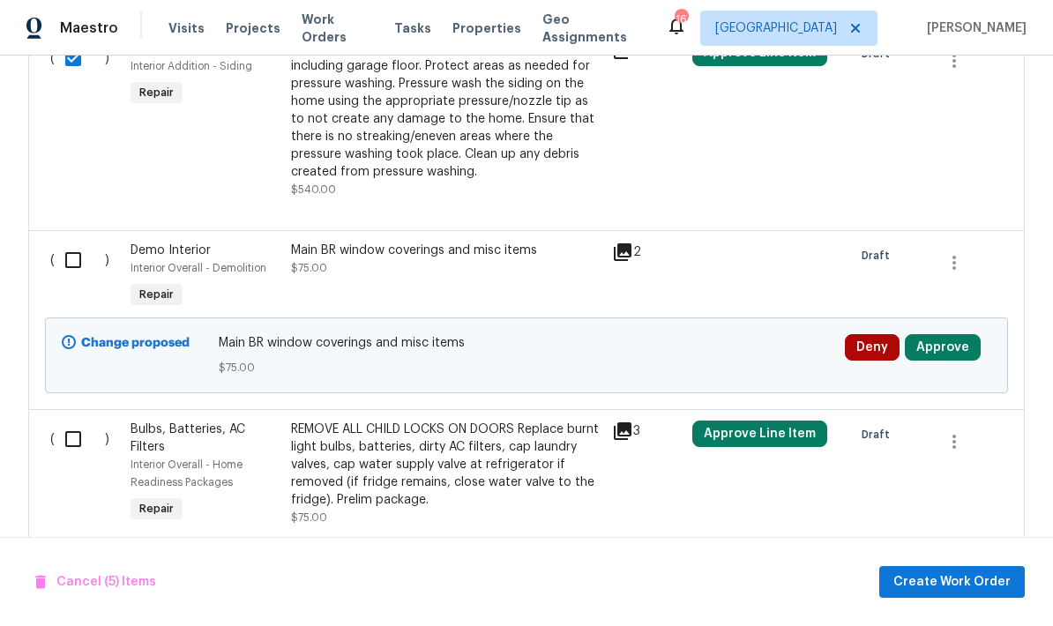
click at [82, 258] on input "checkbox" at bounding box center [80, 260] width 50 height 37
checkbox input "true"
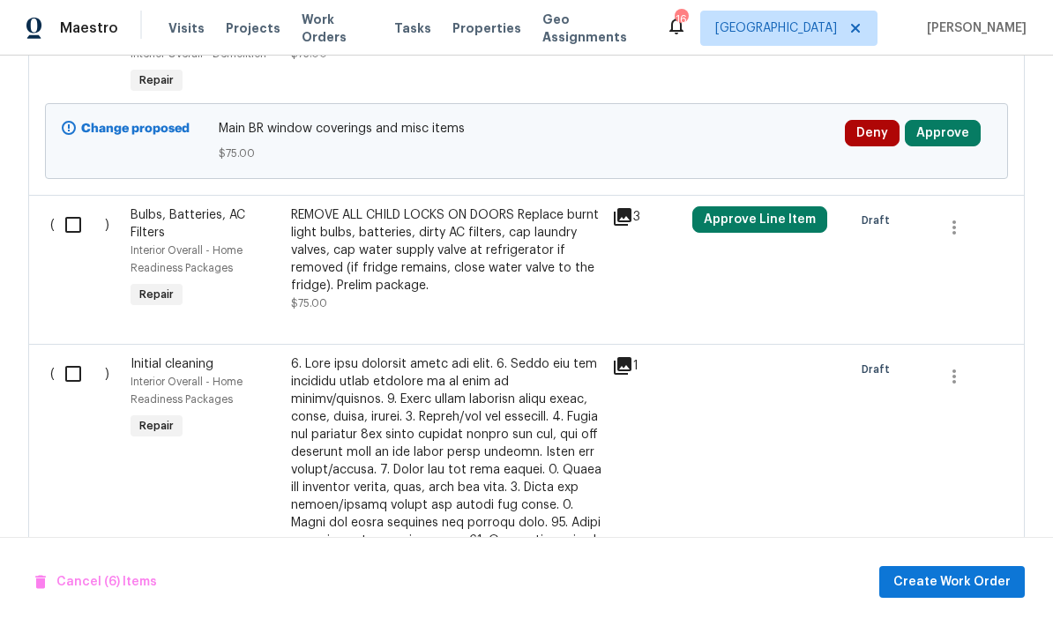
click at [78, 233] on input "checkbox" at bounding box center [80, 224] width 50 height 37
checkbox input "true"
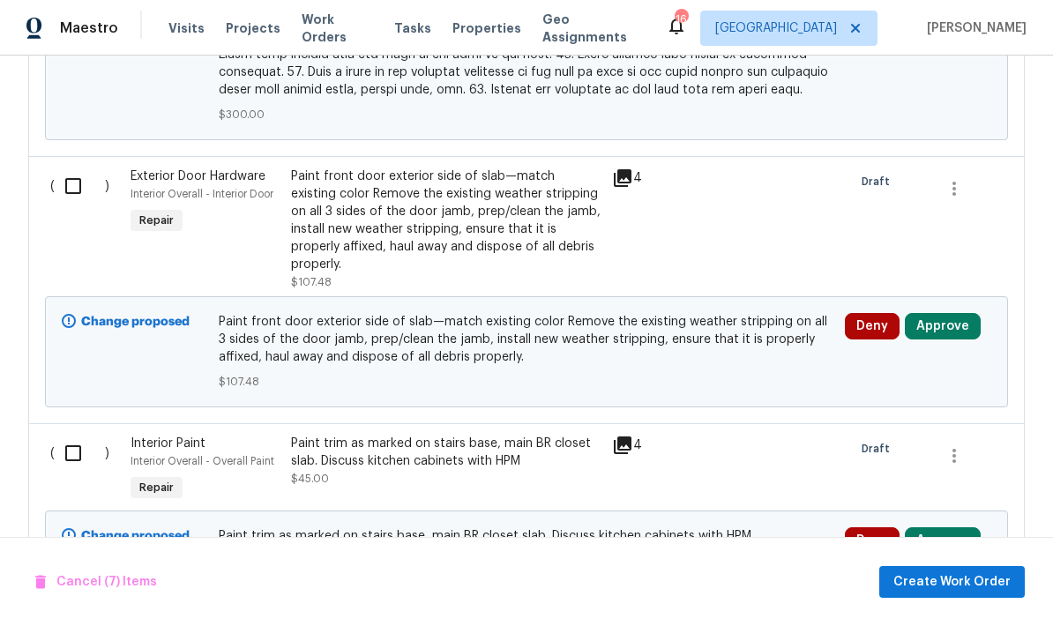
scroll to position [2716, 0]
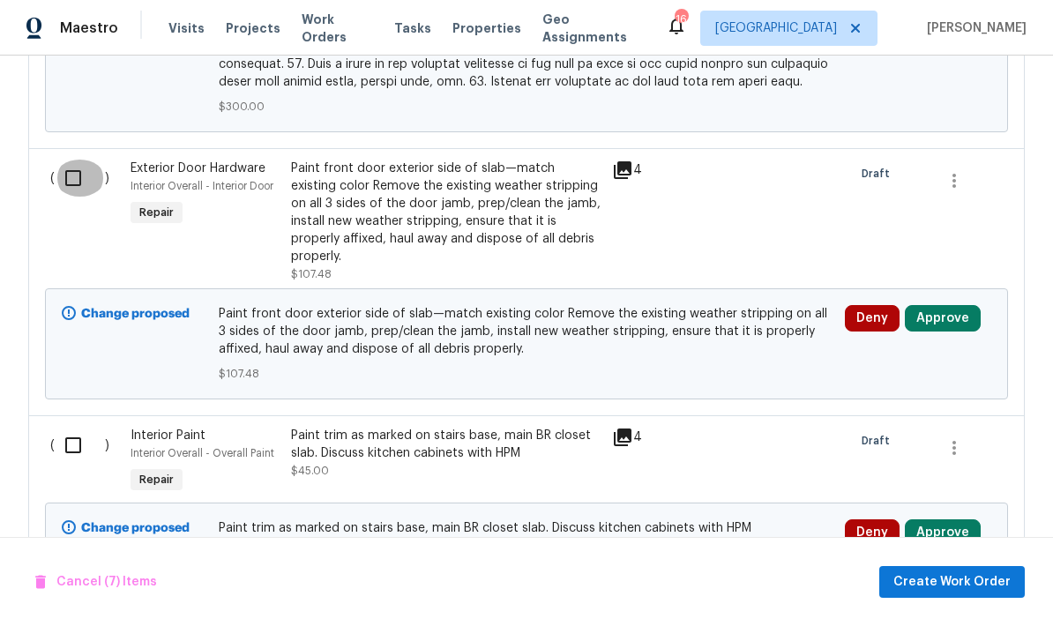
click at [79, 175] on input "checkbox" at bounding box center [80, 178] width 50 height 37
checkbox input "true"
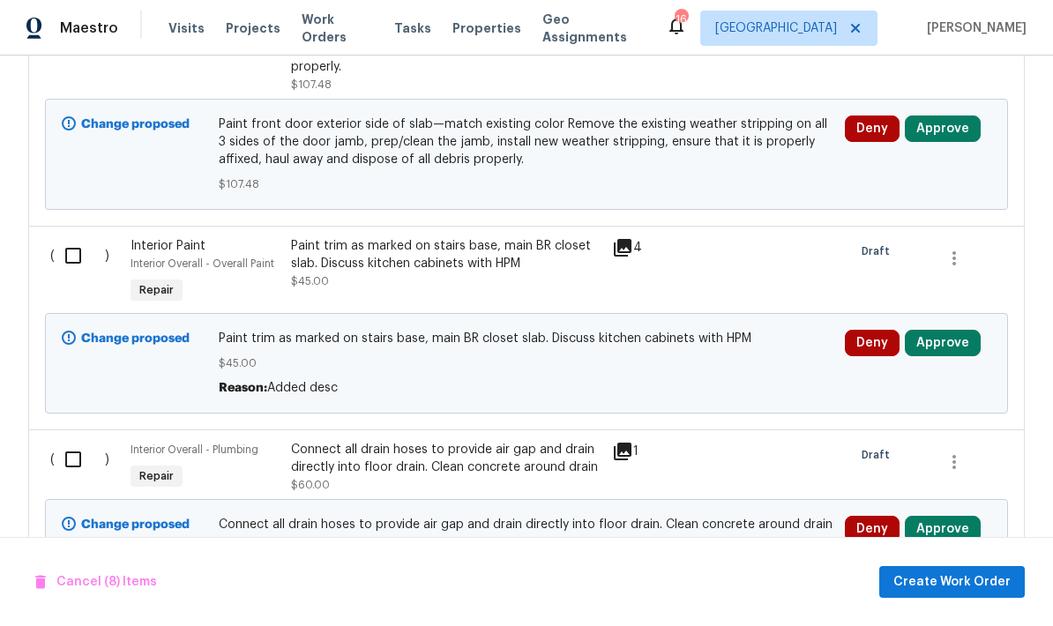
scroll to position [2953, 0]
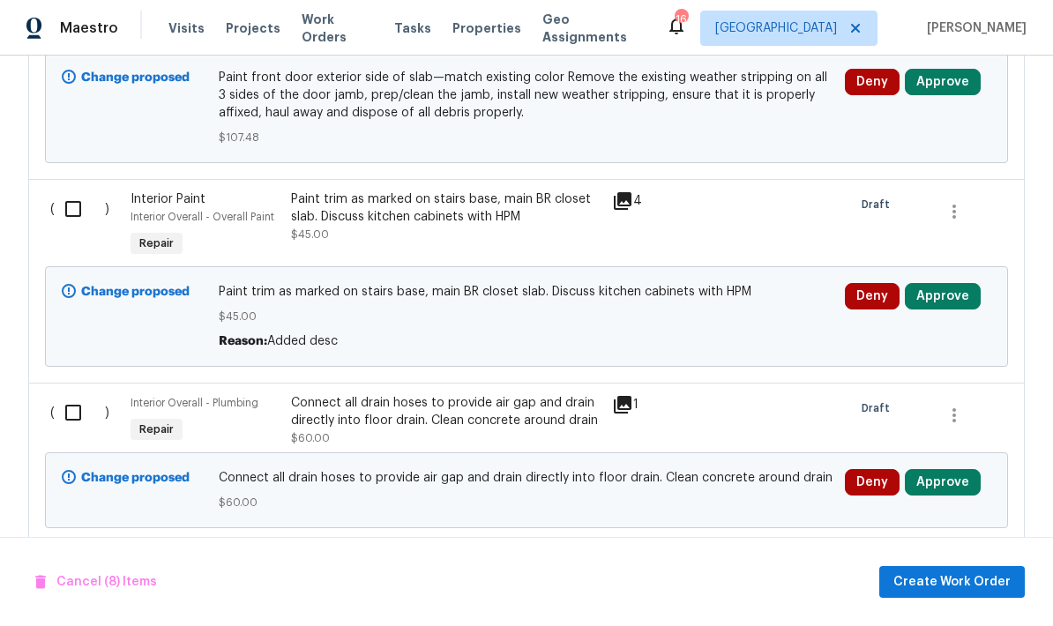
click at [79, 191] on input "checkbox" at bounding box center [80, 209] width 50 height 37
checkbox input "true"
click at [86, 394] on input "checkbox" at bounding box center [80, 412] width 50 height 37
checkbox input "true"
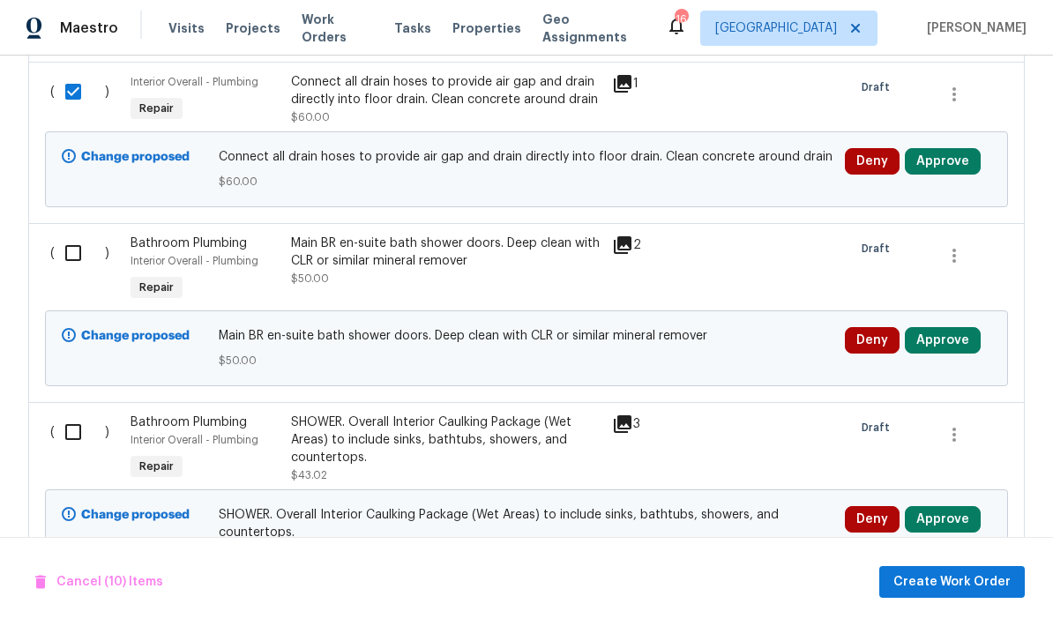
scroll to position [3278, 0]
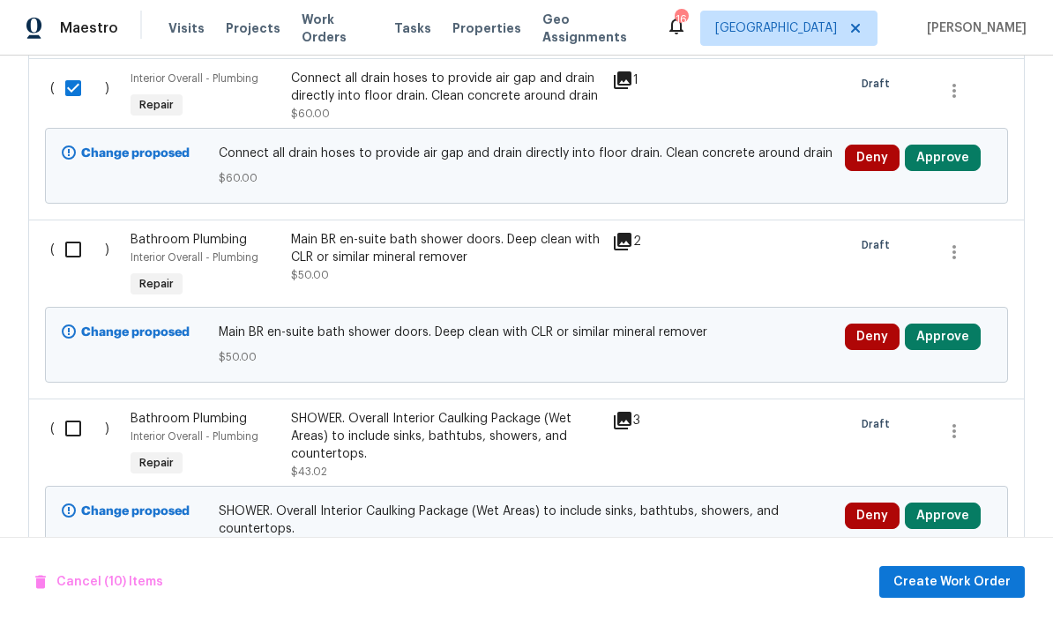
click at [79, 231] on input "checkbox" at bounding box center [80, 249] width 50 height 37
checkbox input "true"
click at [81, 410] on input "checkbox" at bounding box center [80, 428] width 50 height 37
checkbox input "true"
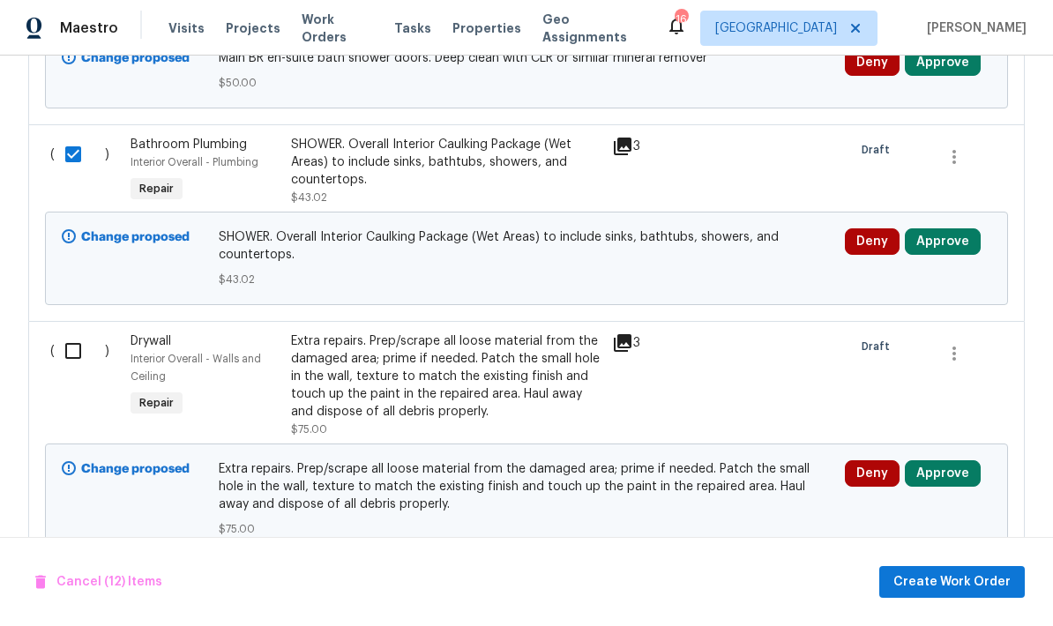
scroll to position [3551, 0]
click at [77, 334] on input "checkbox" at bounding box center [80, 351] width 50 height 37
checkbox input "true"
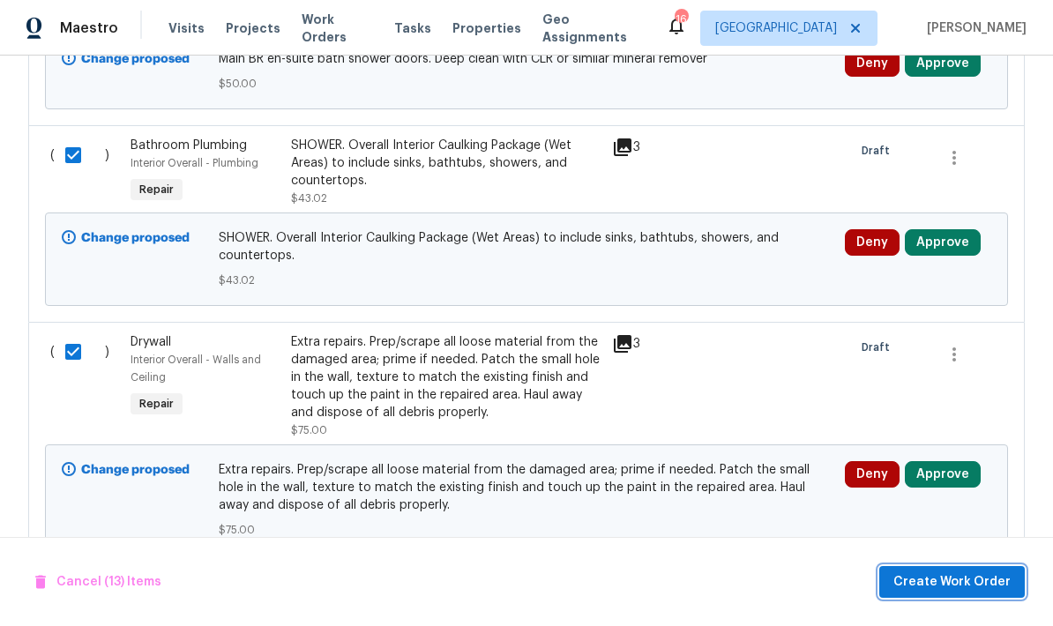
click at [946, 568] on button "Create Work Order" at bounding box center [953, 582] width 146 height 33
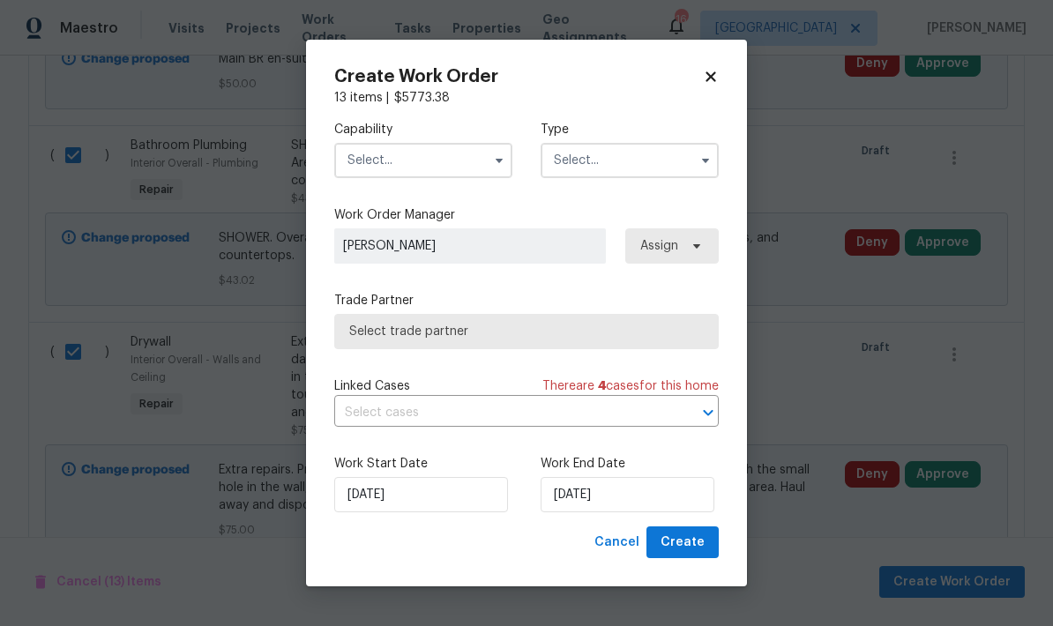
click at [372, 169] on input "text" at bounding box center [423, 160] width 178 height 35
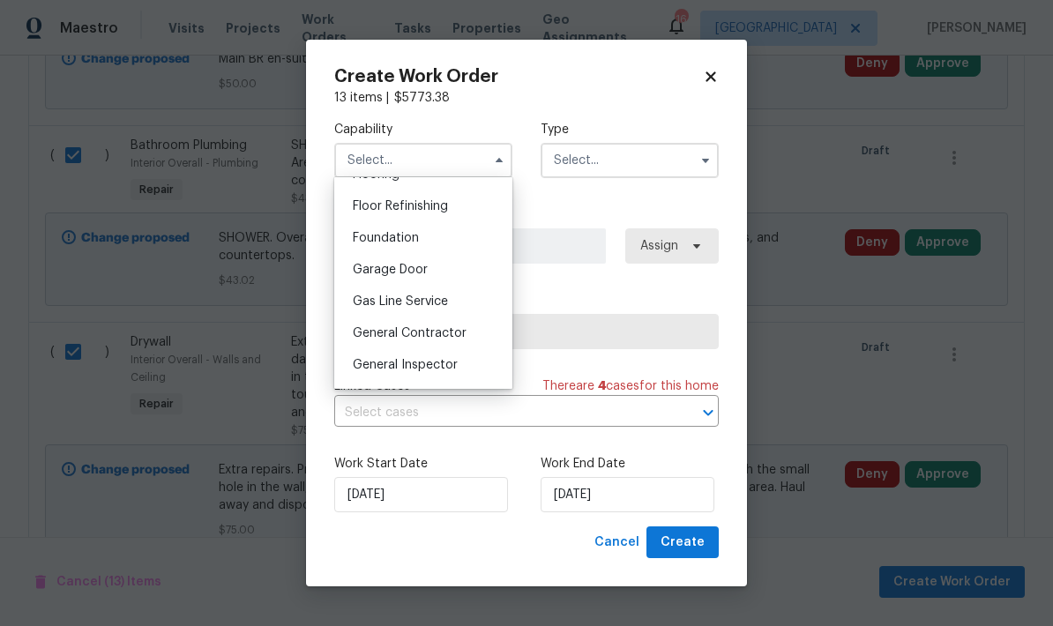
scroll to position [711, 0]
click at [372, 334] on span "General Contractor" at bounding box center [410, 330] width 114 height 12
type input "General Contractor"
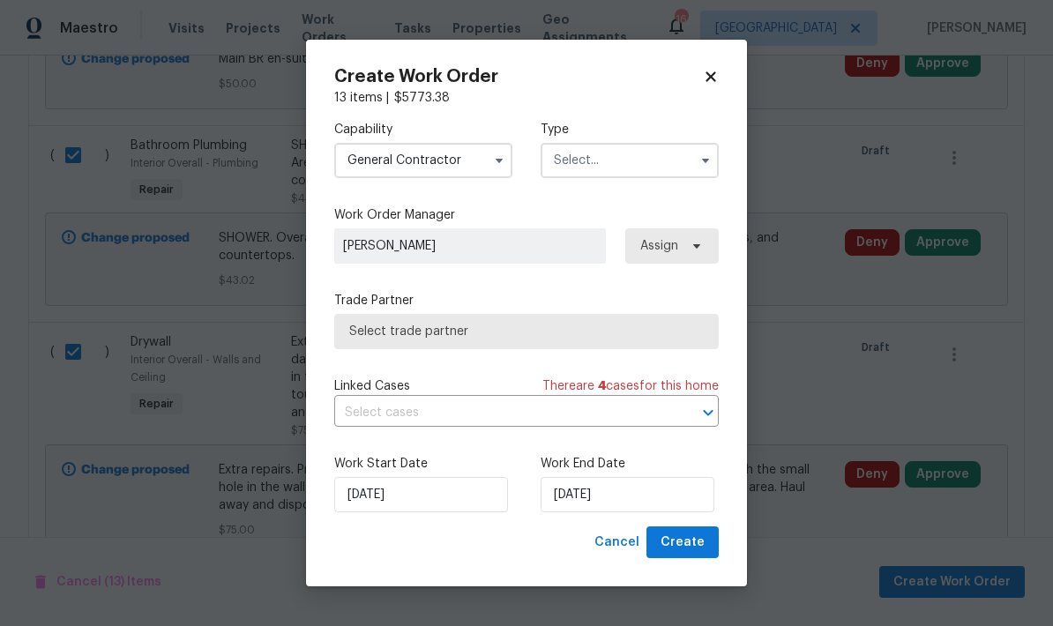
click at [561, 163] on input "text" at bounding box center [630, 160] width 178 height 35
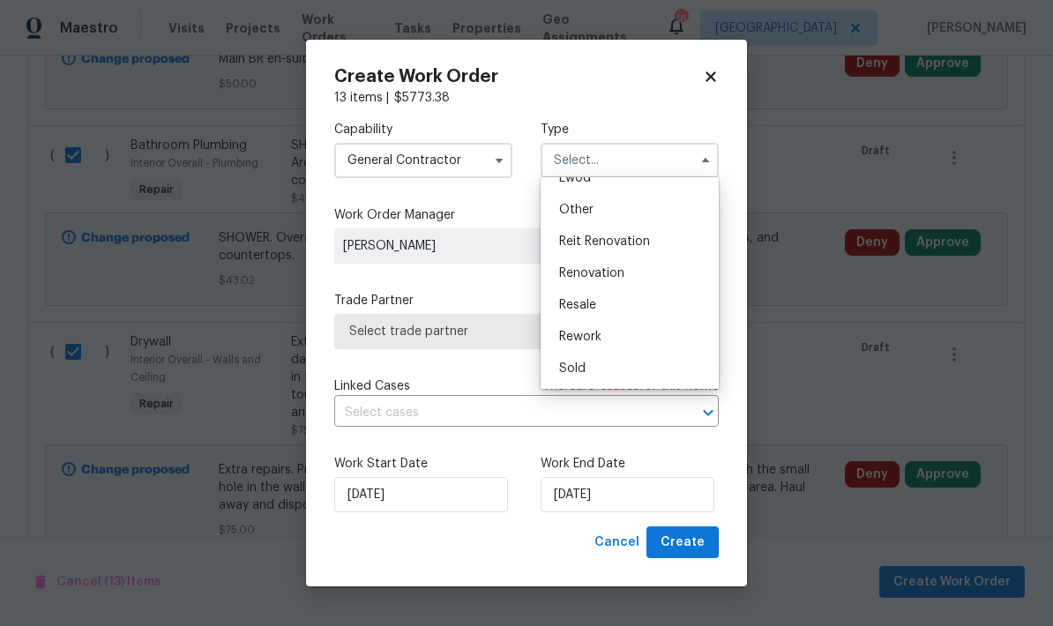
scroll to position [210, 0]
click at [583, 278] on span "Renovation" at bounding box center [591, 273] width 65 height 12
type input "Renovation"
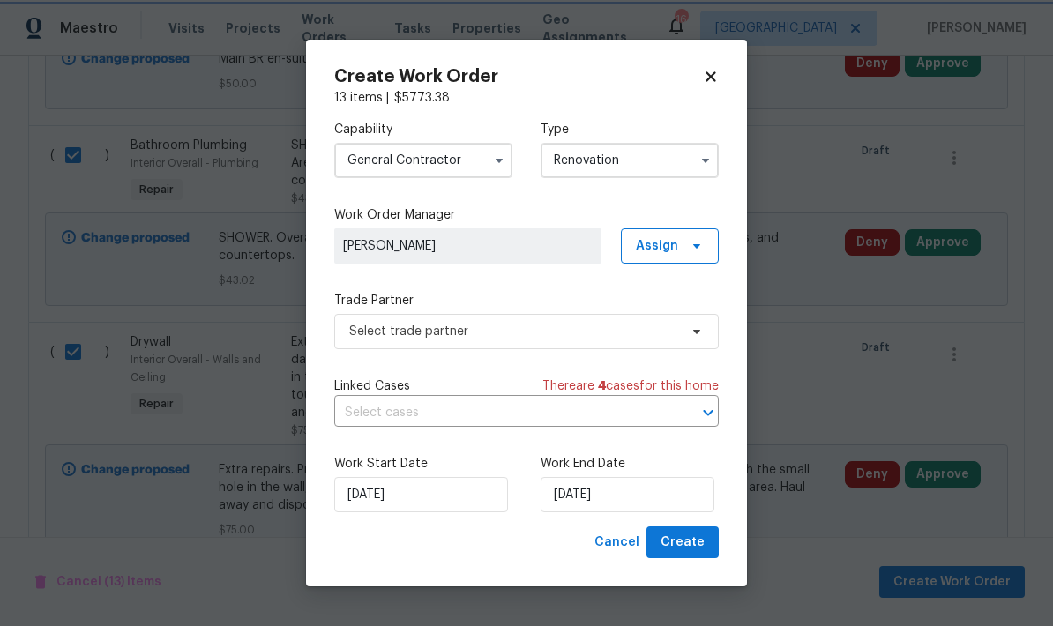
scroll to position [0, 0]
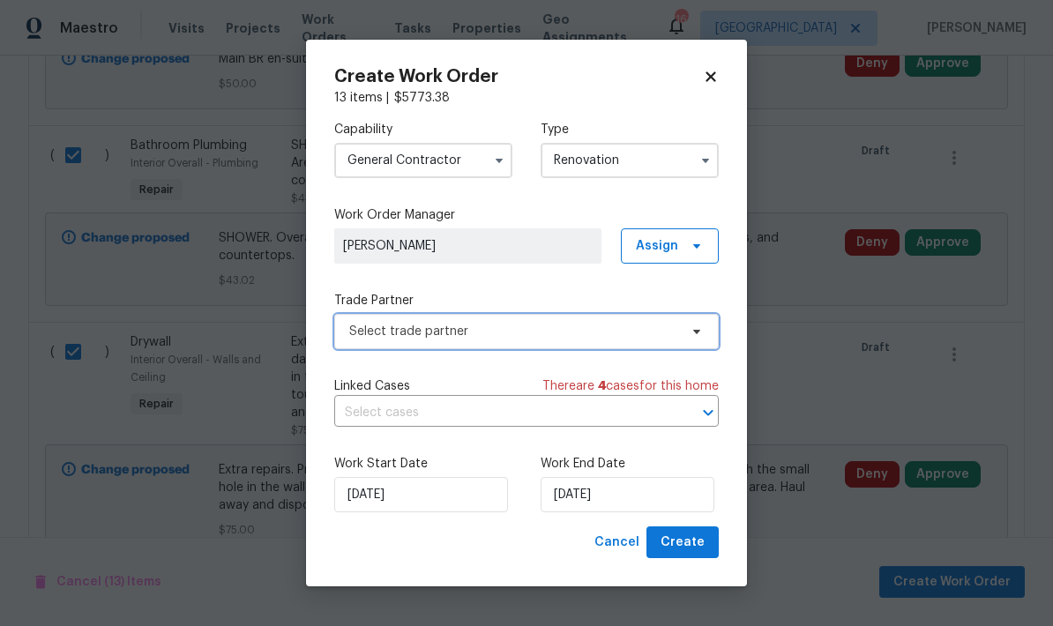
click at [374, 334] on span "Select trade partner" at bounding box center [513, 332] width 329 height 18
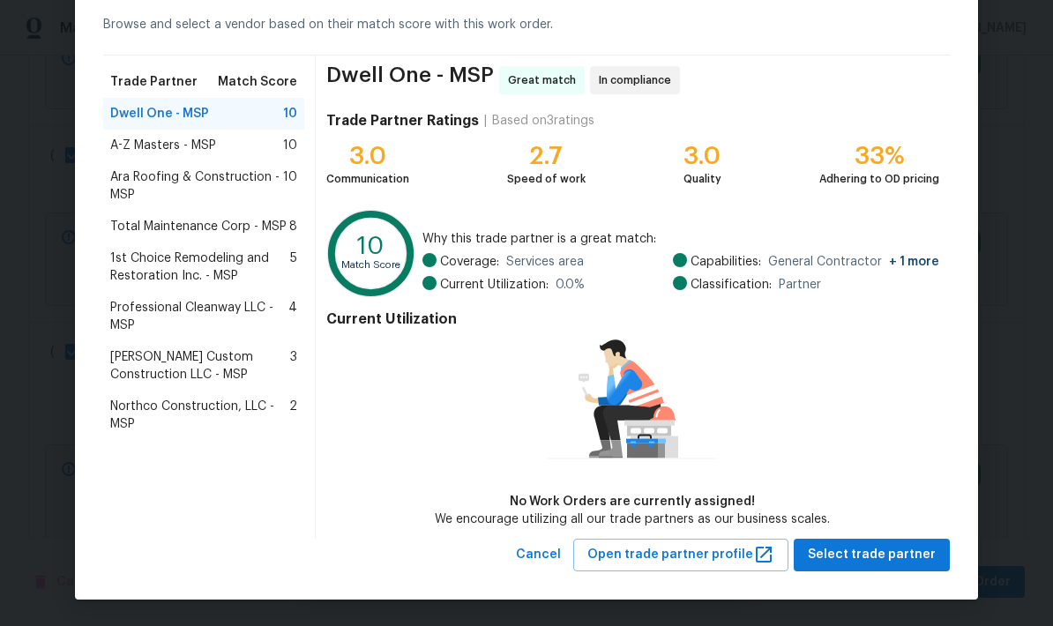
scroll to position [80, 0]
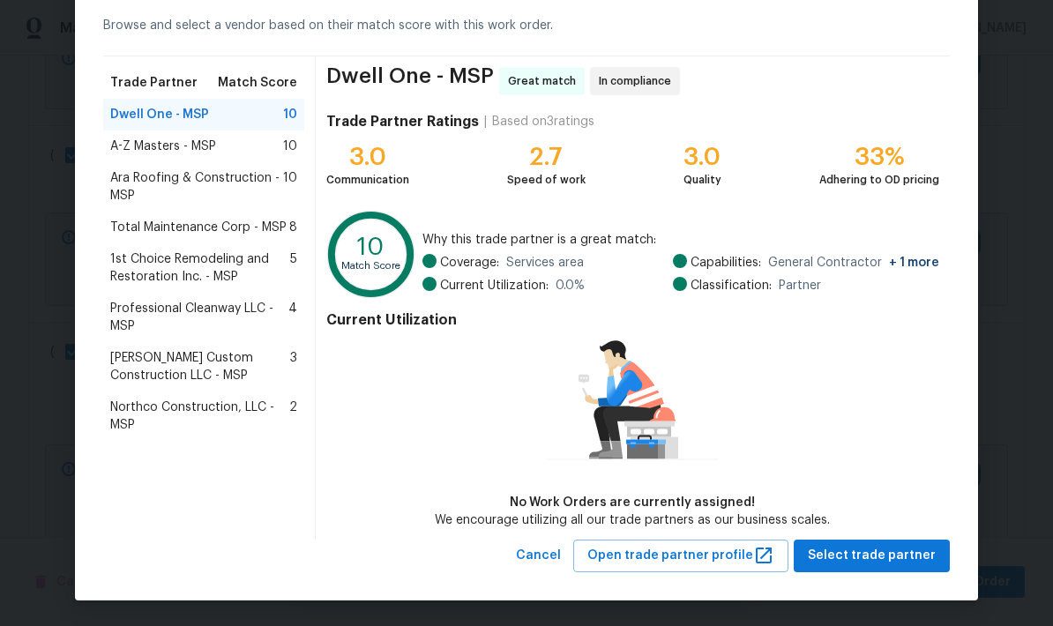
click at [879, 554] on span "Select trade partner" at bounding box center [872, 556] width 128 height 22
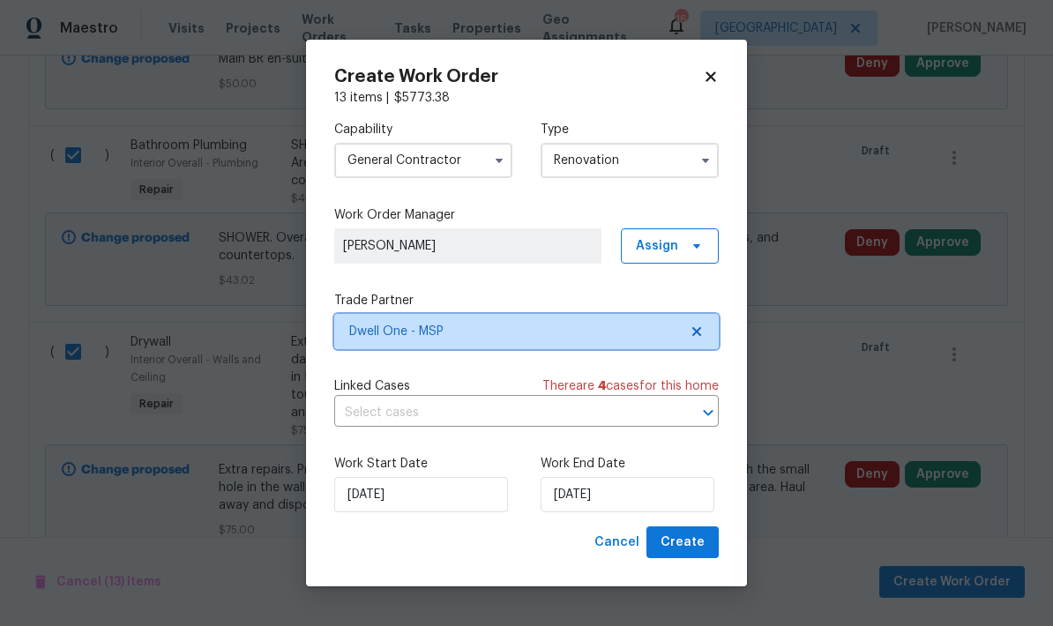
scroll to position [0, 0]
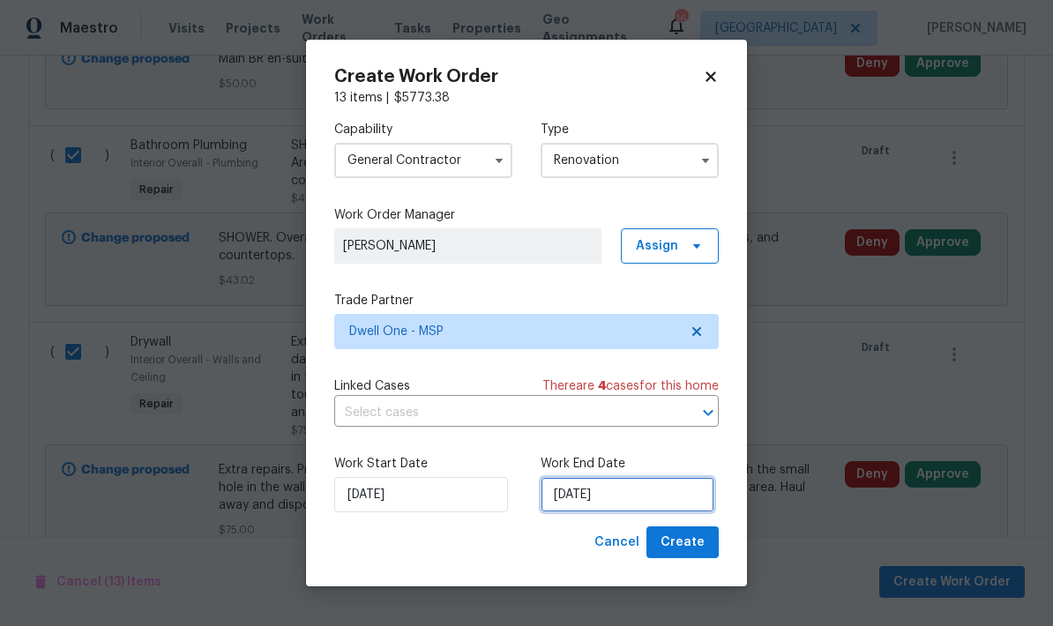
click at [615, 489] on input "[DATE]" at bounding box center [628, 494] width 174 height 35
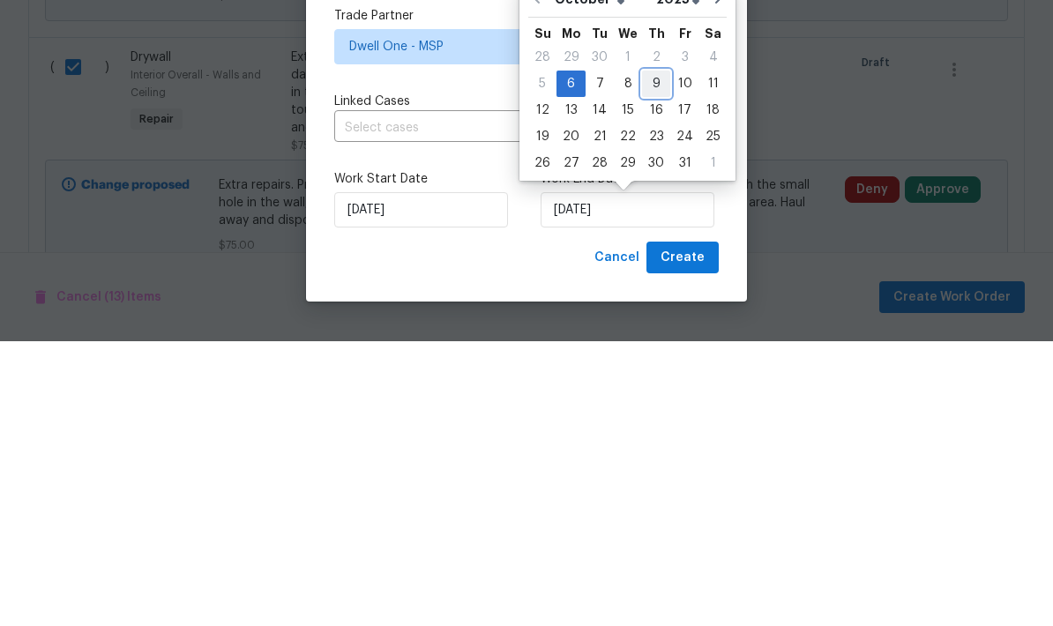
click at [655, 356] on div "9" at bounding box center [656, 368] width 28 height 25
type input "[DATE]"
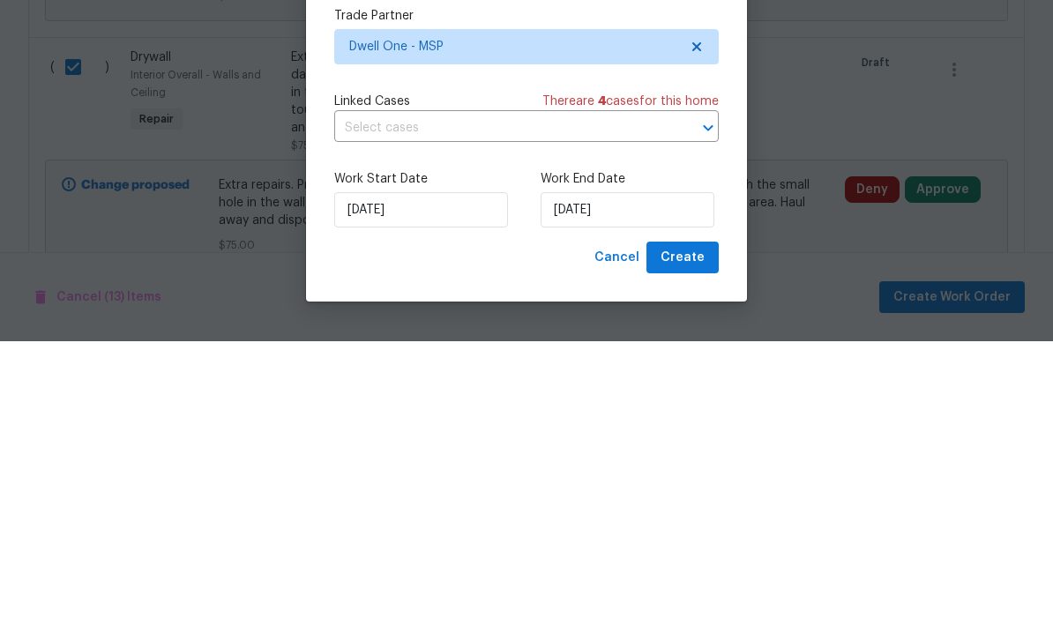
scroll to position [71, 0]
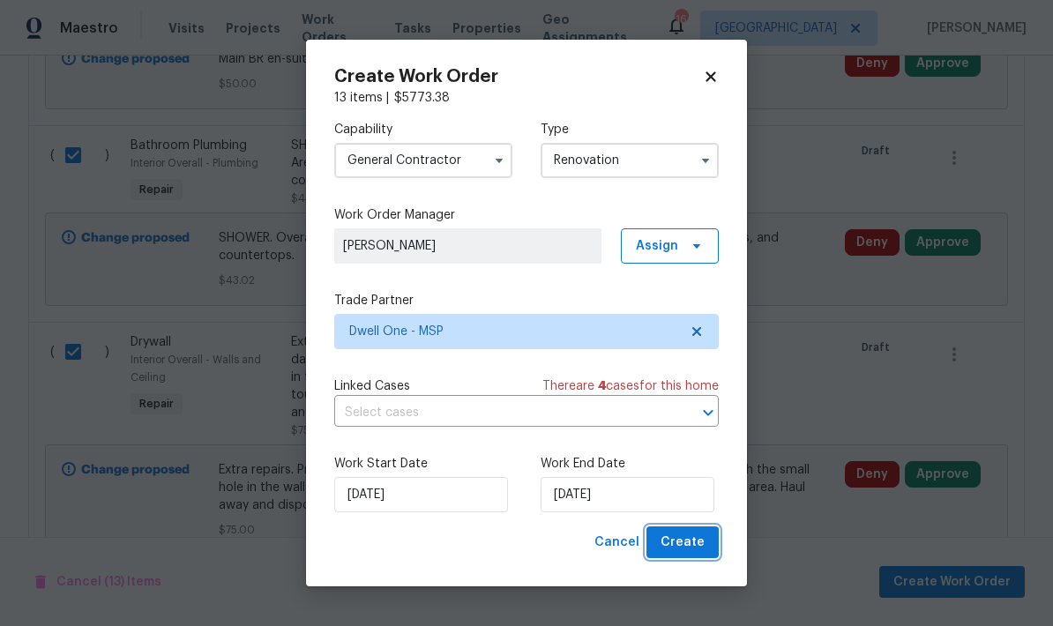
click at [676, 536] on span "Create" at bounding box center [683, 543] width 44 height 22
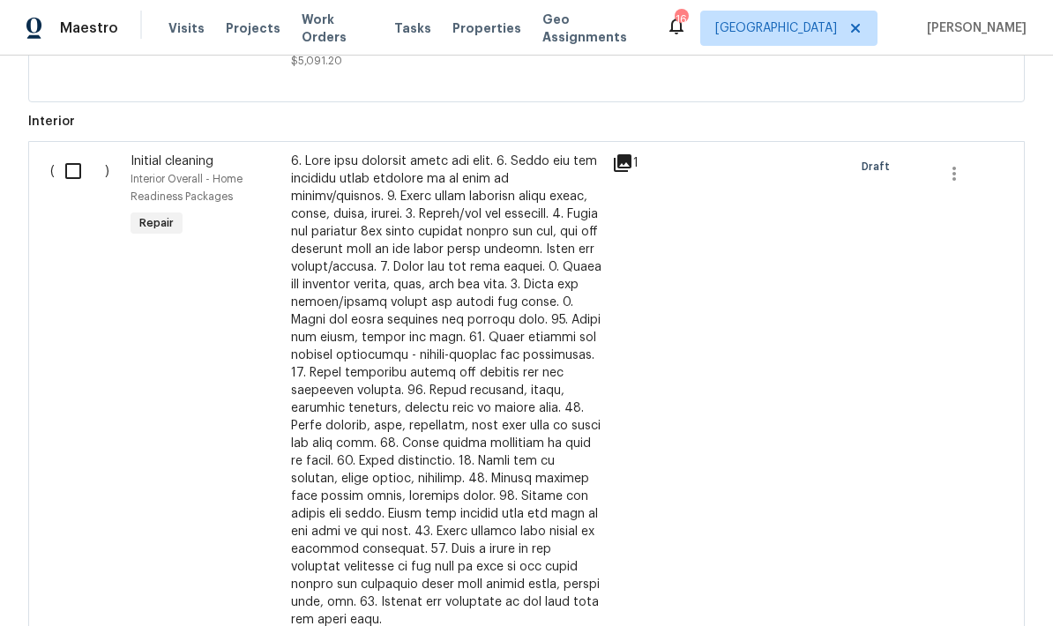
scroll to position [845, 0]
click at [69, 154] on input "checkbox" at bounding box center [80, 172] width 50 height 37
checkbox input "true"
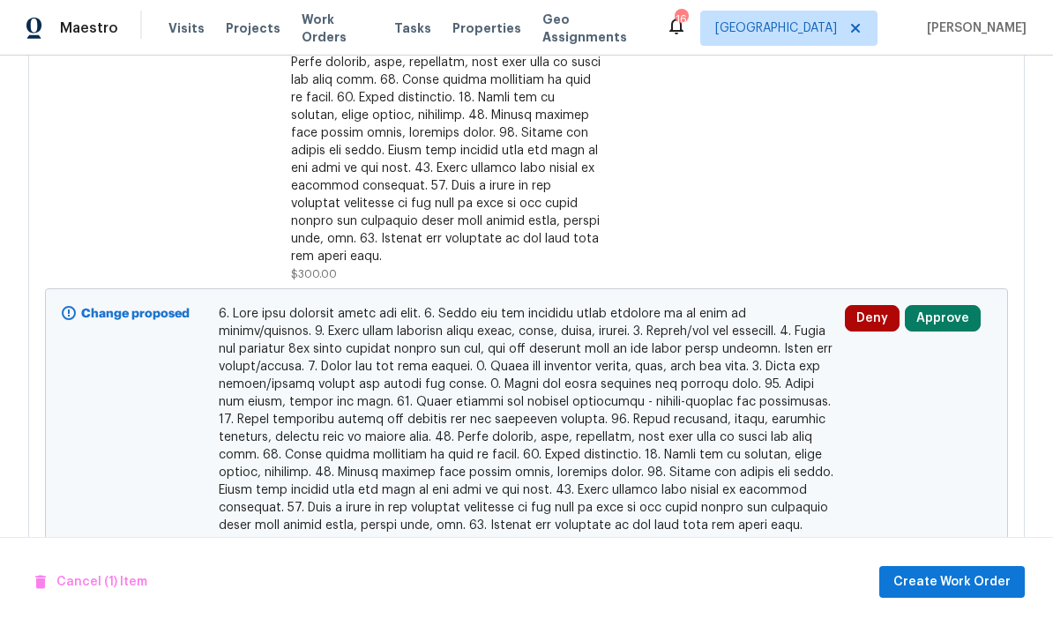
scroll to position [1210, 0]
click at [931, 586] on span "Create Work Order" at bounding box center [952, 583] width 117 height 22
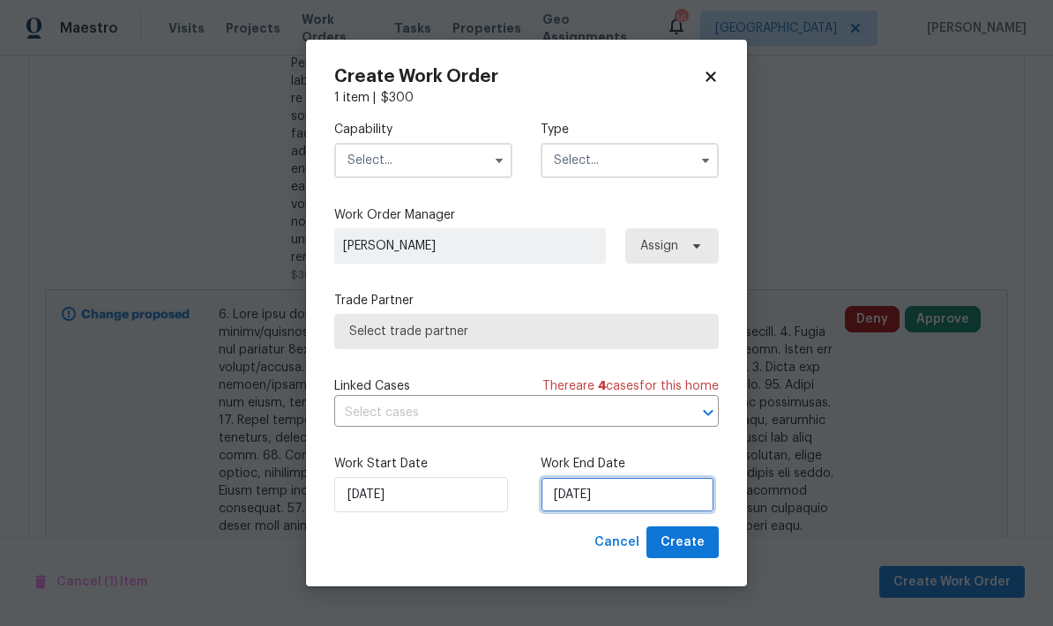
click at [618, 499] on input "[DATE]" at bounding box center [628, 494] width 174 height 35
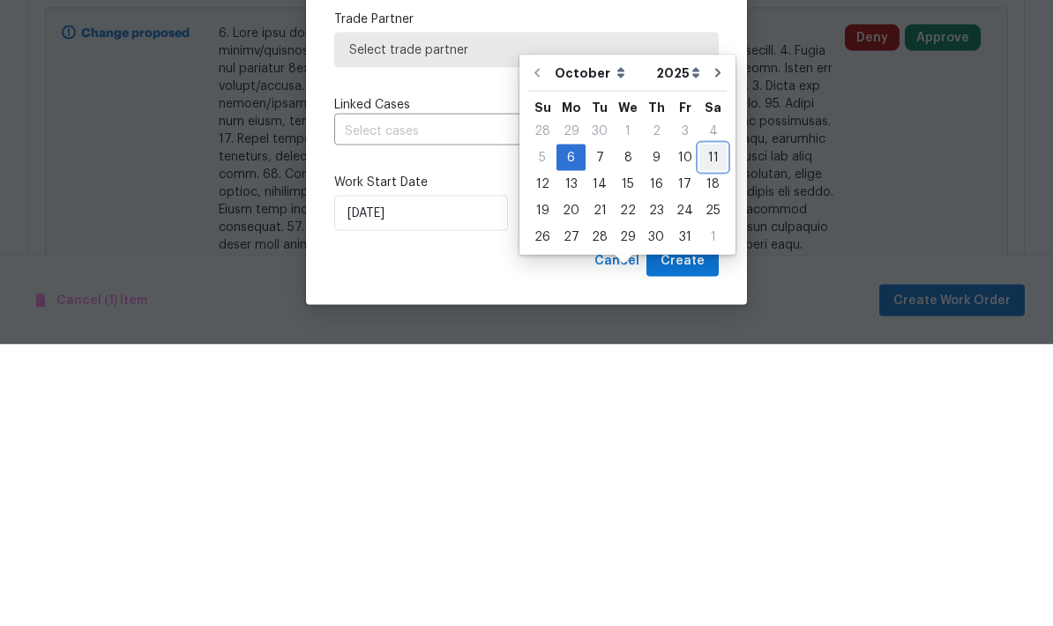
click at [706, 427] on div "11" at bounding box center [713, 439] width 27 height 25
type input "10/11/2025"
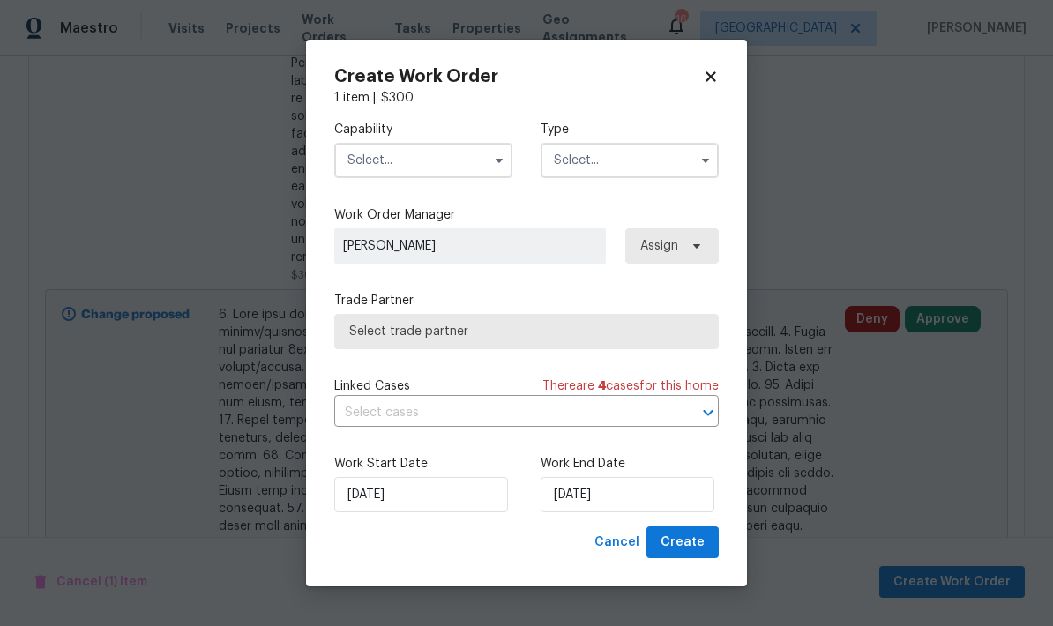
click at [353, 161] on input "text" at bounding box center [423, 160] width 178 height 35
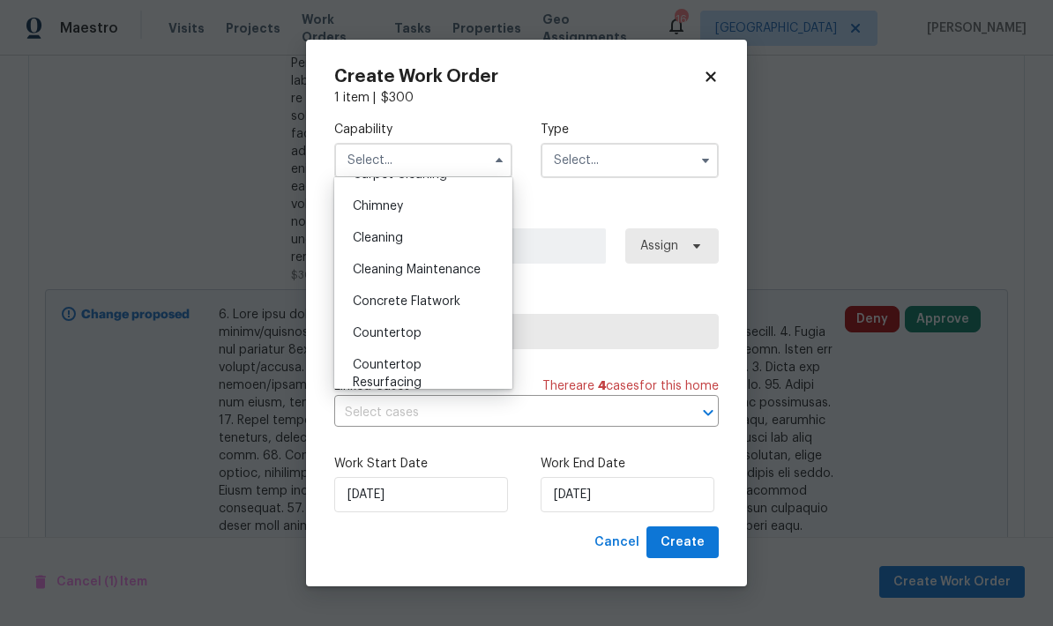
scroll to position [218, 0]
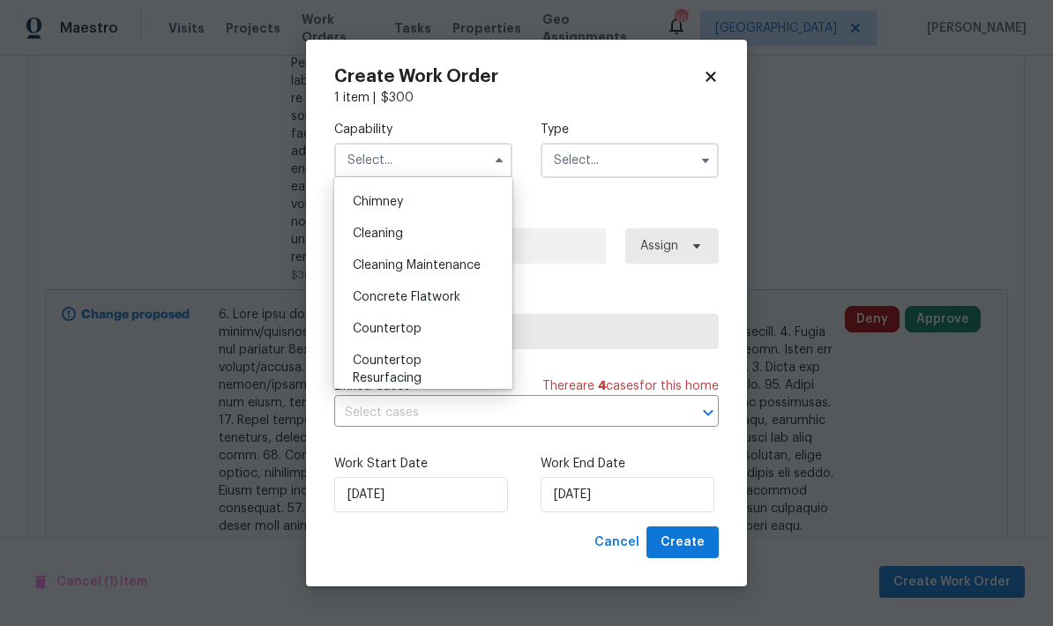
click at [354, 232] on span "Cleaning" at bounding box center [378, 234] width 50 height 12
type input "Cleaning"
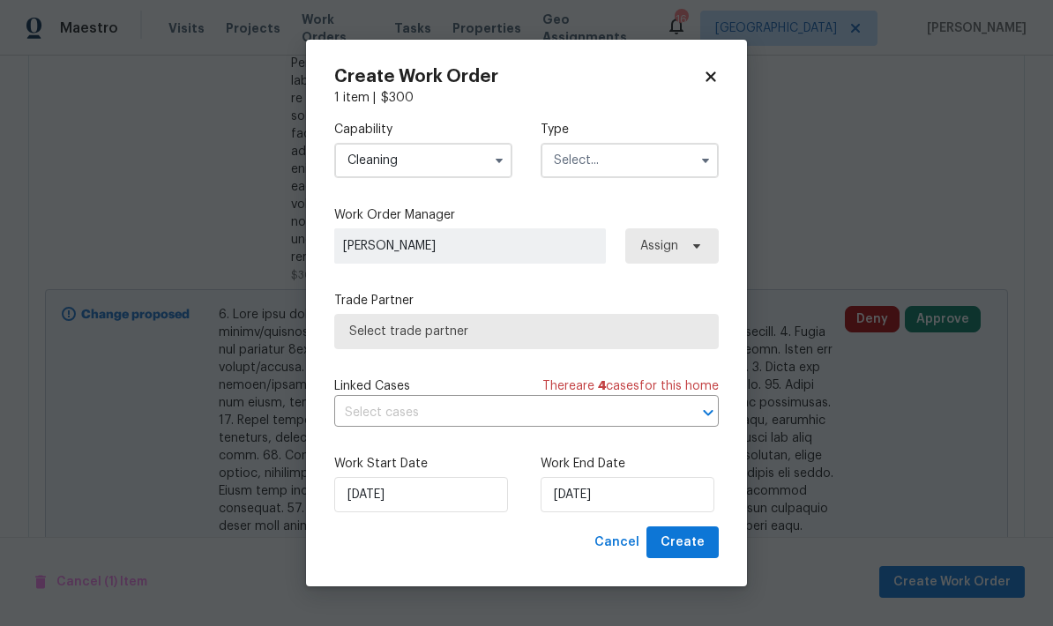
click at [561, 161] on input "text" at bounding box center [630, 160] width 178 height 35
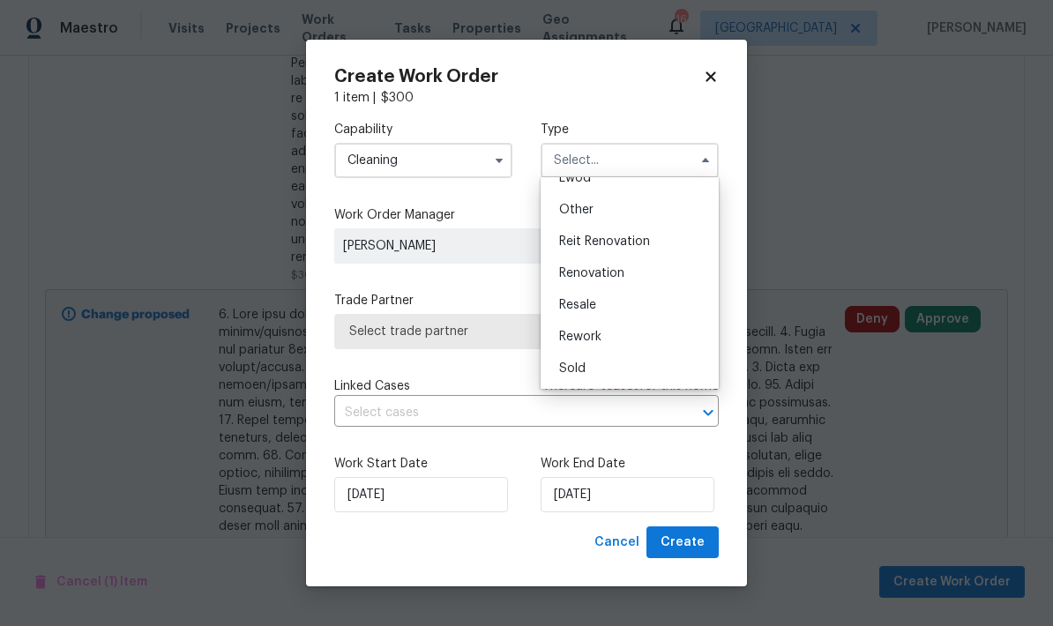
scroll to position [210, 0]
click at [566, 280] on div "Renovation" at bounding box center [629, 274] width 169 height 32
type input "Renovation"
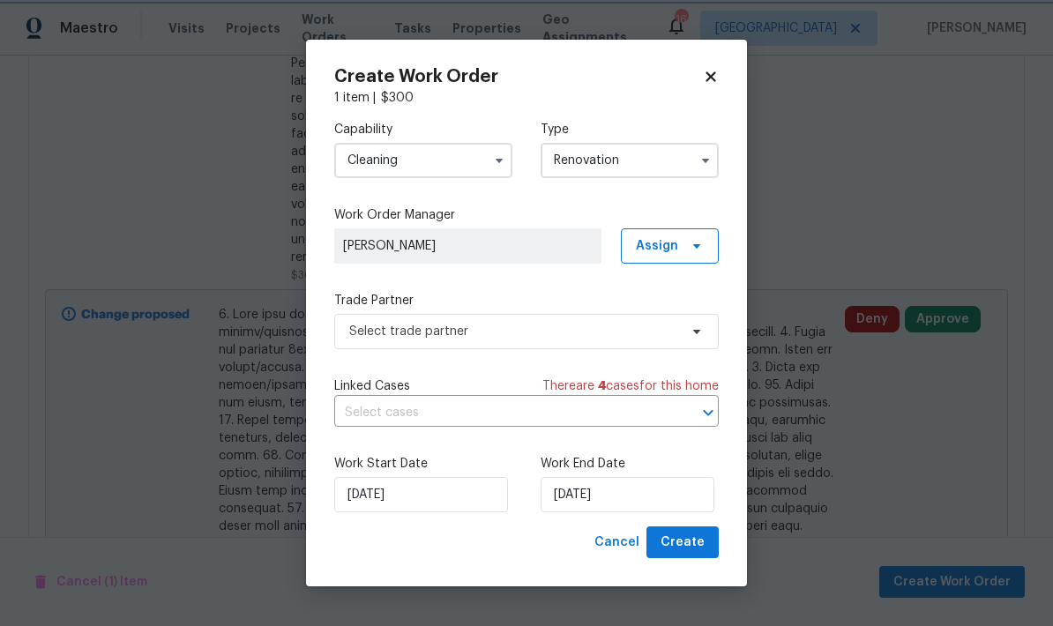
scroll to position [0, 0]
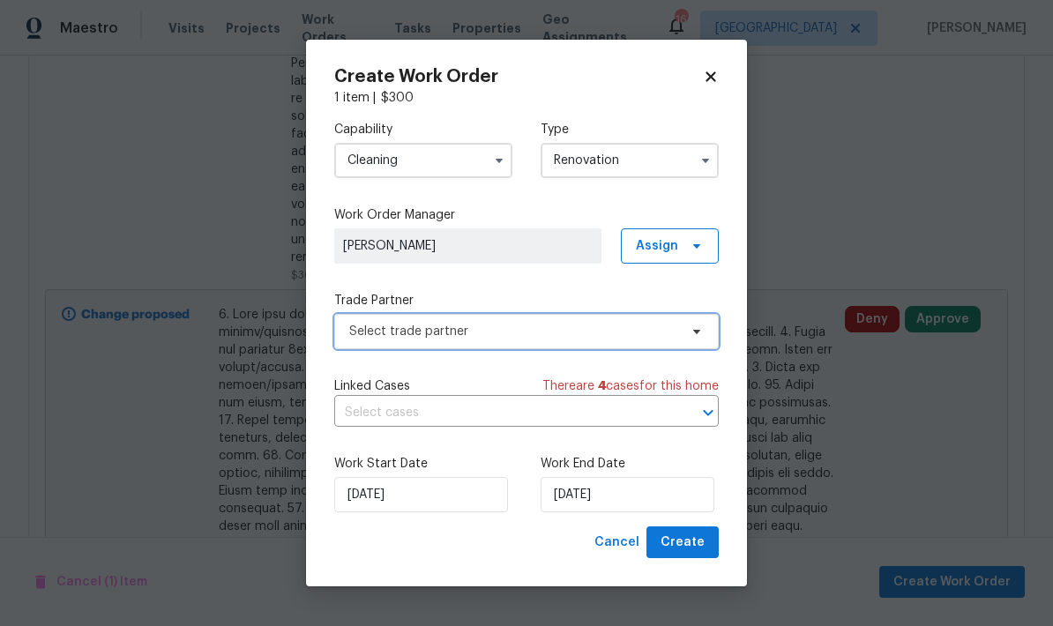
click at [346, 333] on span "Select trade partner" at bounding box center [526, 331] width 385 height 35
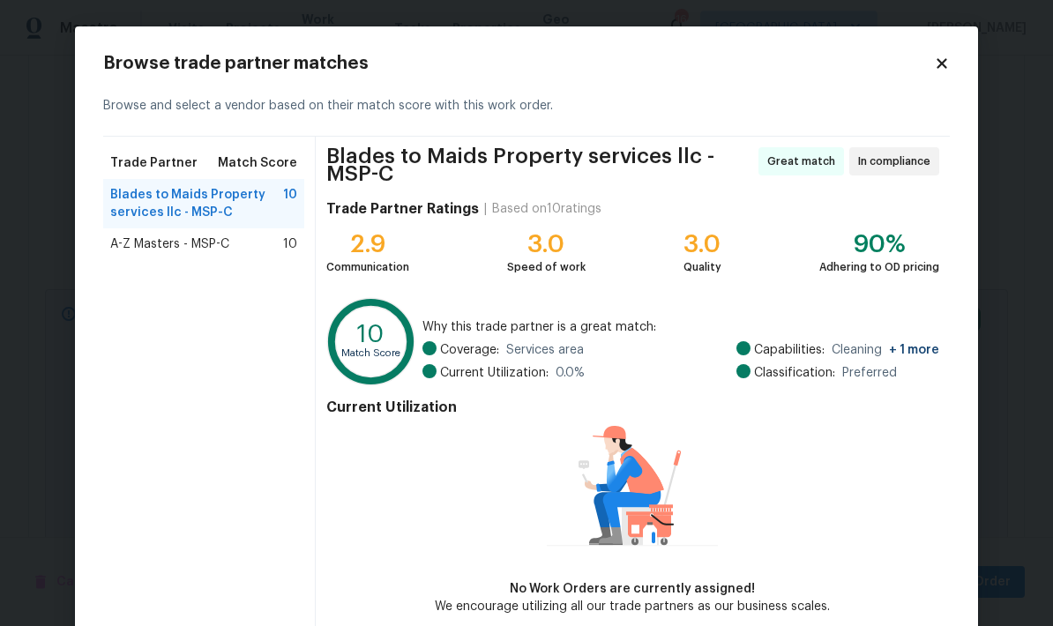
click at [139, 243] on span "A-Z Masters - MSP-C" at bounding box center [169, 245] width 119 height 18
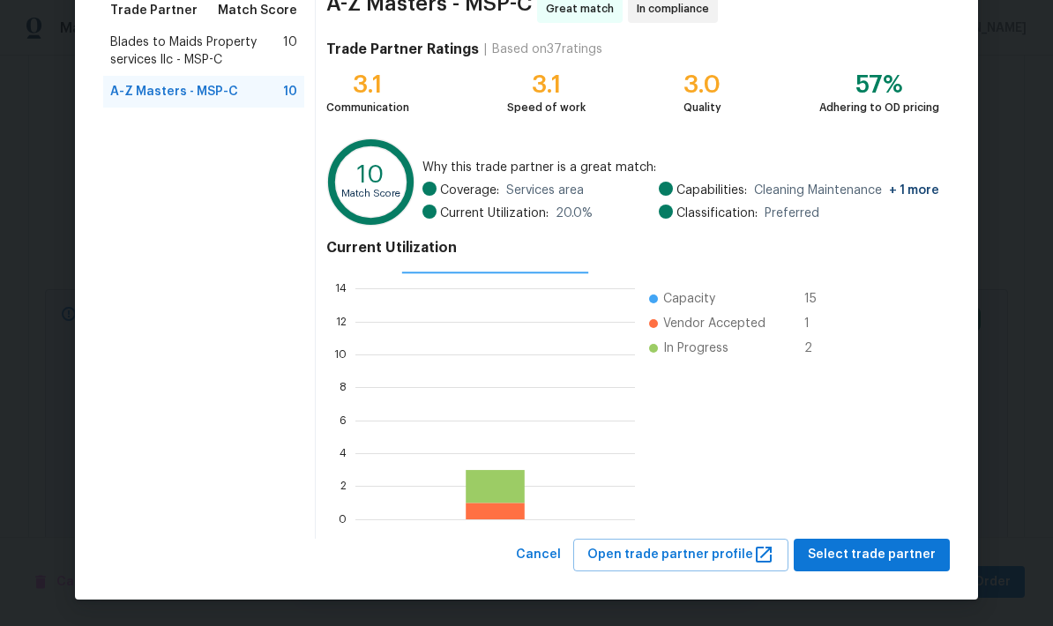
scroll to position [152, 0]
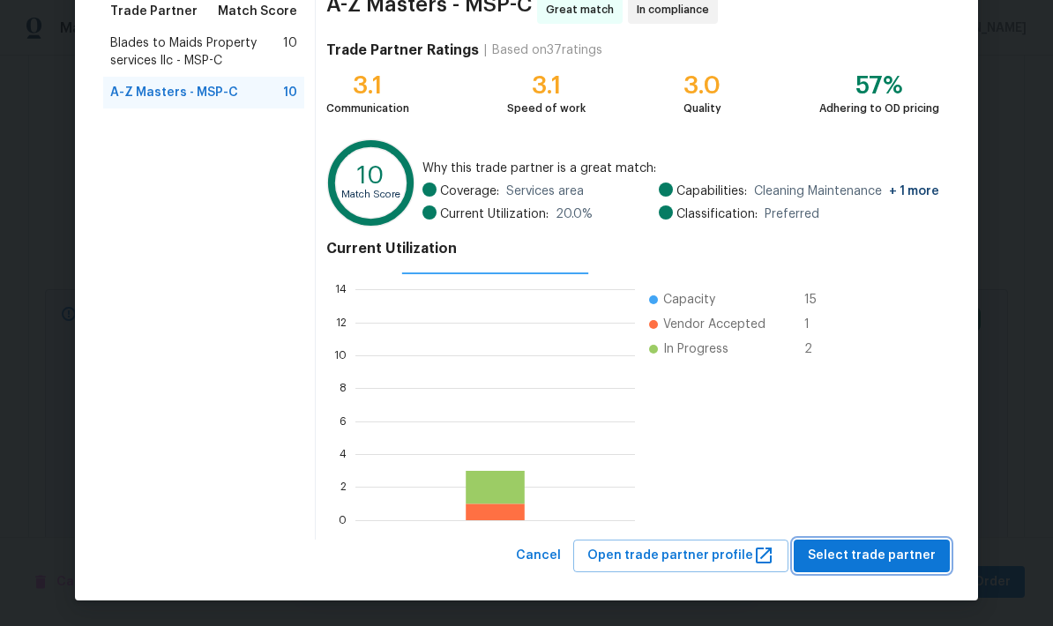
click at [883, 552] on span "Select trade partner" at bounding box center [872, 556] width 128 height 22
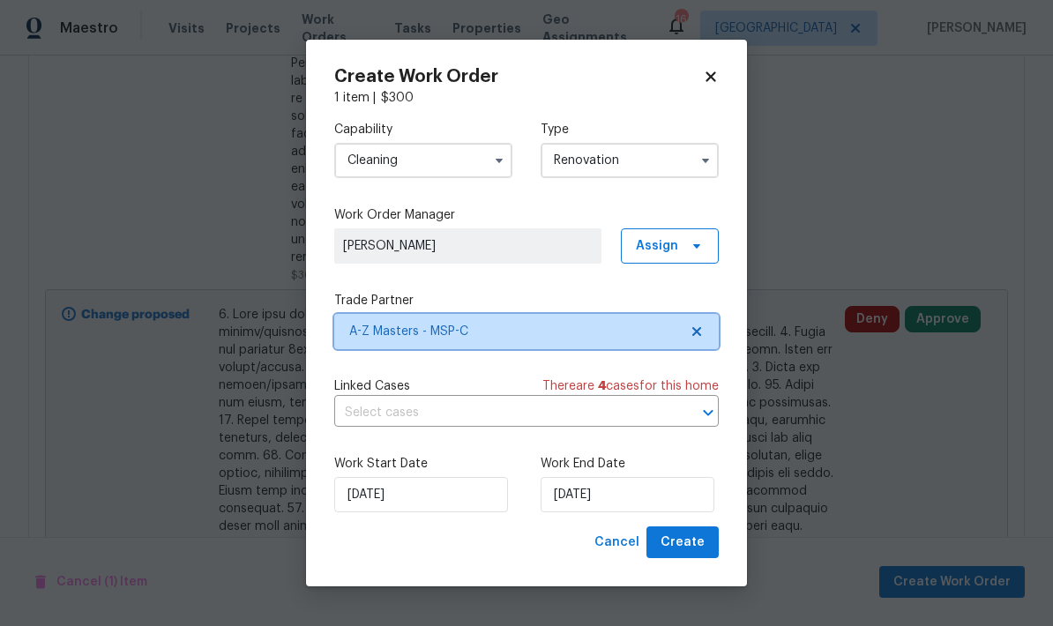
scroll to position [0, 0]
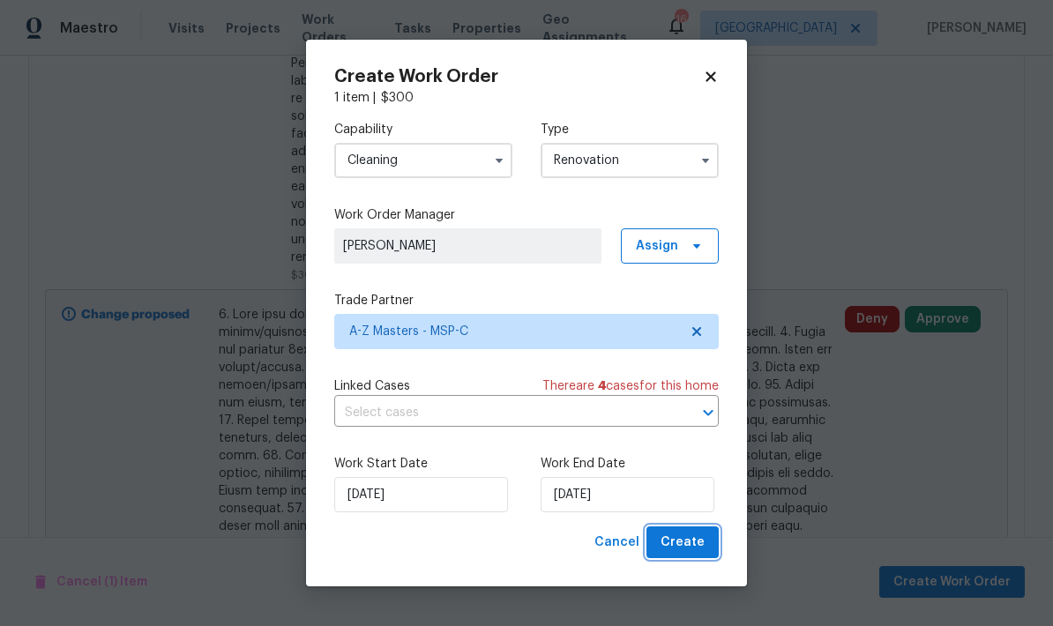
click at [676, 550] on span "Create" at bounding box center [683, 543] width 44 height 22
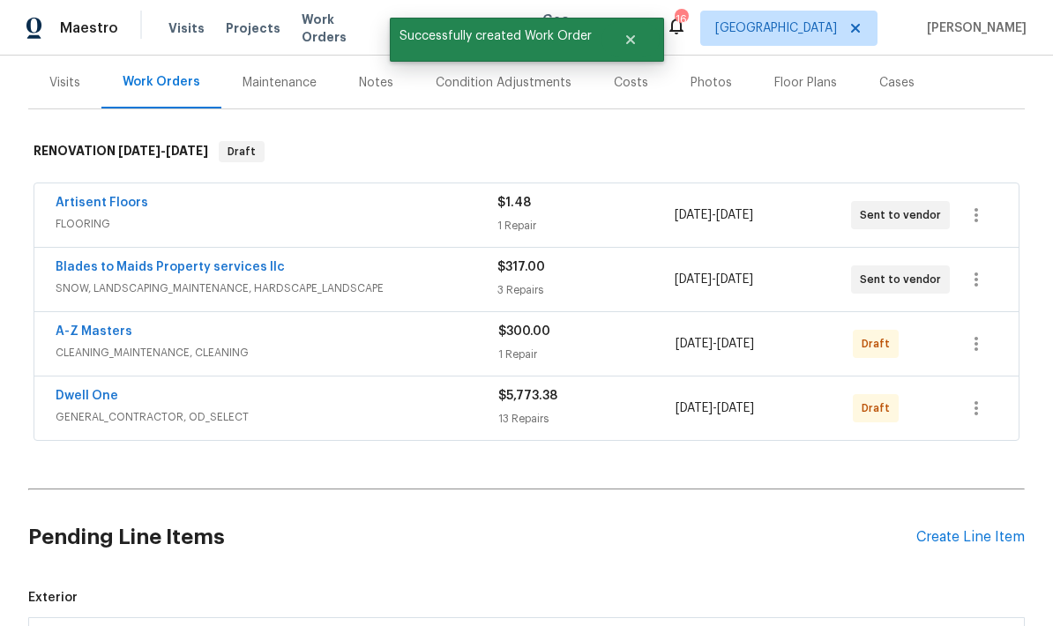
scroll to position [182, 0]
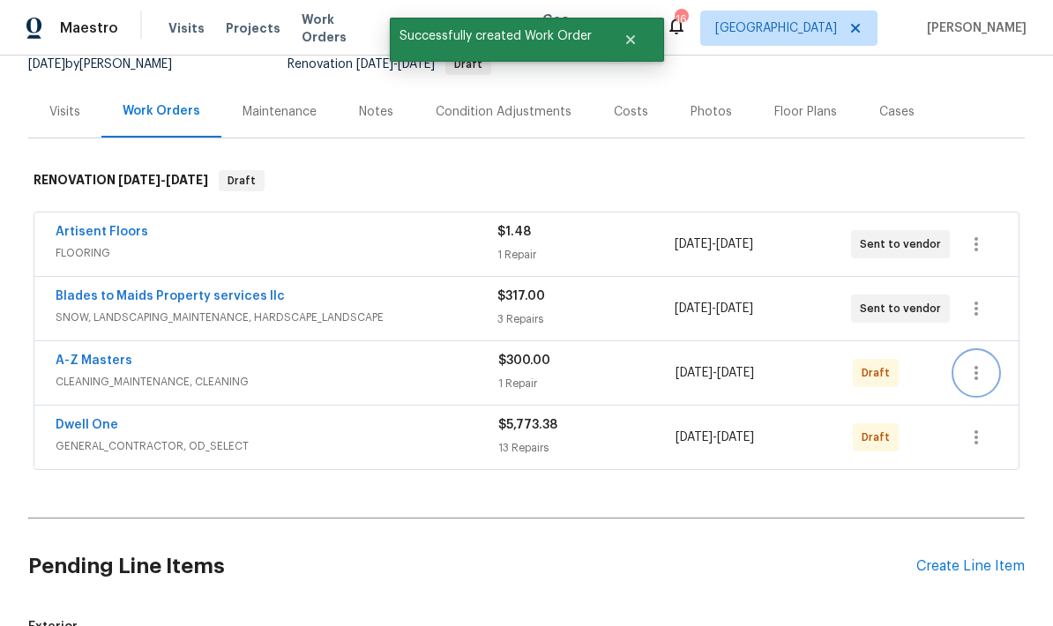
click at [982, 363] on icon "button" at bounding box center [976, 373] width 21 height 21
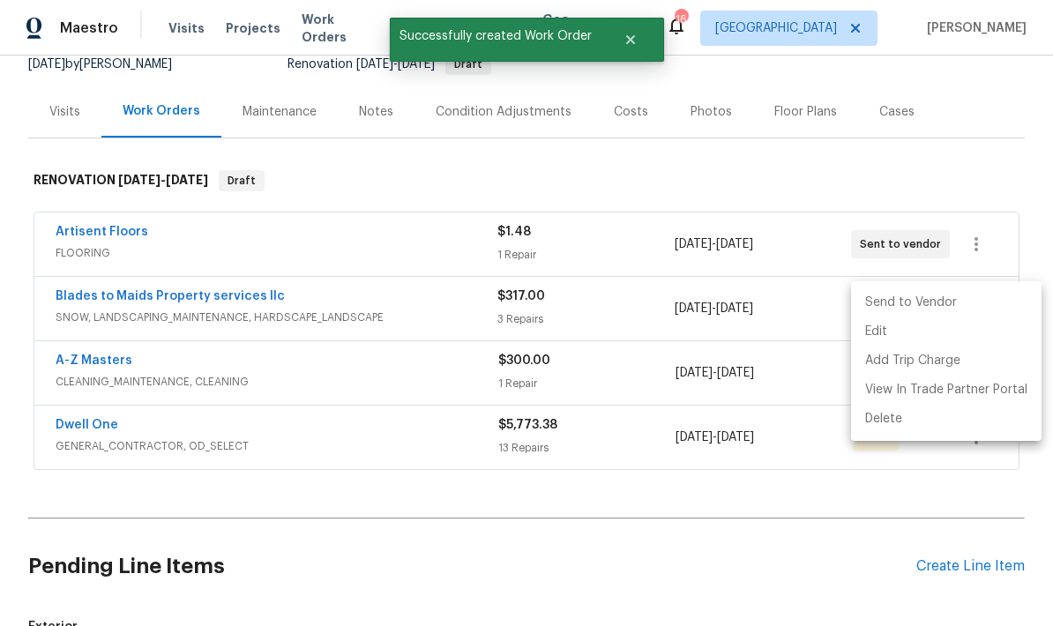
click at [876, 302] on li "Send to Vendor" at bounding box center [946, 302] width 191 height 29
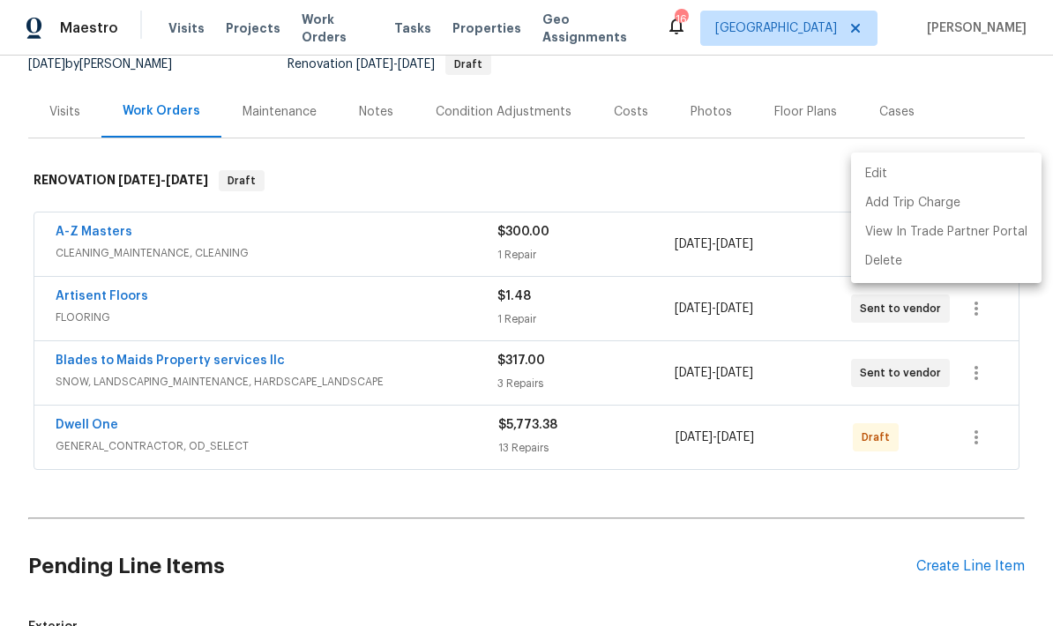
click at [973, 364] on div at bounding box center [526, 313] width 1053 height 626
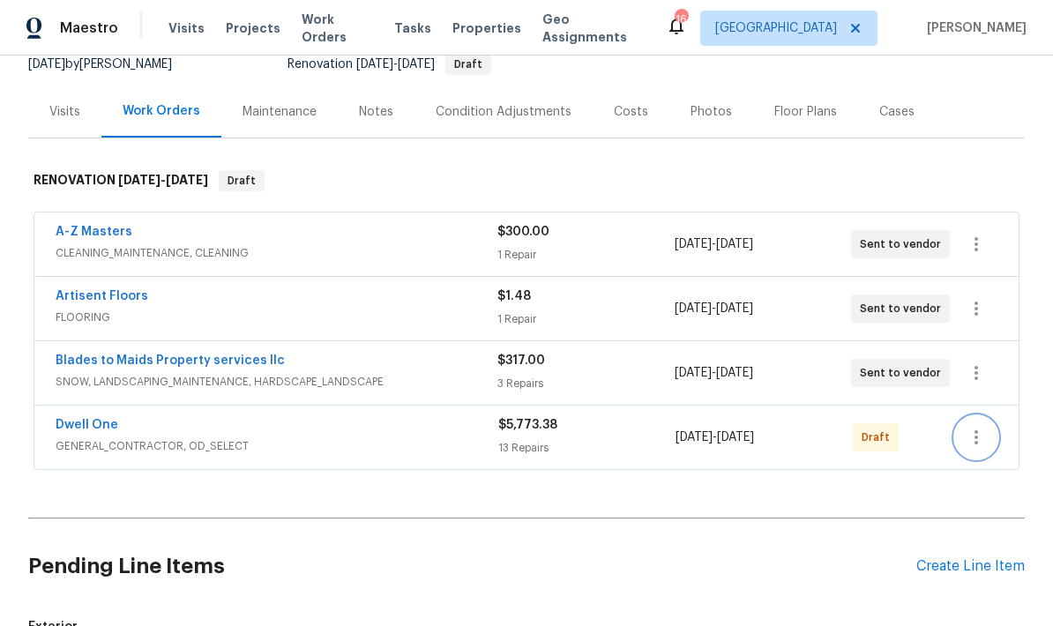
click at [973, 416] on button "button" at bounding box center [976, 437] width 42 height 42
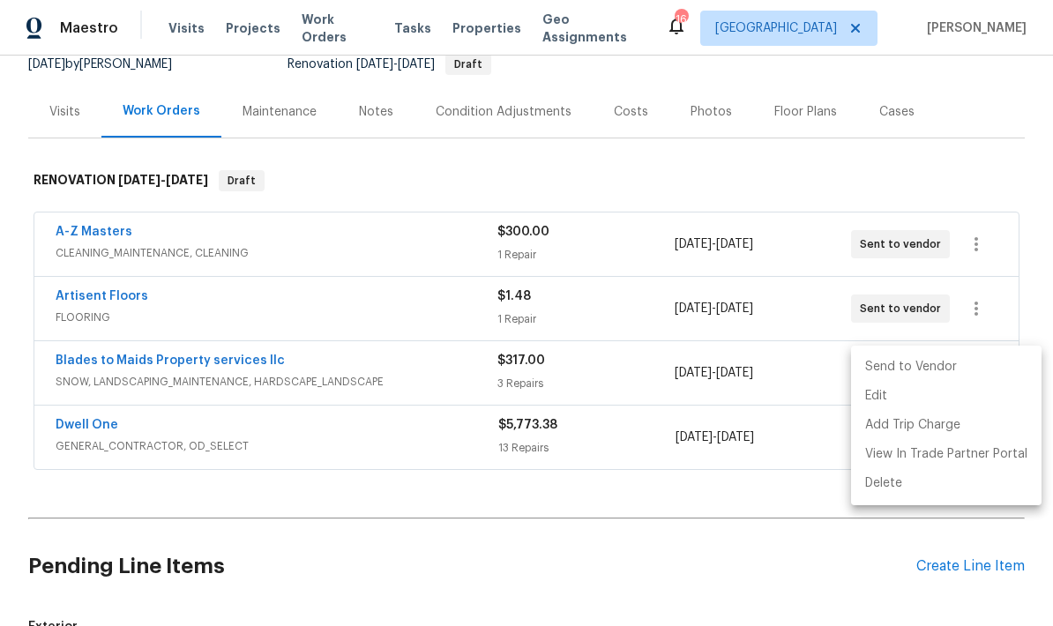
click at [878, 367] on li "Send to Vendor" at bounding box center [946, 367] width 191 height 29
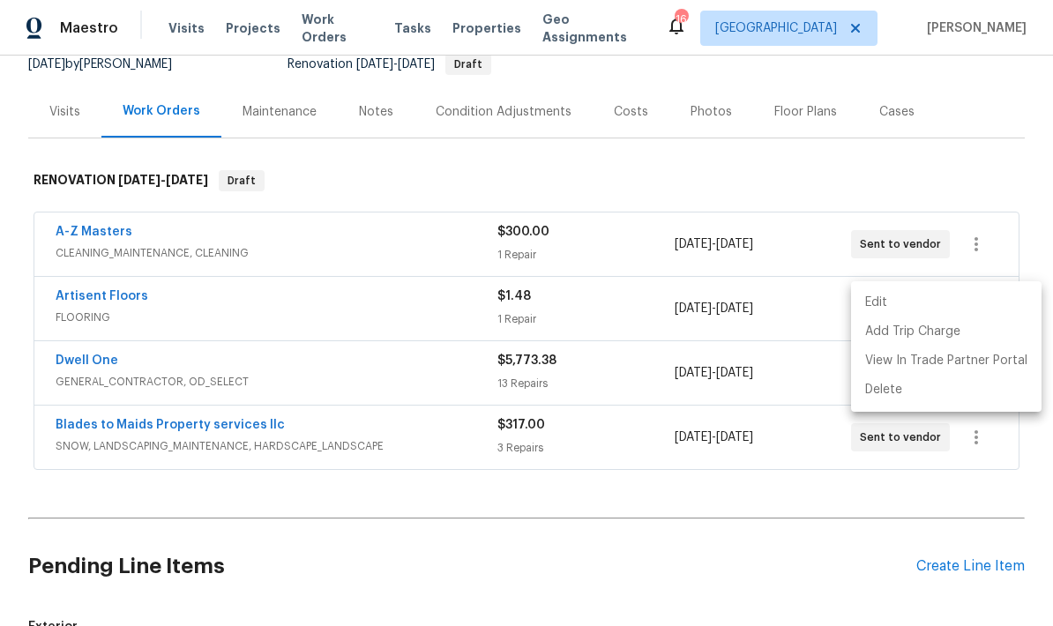
click at [341, 476] on div at bounding box center [526, 313] width 1053 height 626
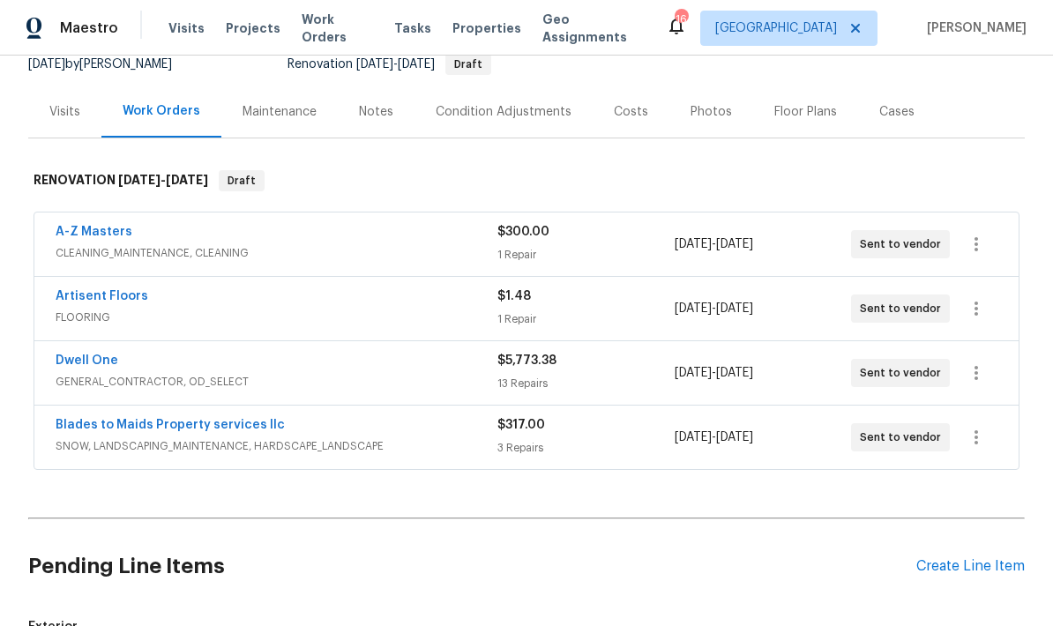
click at [89, 405] on div "Back to all projects 13999 Abbeyfield Ave, Rosemount, MN 55068 5 Beds | 3 1/2 B…" at bounding box center [526, 370] width 997 height 951
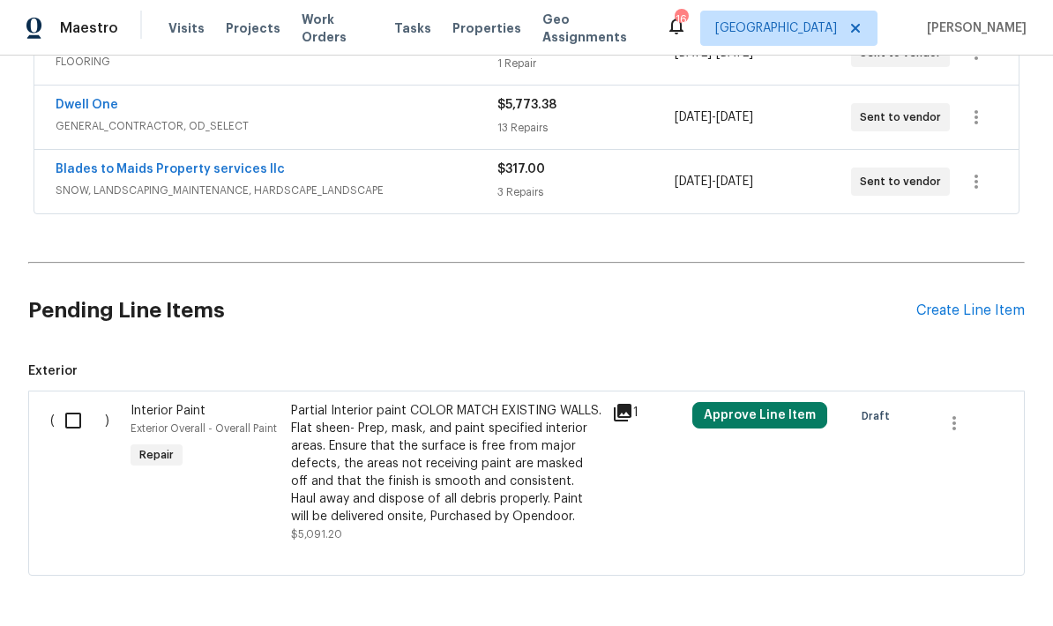
scroll to position [437, 0]
click at [965, 414] on icon "button" at bounding box center [954, 424] width 21 height 21
click at [981, 353] on li "Cancel" at bounding box center [967, 353] width 68 height 29
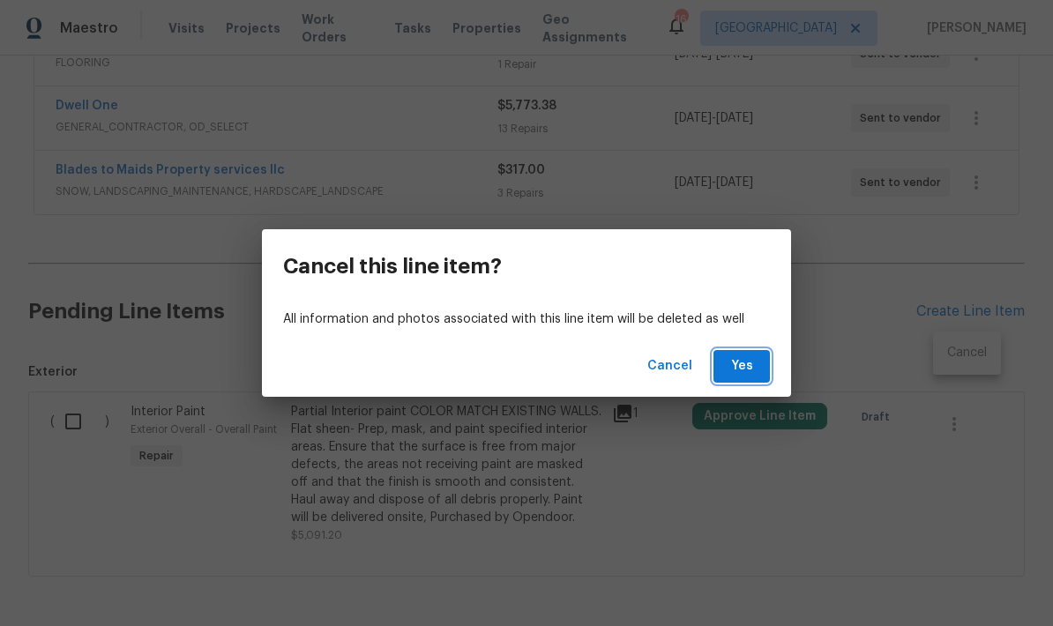
click at [729, 369] on span "Yes" at bounding box center [742, 367] width 28 height 22
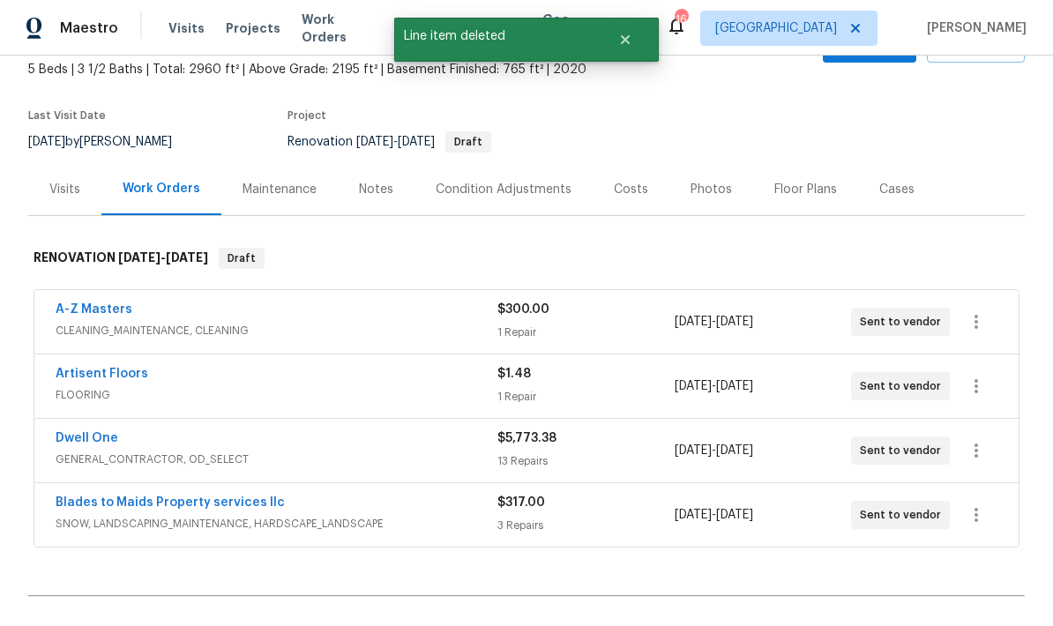
scroll to position [2, 0]
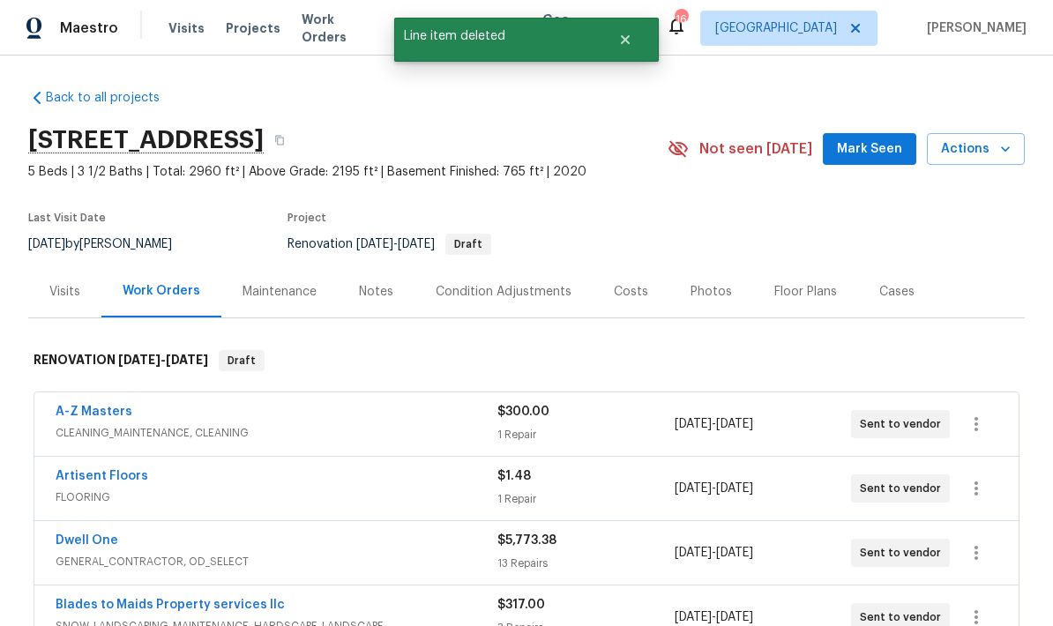
click at [366, 294] on div "Notes" at bounding box center [376, 292] width 34 height 18
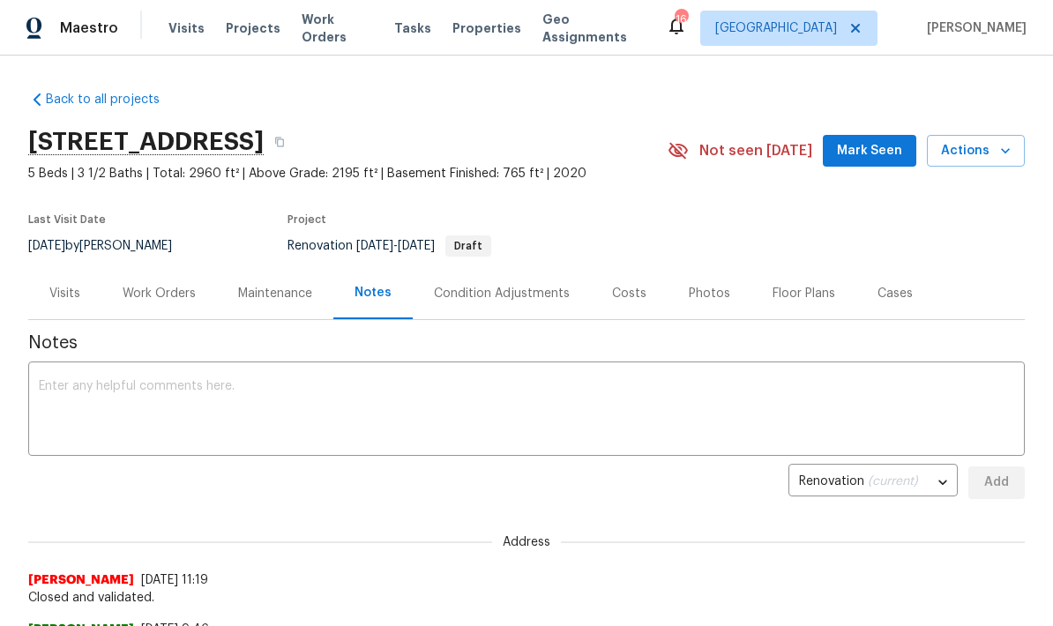
click at [63, 408] on textarea at bounding box center [527, 411] width 976 height 62
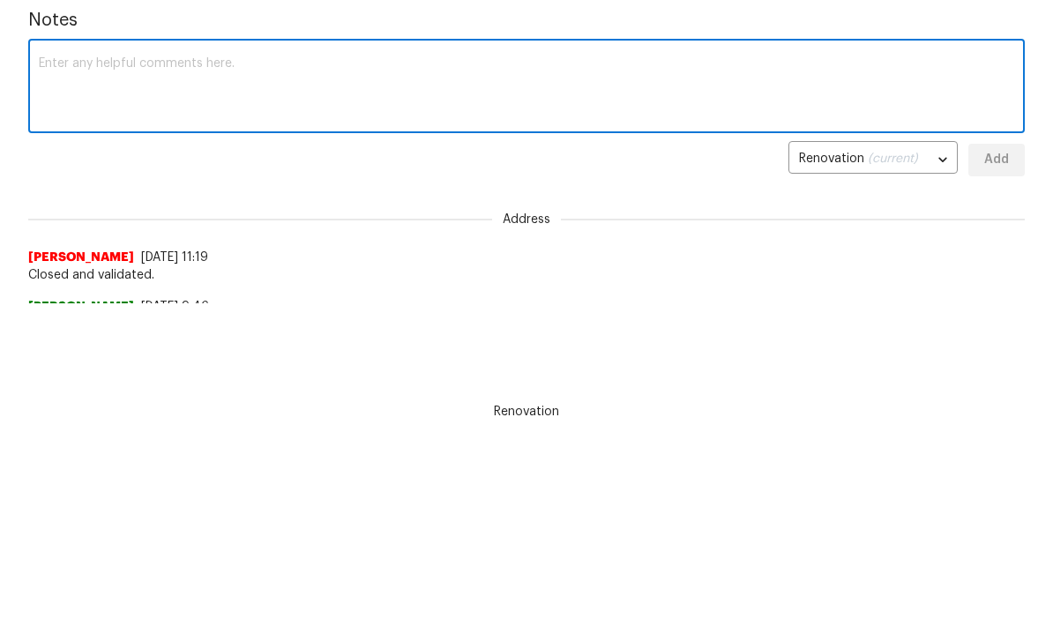
click at [71, 69] on textarea at bounding box center [527, 88] width 976 height 62
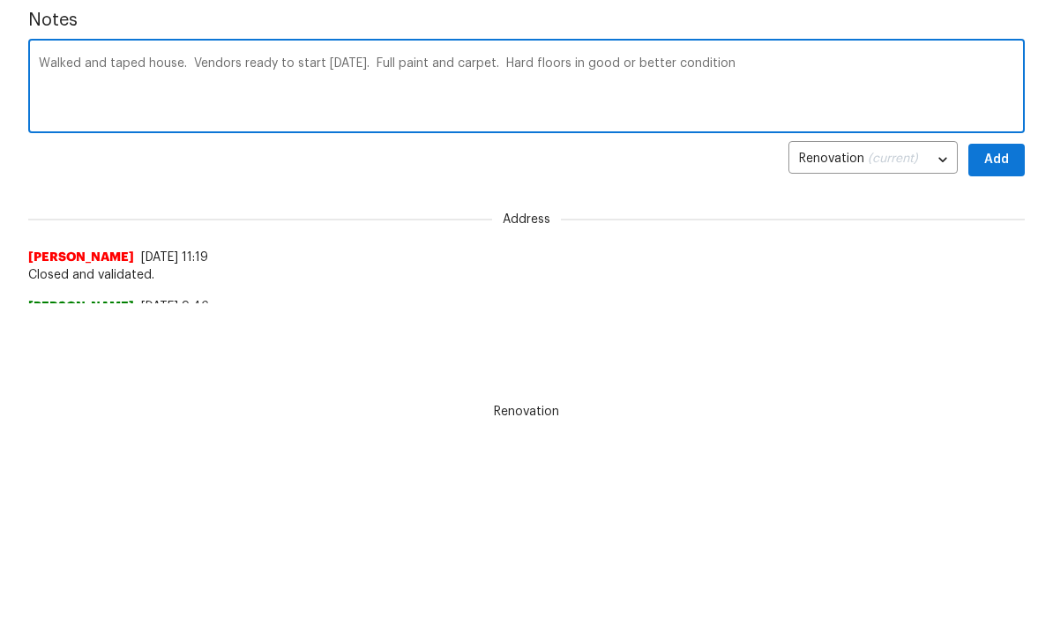
type textarea "Walked and taped house. Vendors ready to start Monday. Full paint and carpet. H…"
click at [1001, 155] on span "Add" at bounding box center [997, 160] width 28 height 22
